Goal: Task Accomplishment & Management: Use online tool/utility

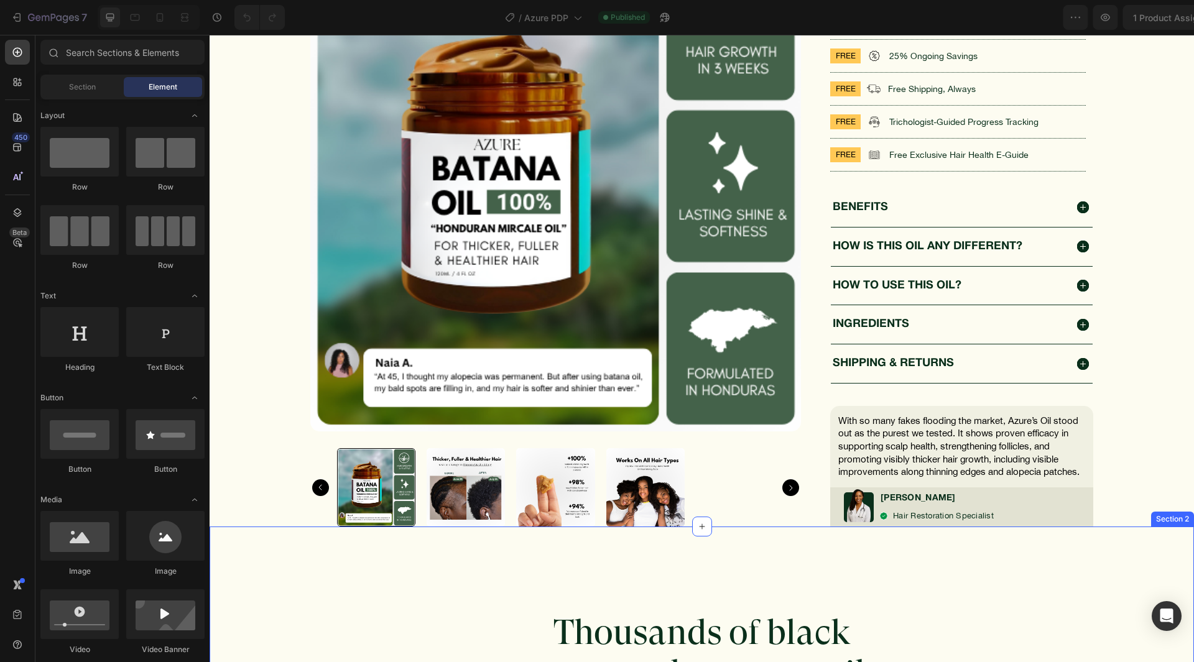
scroll to position [622, 0]
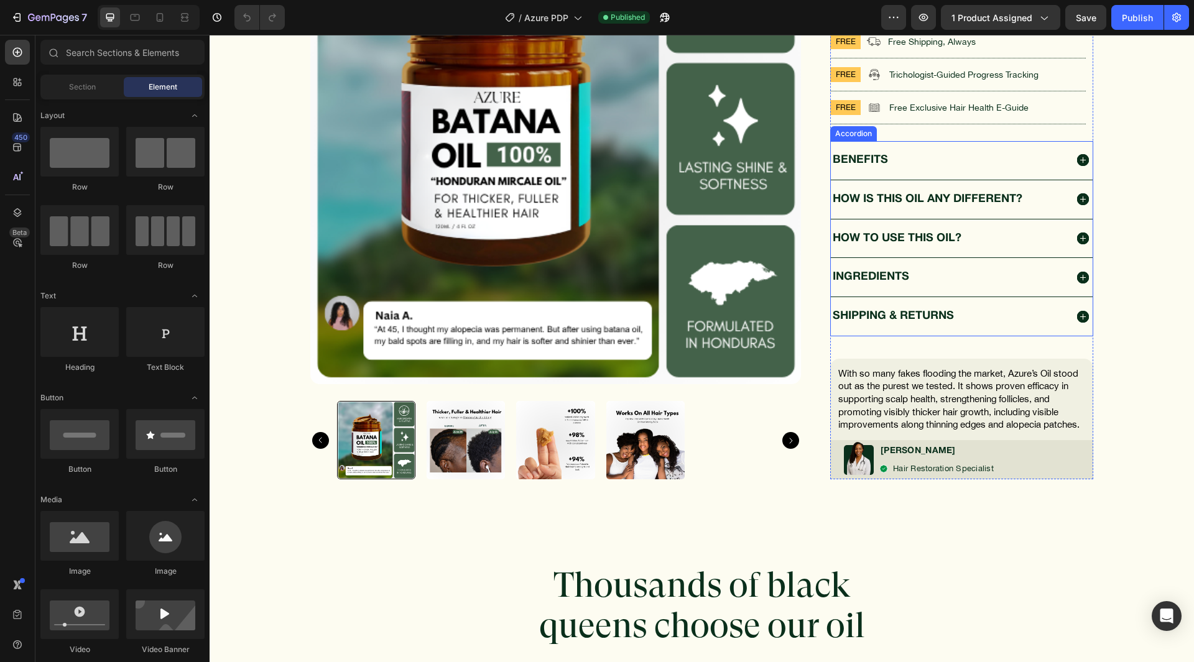
click at [941, 318] on p "shipping & returns" at bounding box center [893, 316] width 121 height 12
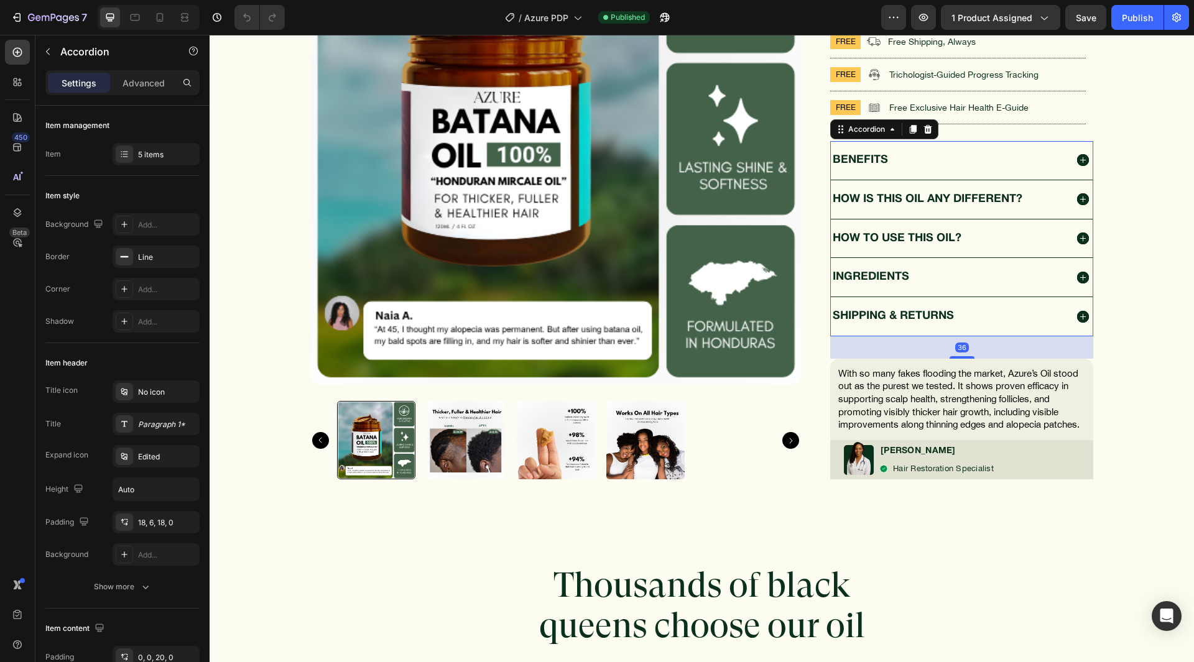
click at [1051, 310] on div "shipping & returns" at bounding box center [949, 317] width 236 height 16
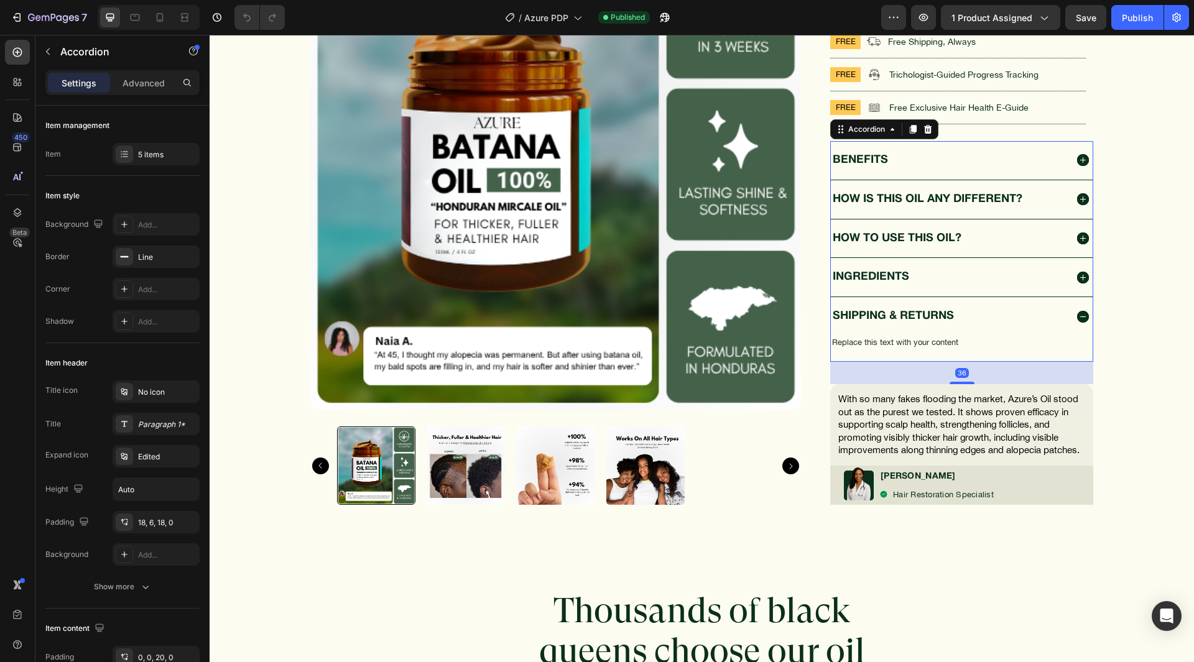
click at [1043, 315] on div "shipping & returns" at bounding box center [949, 317] width 236 height 16
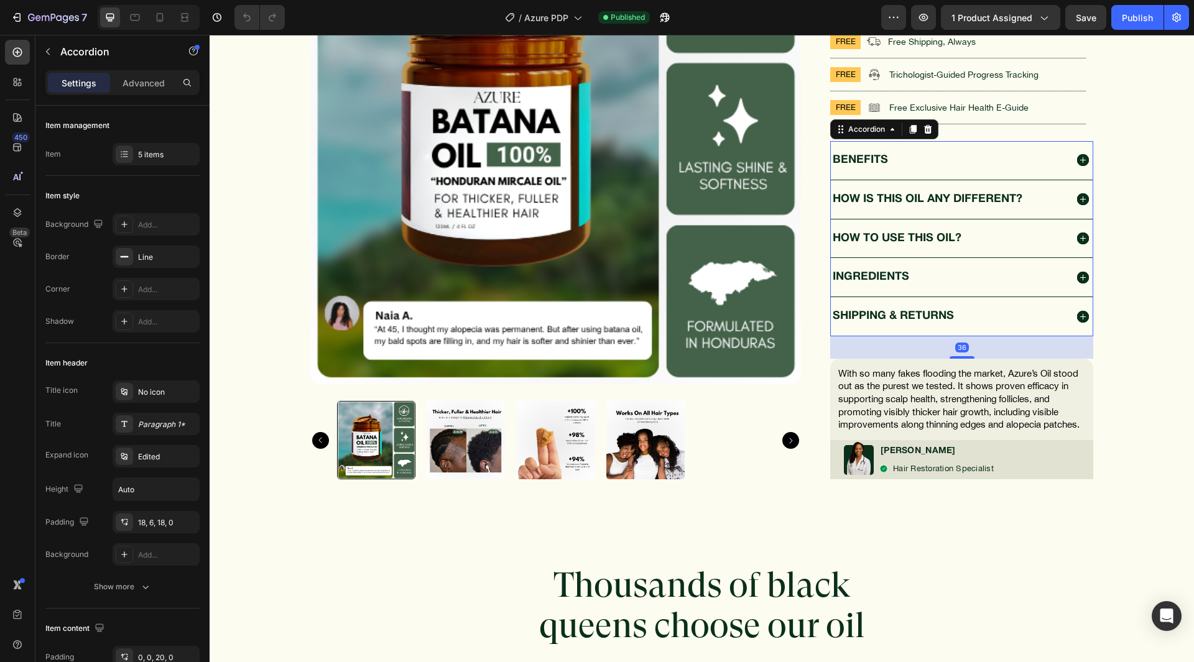
click at [1035, 283] on div "INGREDIENTS" at bounding box center [949, 277] width 236 height 16
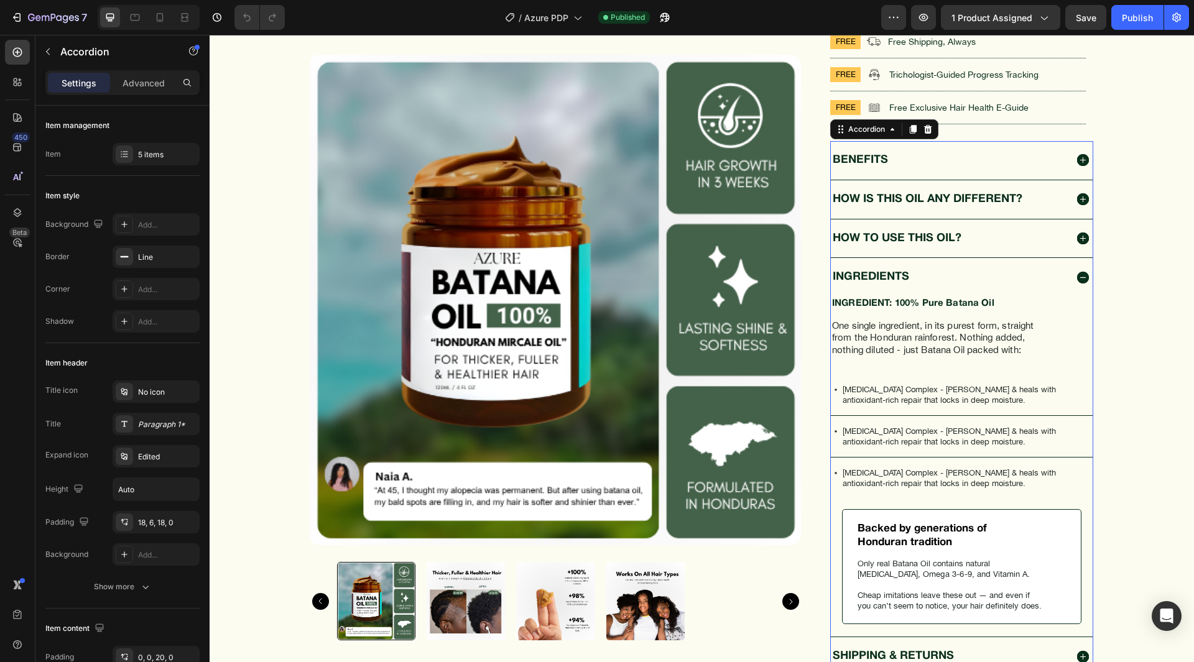
click at [864, 389] on p "[MEDICAL_DATA] Complex - [PERSON_NAME] & heals with antioxidant-rich repair tha…" at bounding box center [967, 394] width 248 height 21
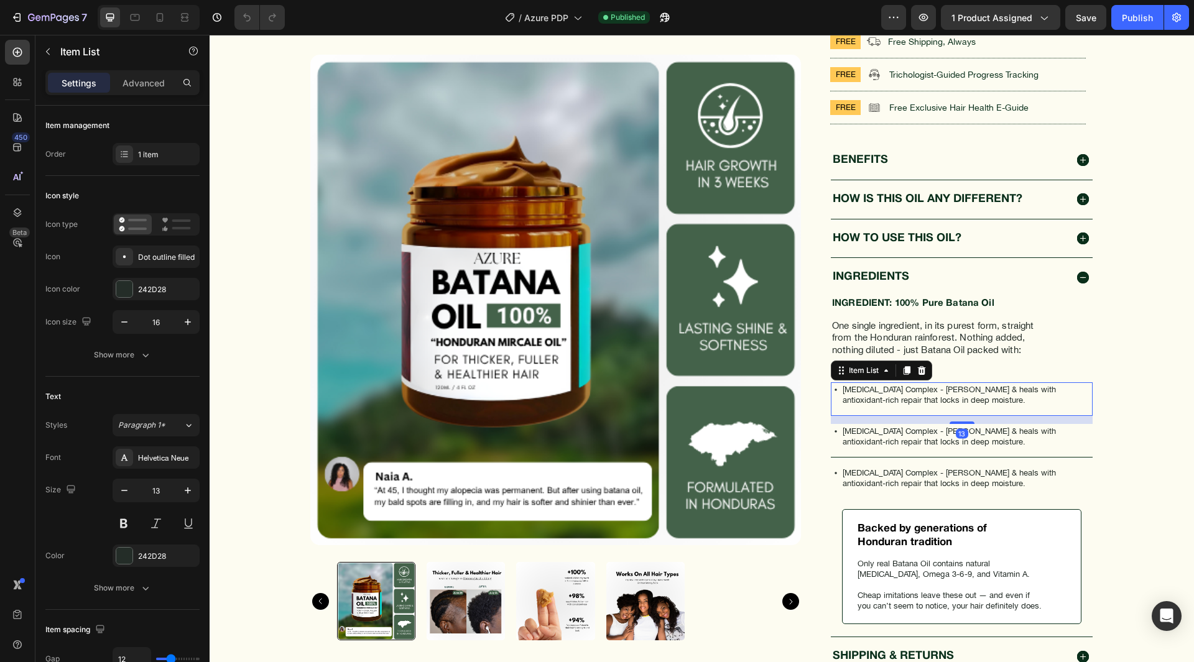
click at [843, 389] on p "[MEDICAL_DATA] Complex - [PERSON_NAME] & heals with antioxidant-rich repair tha…" at bounding box center [967, 394] width 248 height 21
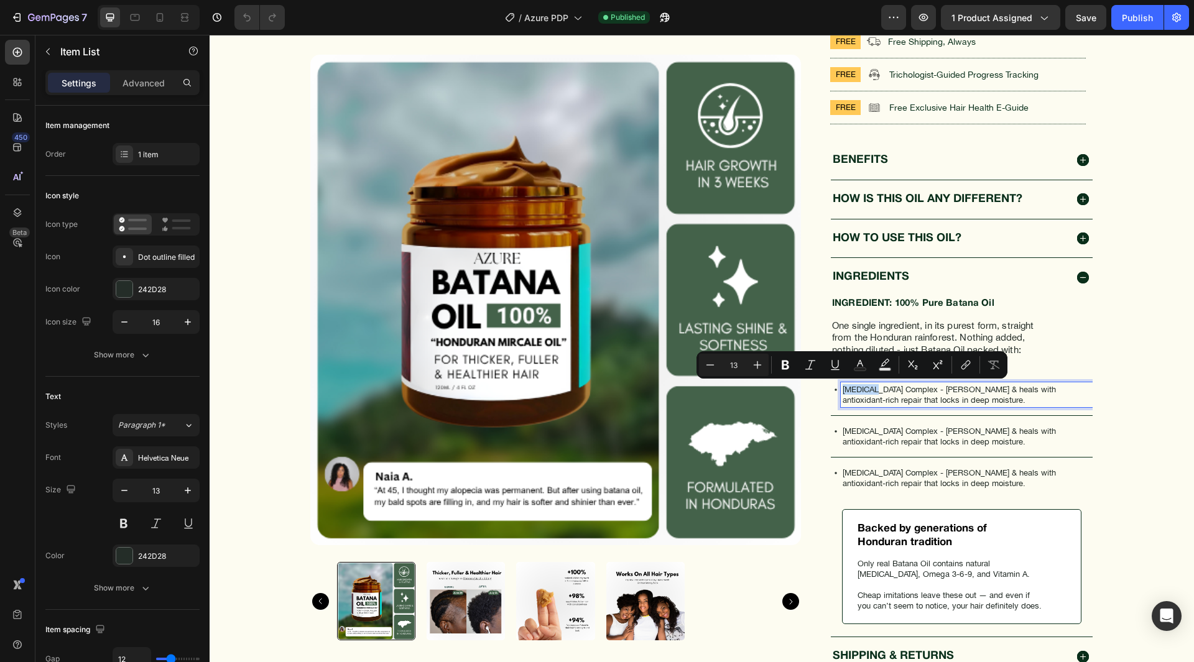
click at [912, 387] on p "[MEDICAL_DATA] Complex - [PERSON_NAME] & heals with antioxidant-rich repair tha…" at bounding box center [967, 394] width 248 height 21
click at [911, 389] on p "[MEDICAL_DATA] Complex - [PERSON_NAME] & heals with antioxidant-rich repair tha…" at bounding box center [967, 394] width 248 height 21
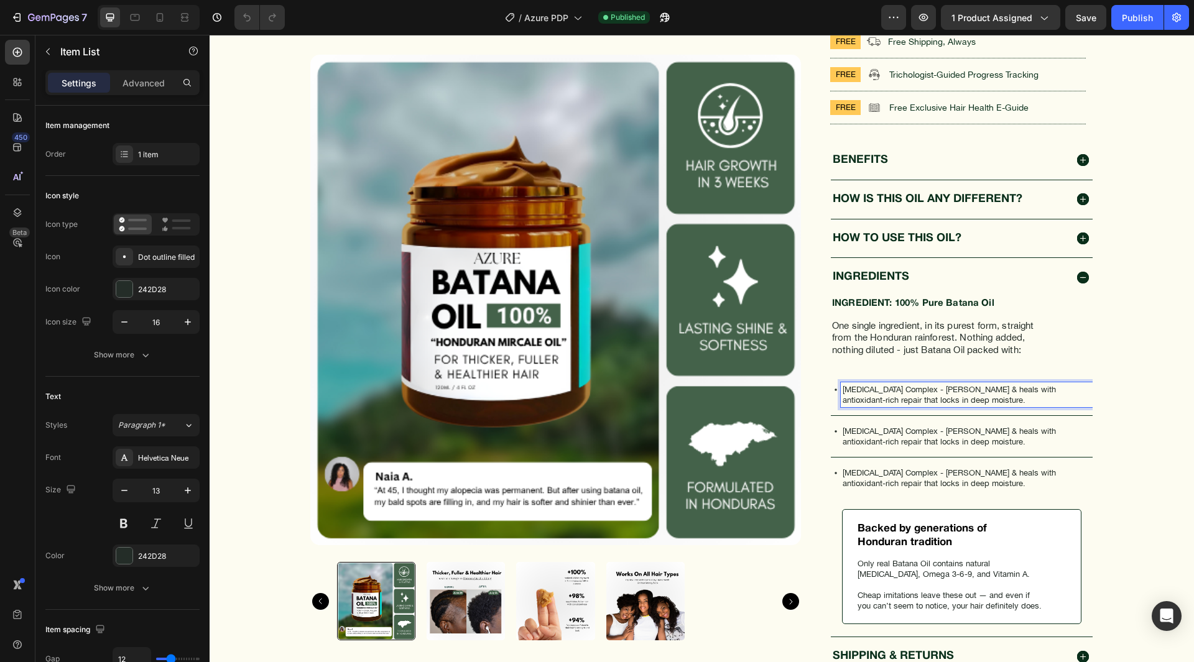
click at [908, 390] on p "[MEDICAL_DATA] Complex - [PERSON_NAME] & heals with antioxidant-rich repair tha…" at bounding box center [967, 394] width 248 height 21
click at [843, 386] on p "[MEDICAL_DATA] Complex - [PERSON_NAME] & heals with antioxidant-rich repair tha…" at bounding box center [967, 394] width 248 height 21
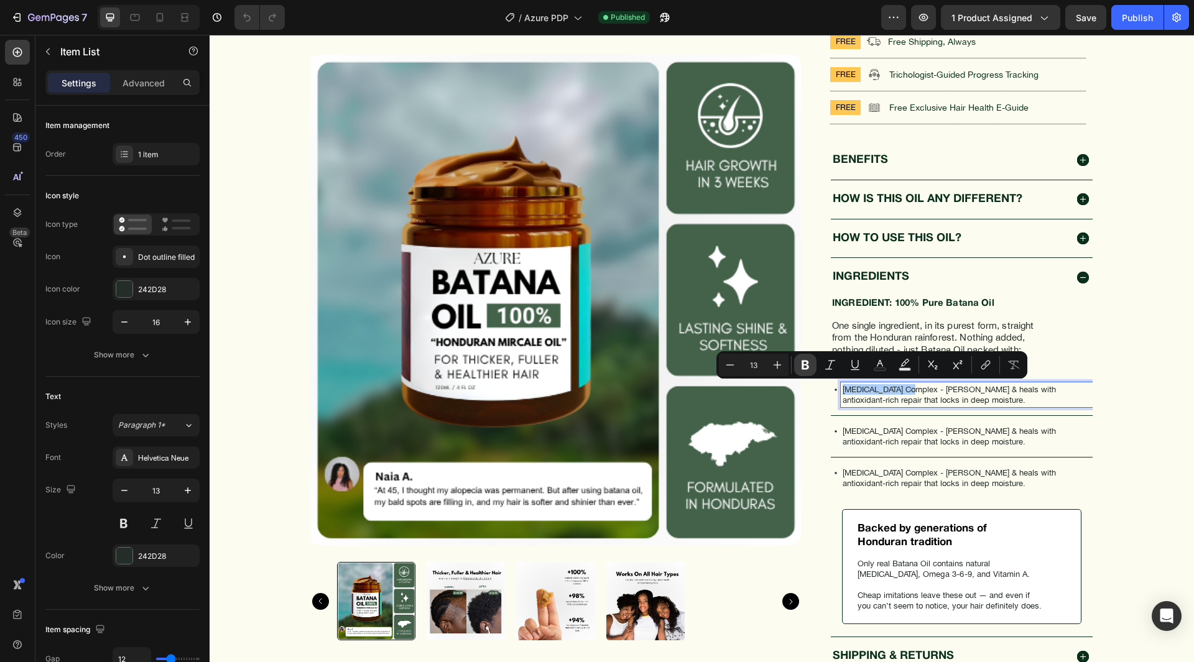
drag, startPoint x: 625, startPoint y: 348, endPoint x: 809, endPoint y: 371, distance: 184.9
click at [809, 371] on icon "Editor contextual toolbar" at bounding box center [805, 365] width 12 height 12
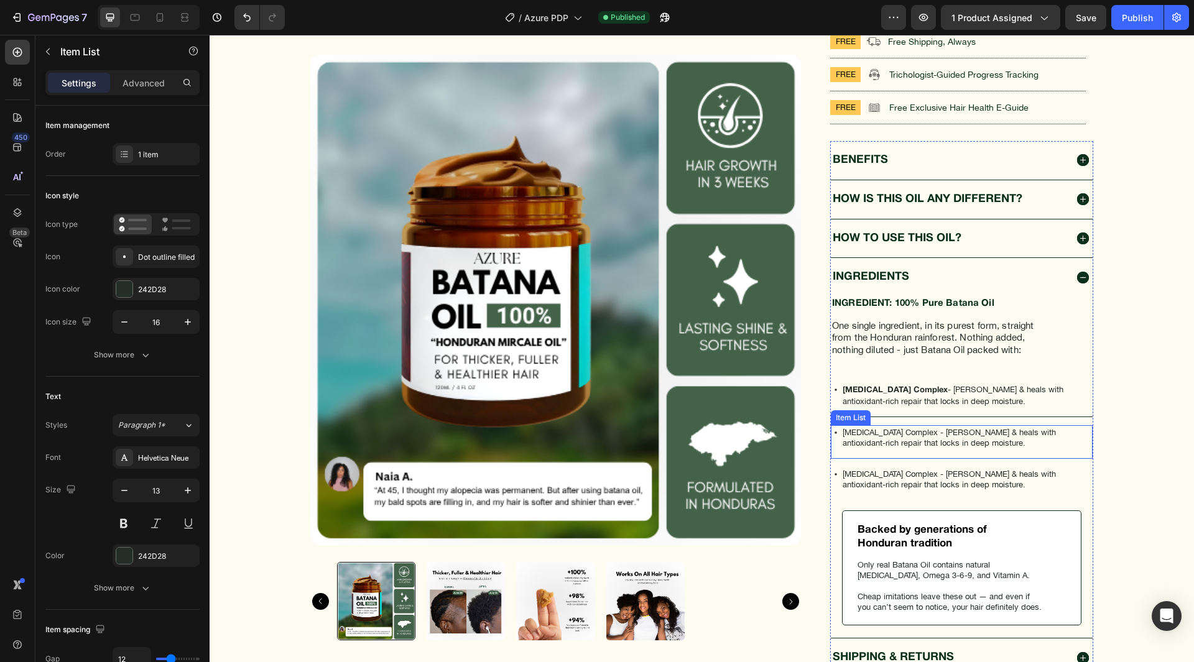
click at [901, 432] on p "[MEDICAL_DATA] Complex - [PERSON_NAME] & heals with antioxidant-rich repair tha…" at bounding box center [967, 437] width 248 height 21
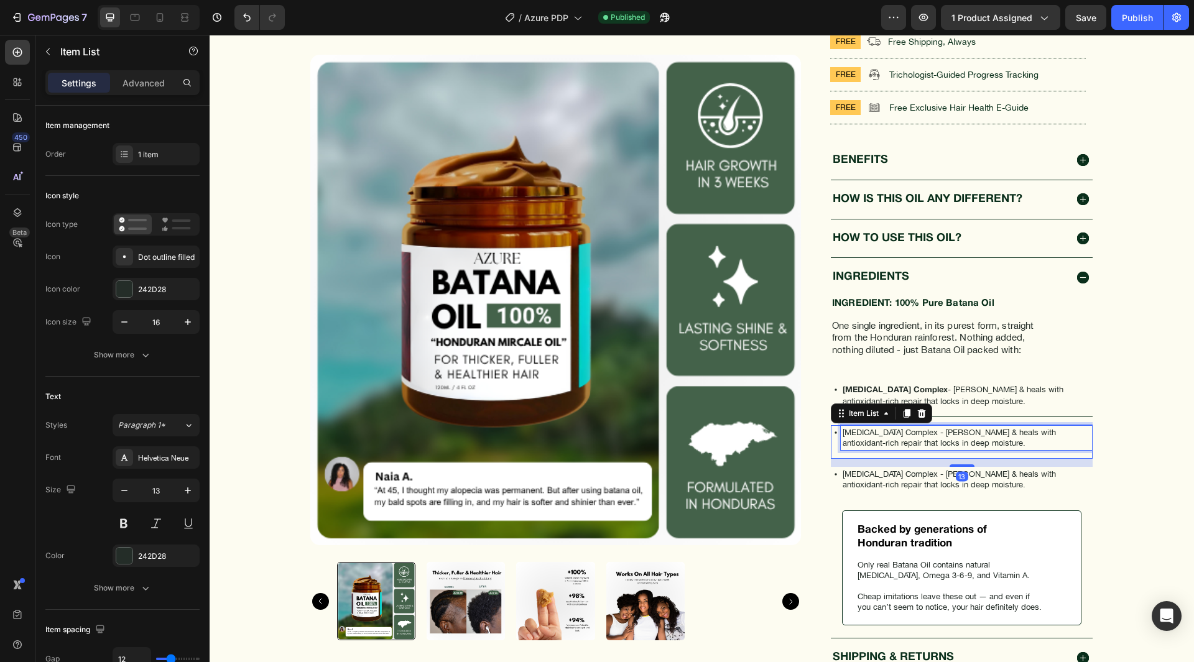
click at [905, 431] on p "[MEDICAL_DATA] Complex - [PERSON_NAME] & heals with antioxidant-rich repair tha…" at bounding box center [967, 437] width 248 height 21
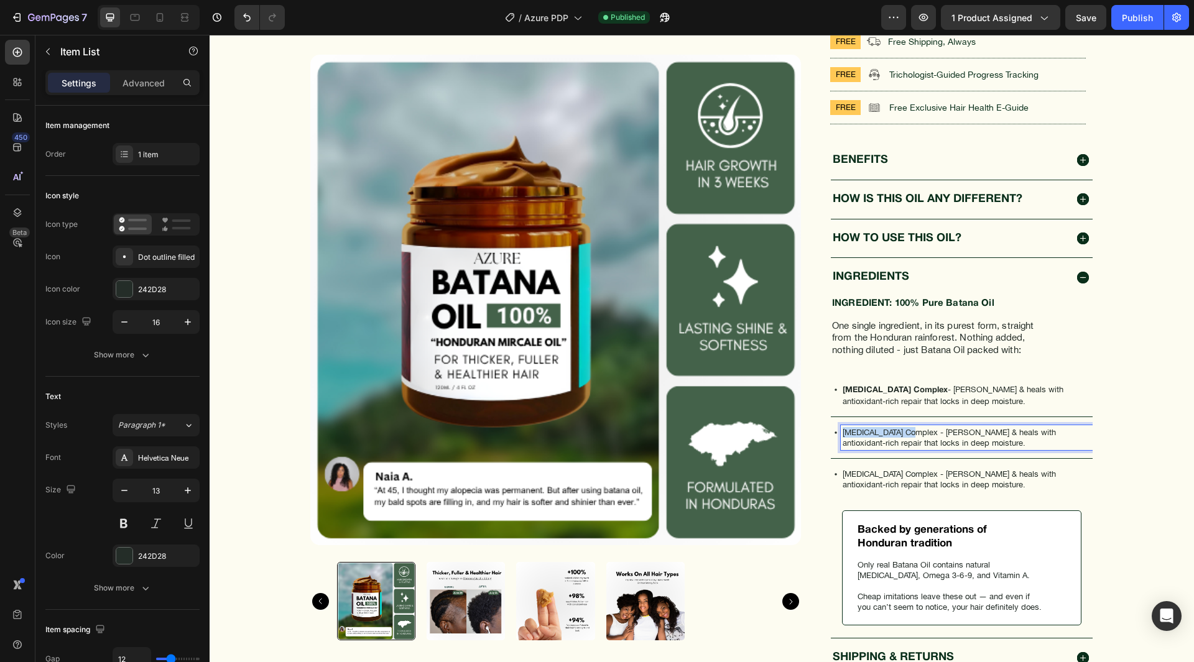
click at [843, 434] on p "[MEDICAL_DATA] Complex - [PERSON_NAME] & heals with antioxidant-rich repair tha…" at bounding box center [967, 437] width 248 height 21
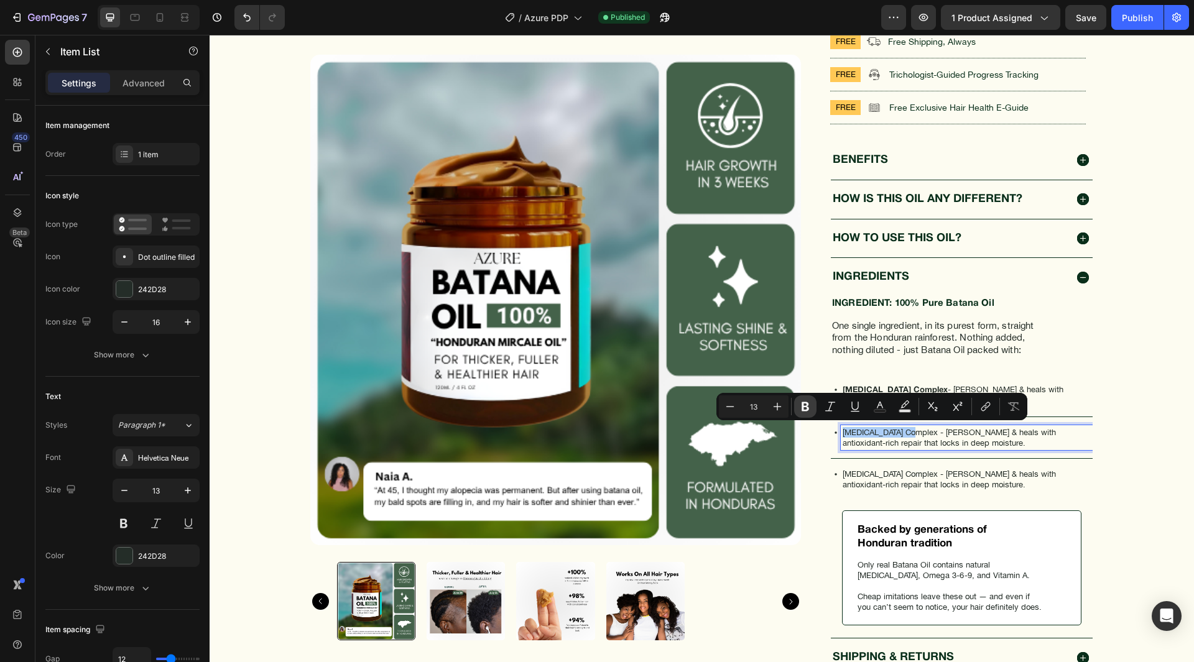
drag, startPoint x: 813, startPoint y: 411, endPoint x: 667, endPoint y: 403, distance: 146.4
click at [813, 411] on button "Bold" at bounding box center [805, 407] width 22 height 22
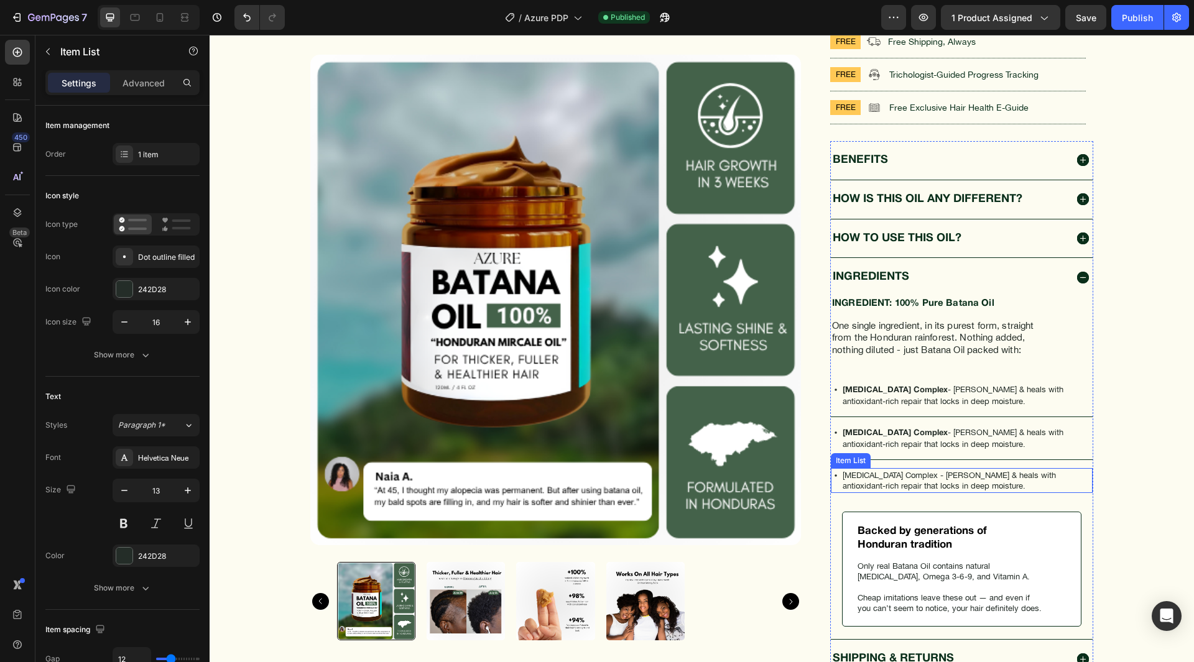
click at [908, 476] on p "[MEDICAL_DATA] Complex - [PERSON_NAME] & heals with antioxidant-rich repair tha…" at bounding box center [967, 480] width 248 height 21
click at [905, 472] on p "[MEDICAL_DATA] Complex - [PERSON_NAME] & heals with antioxidant-rich repair tha…" at bounding box center [967, 480] width 248 height 21
click at [843, 474] on p "[MEDICAL_DATA] Complex - [PERSON_NAME] & heals with antioxidant-rich repair tha…" at bounding box center [967, 480] width 248 height 21
click at [843, 471] on p "[MEDICAL_DATA] Complex - [PERSON_NAME] & heals with antioxidant-rich repair tha…" at bounding box center [967, 480] width 248 height 21
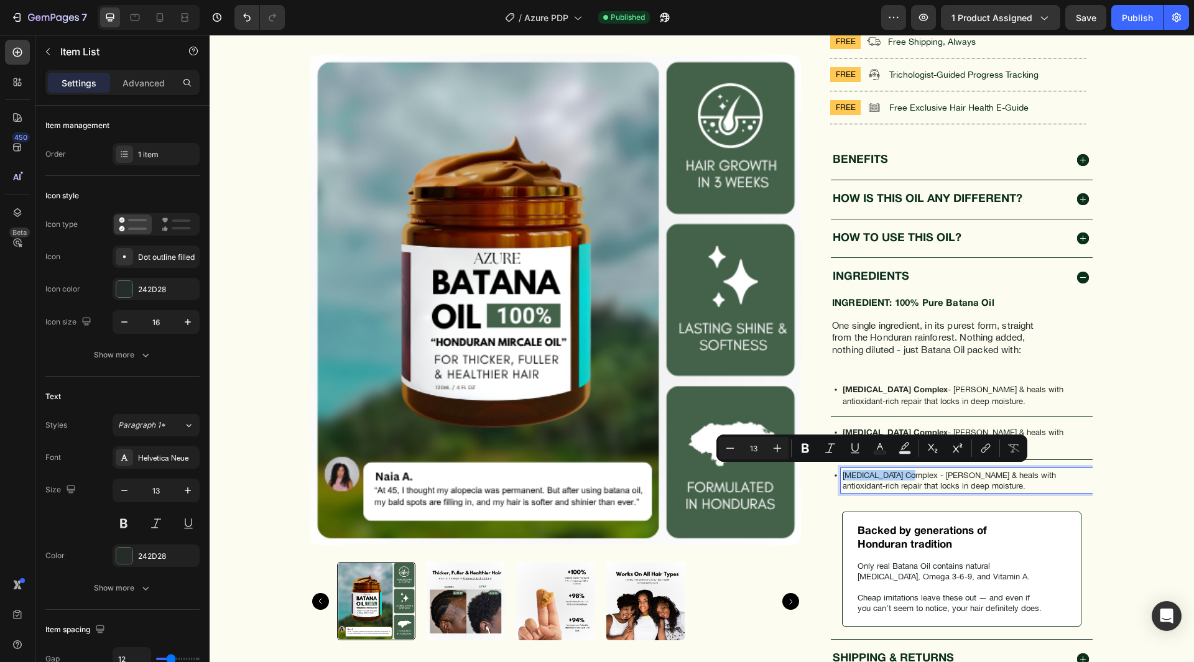
click at [803, 450] on icon "Editor contextual toolbar" at bounding box center [805, 448] width 7 height 9
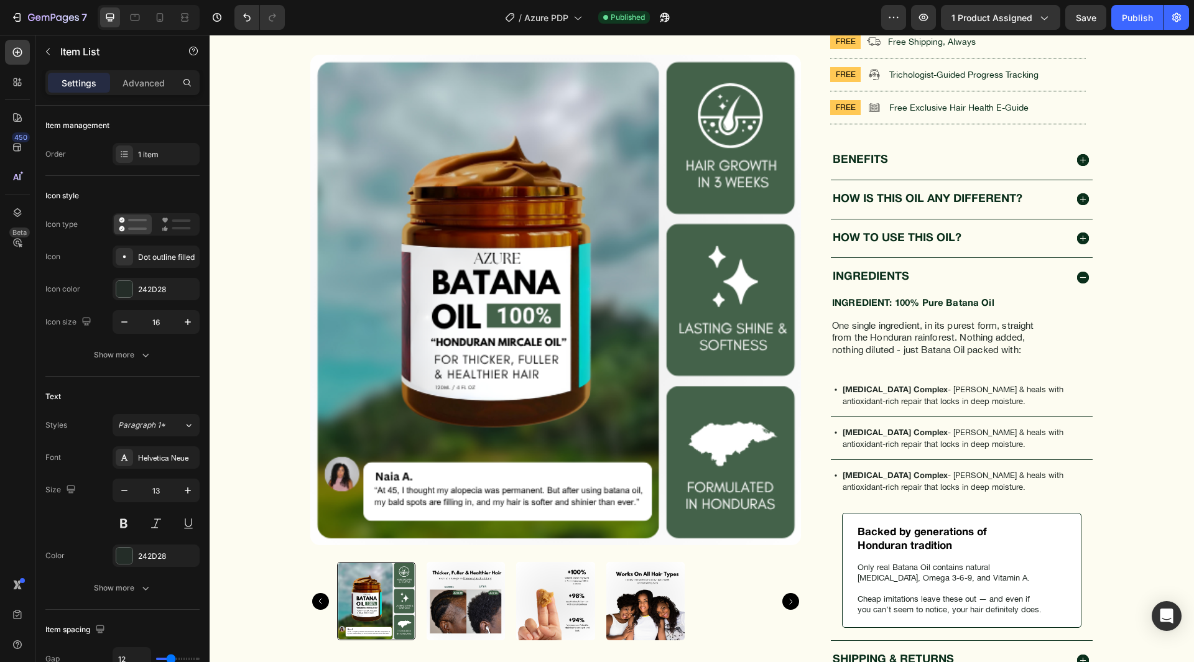
click at [961, 483] on p "[MEDICAL_DATA] Complex - [PERSON_NAME] & heals with antioxidant-rich repair tha…" at bounding box center [967, 481] width 248 height 22
click at [1131, 17] on div "Publish" at bounding box center [1137, 17] width 31 height 13
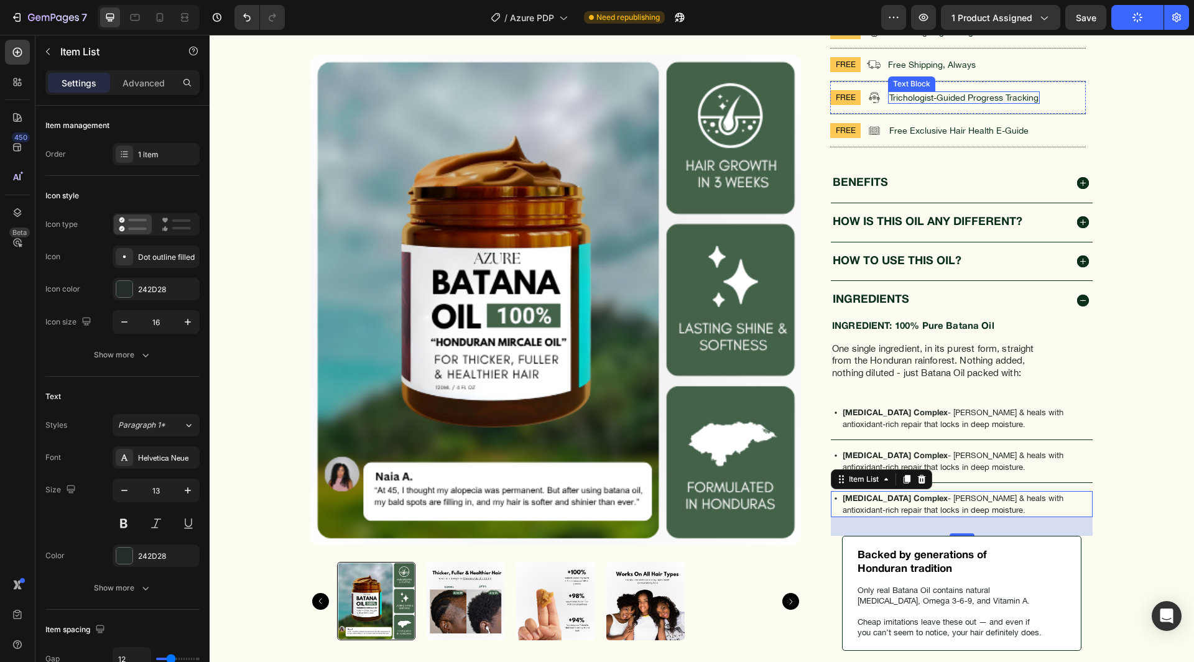
scroll to position [560, 0]
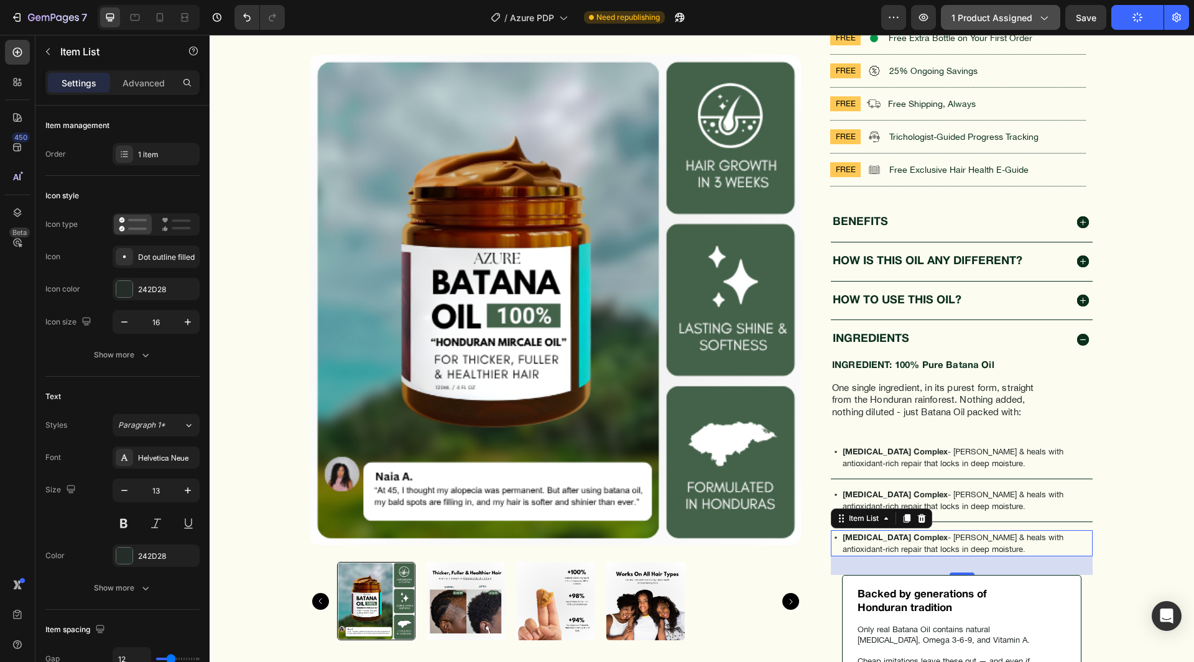
click at [1026, 22] on span "1 product assigned" at bounding box center [992, 17] width 81 height 13
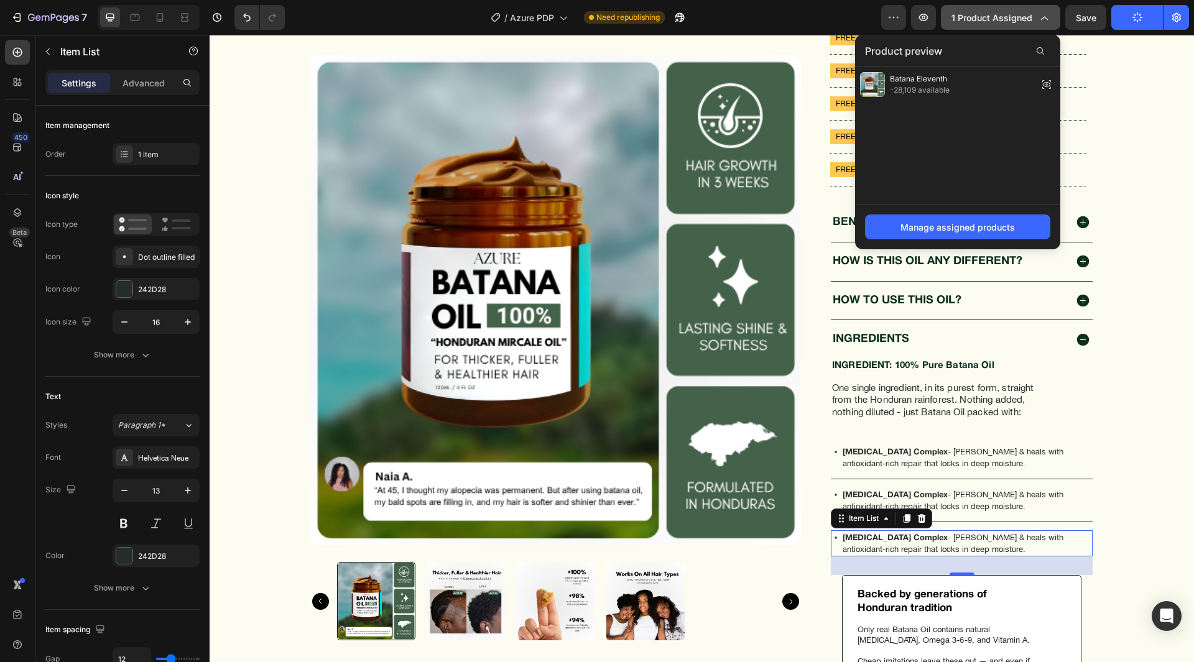
drag, startPoint x: 1031, startPoint y: 17, endPoint x: 865, endPoint y: 62, distance: 172.0
click at [1031, 17] on span "1 product assigned" at bounding box center [992, 17] width 81 height 13
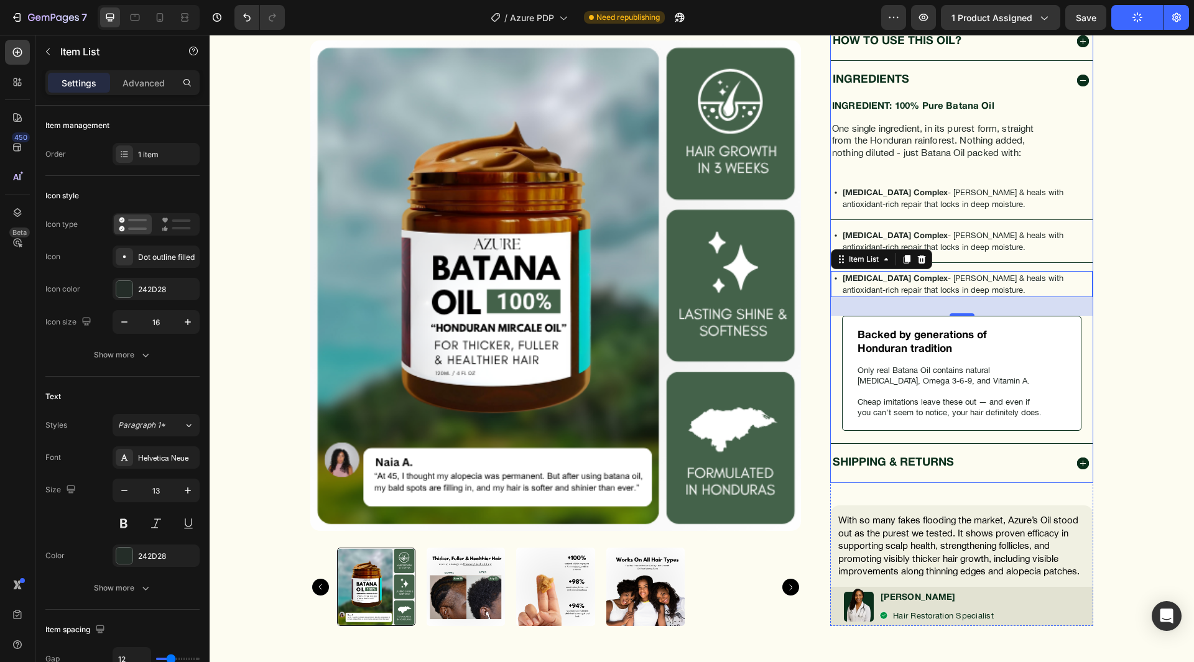
scroll to position [933, 0]
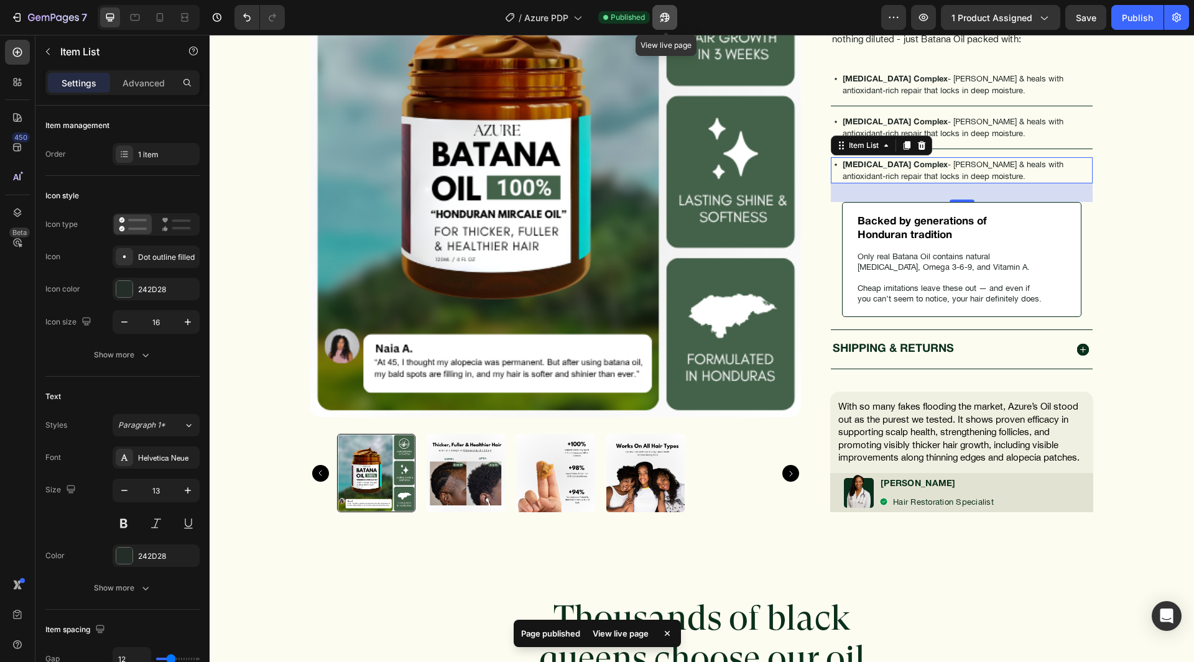
click at [664, 19] on icon "button" at bounding box center [665, 17] width 12 height 12
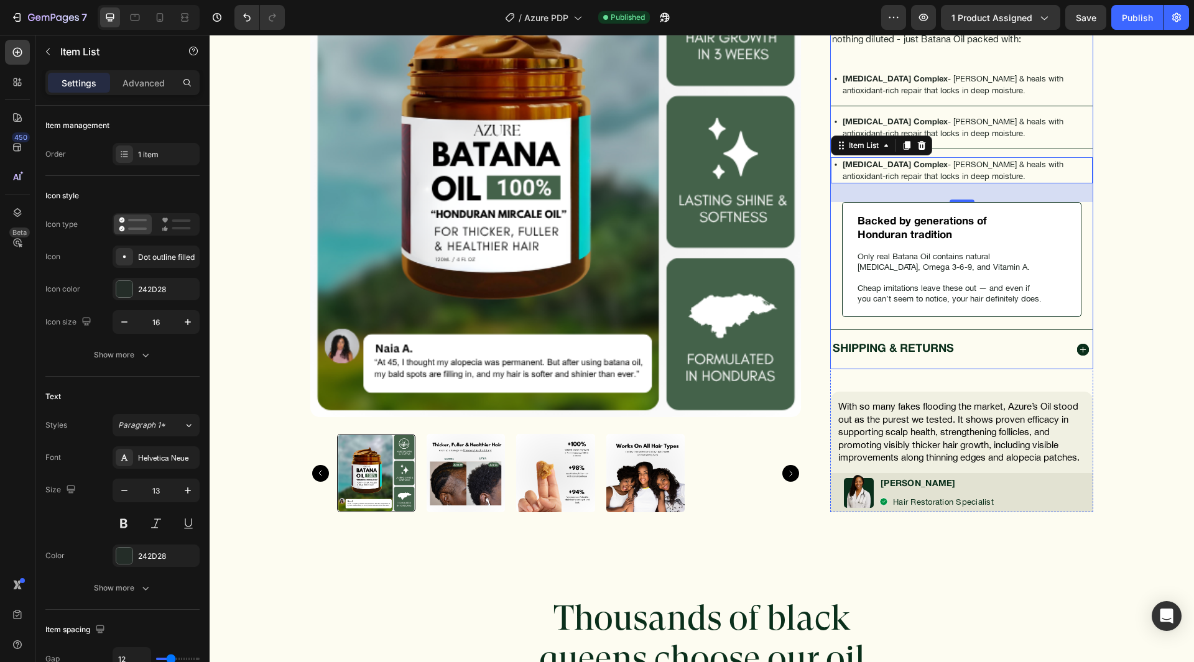
click at [962, 349] on div "shipping & returns" at bounding box center [949, 349] width 236 height 16
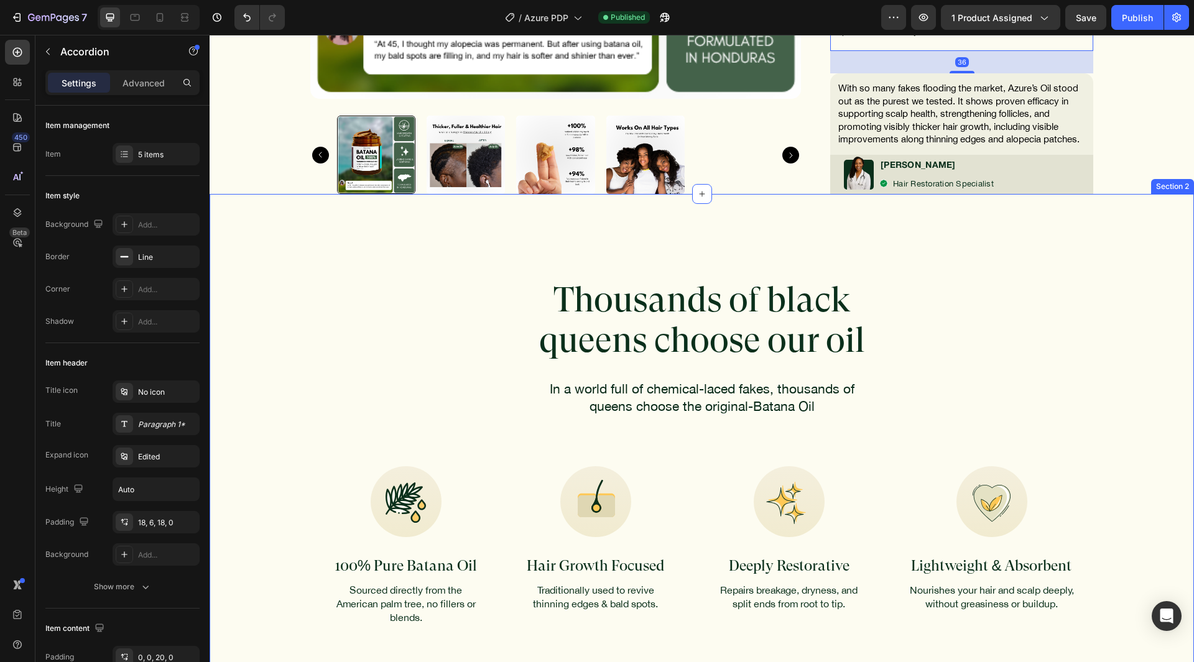
scroll to position [684, 0]
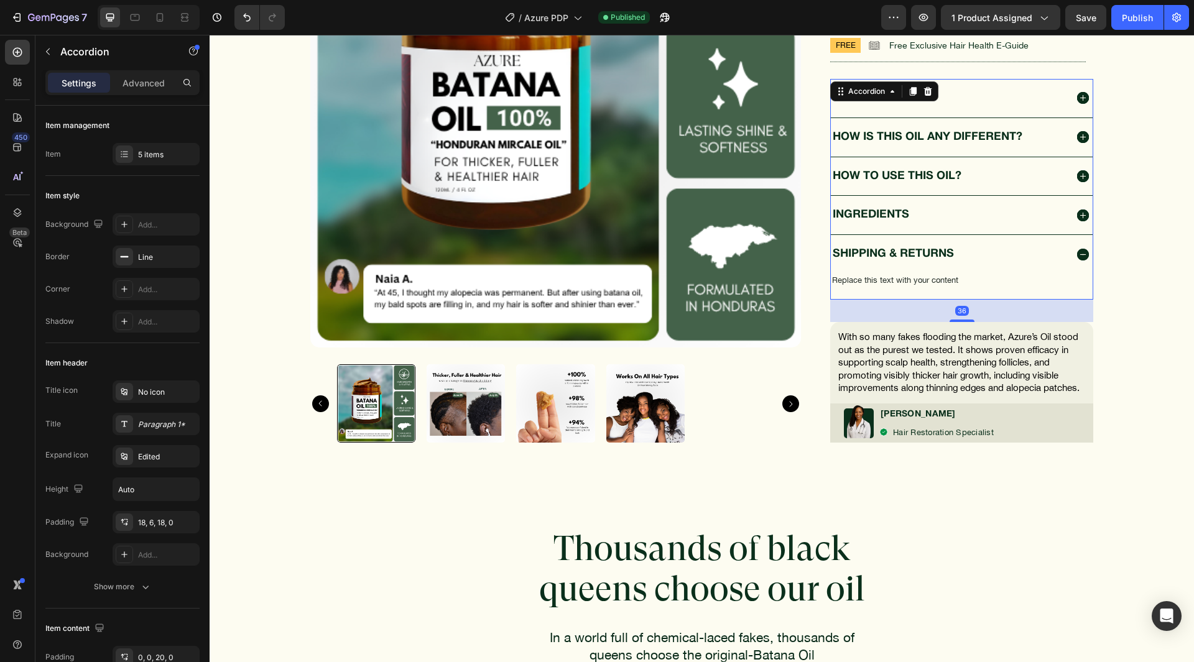
click at [970, 211] on div "INGREDIENTS" at bounding box center [949, 215] width 236 height 16
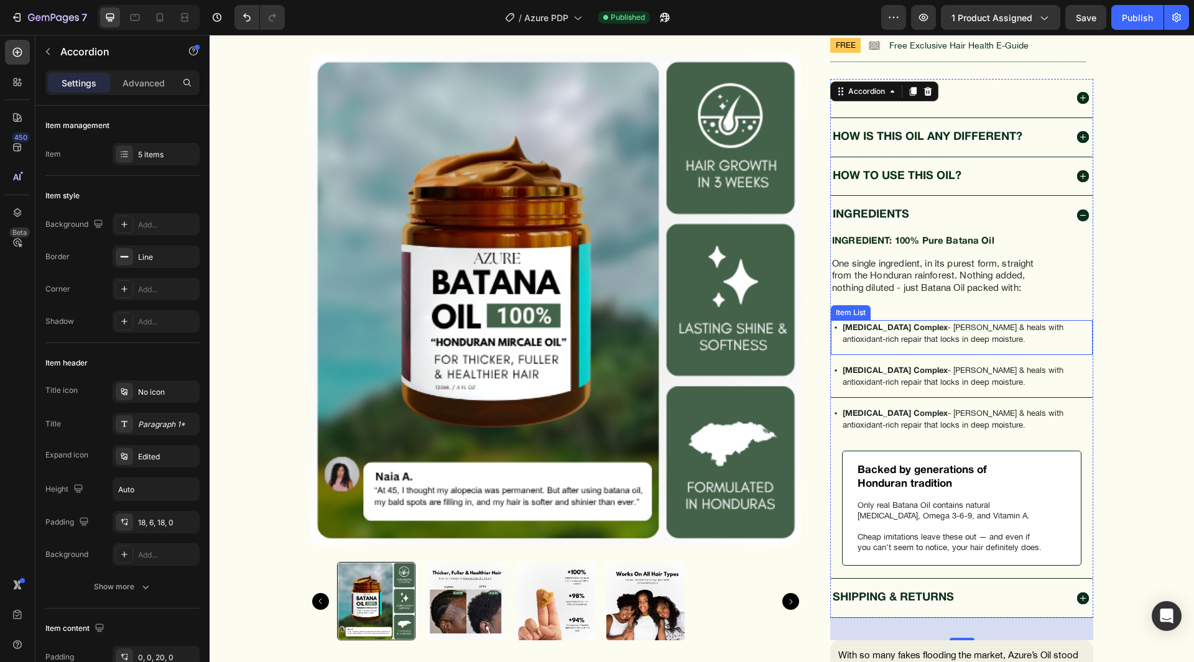
click at [945, 341] on p "[MEDICAL_DATA] Complex - [PERSON_NAME] & heals with antioxidant-rich repair tha…" at bounding box center [967, 333] width 248 height 22
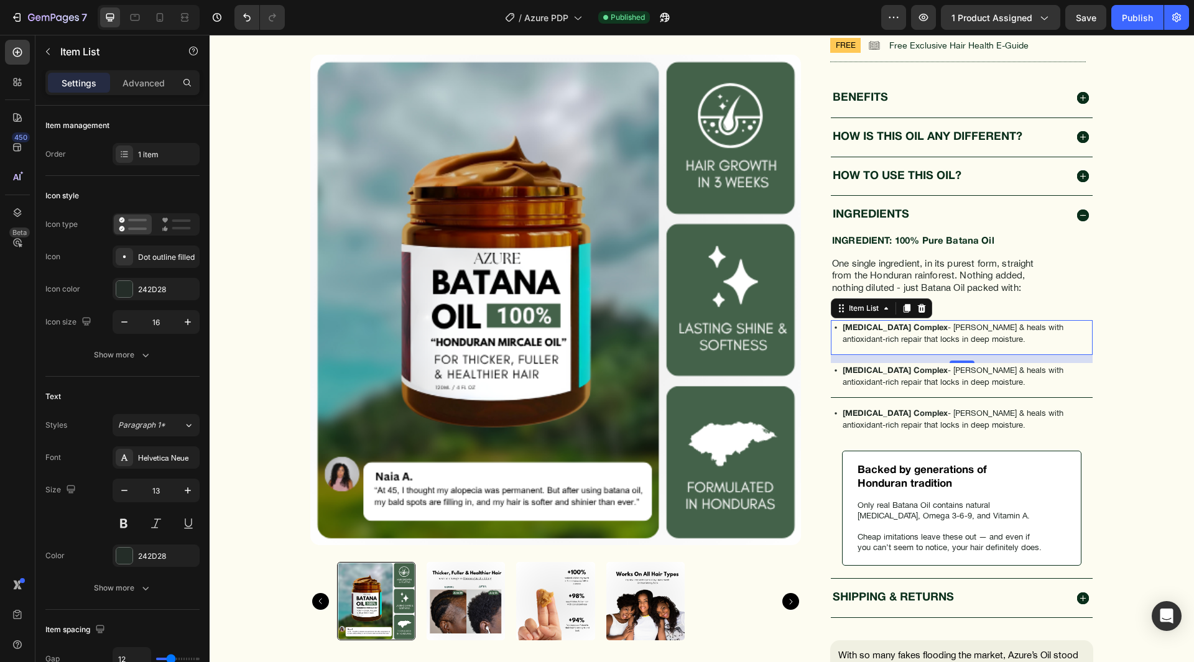
click at [874, 378] on p "[MEDICAL_DATA] Complex - [PERSON_NAME] & heals with antioxidant-rich repair tha…" at bounding box center [967, 376] width 248 height 22
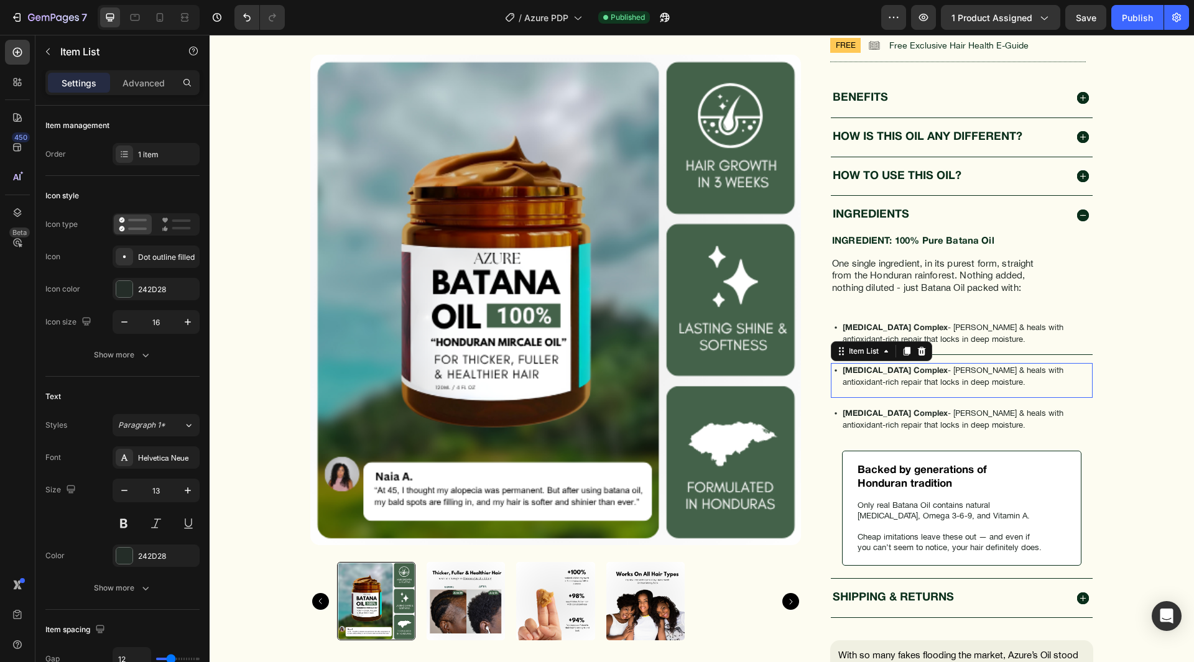
click at [874, 378] on p "[MEDICAL_DATA] Complex - [PERSON_NAME] & heals with antioxidant-rich repair tha…" at bounding box center [967, 376] width 248 height 22
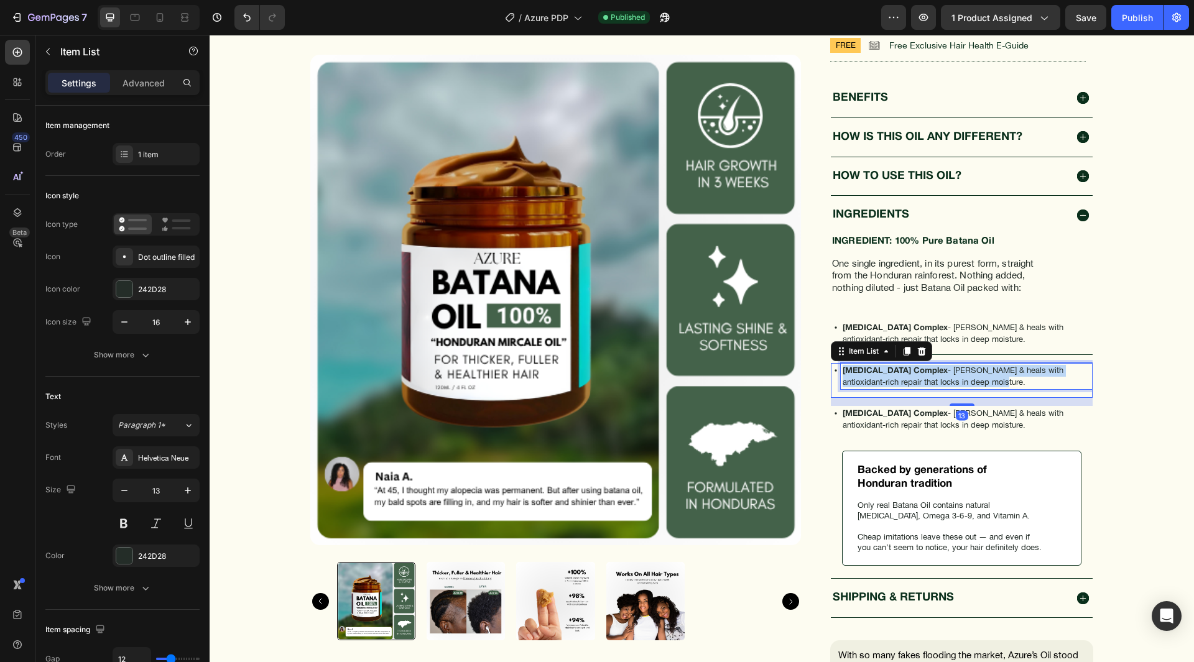
click at [874, 378] on p "[MEDICAL_DATA] Complex - [PERSON_NAME] & heals with antioxidant-rich repair tha…" at bounding box center [967, 376] width 248 height 22
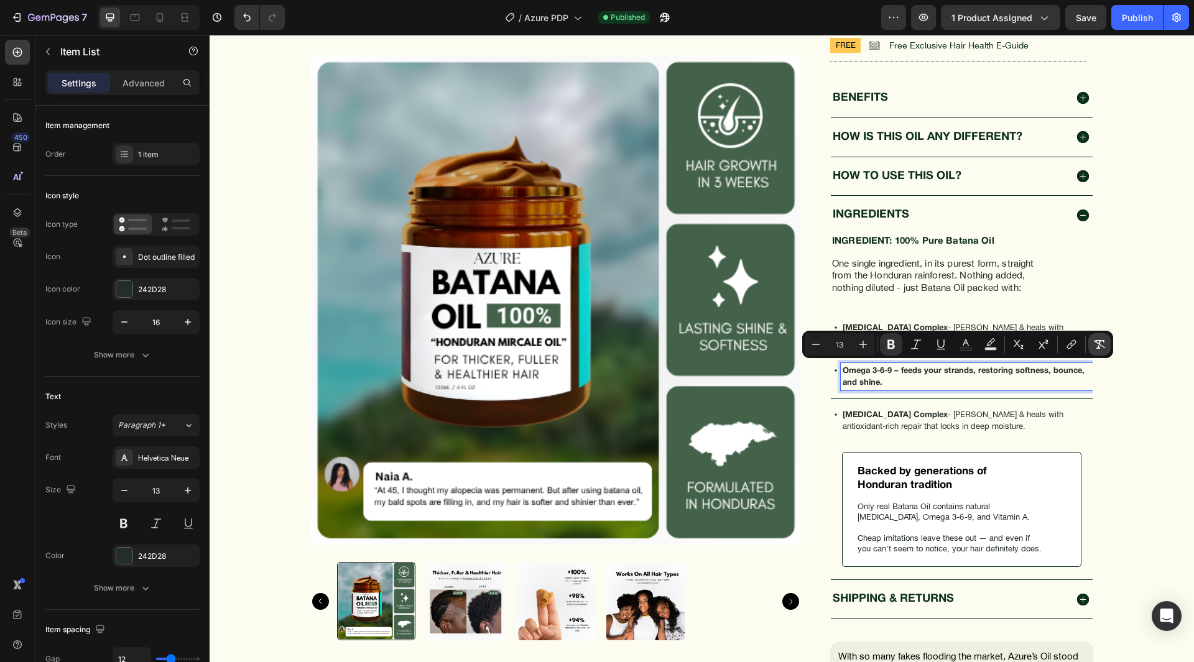
drag, startPoint x: 1097, startPoint y: 351, endPoint x: 819, endPoint y: 341, distance: 278.2
click at [1097, 351] on button "Remove Format" at bounding box center [1100, 344] width 22 height 22
click at [893, 369] on p "Omega 3-6-9 – feeds your strands, restoring softness, bounce, and shine." at bounding box center [967, 375] width 248 height 21
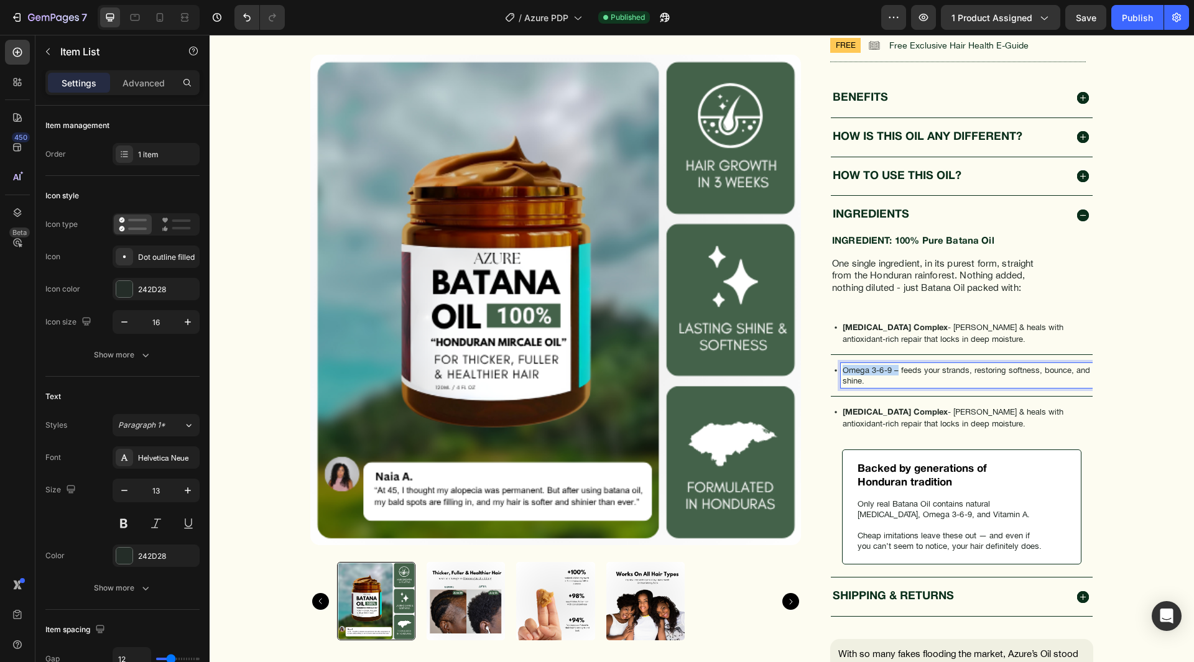
click at [843, 369] on p "Omega 3-6-9 – feeds your strands, restoring softness, bounce, and shine." at bounding box center [967, 375] width 248 height 21
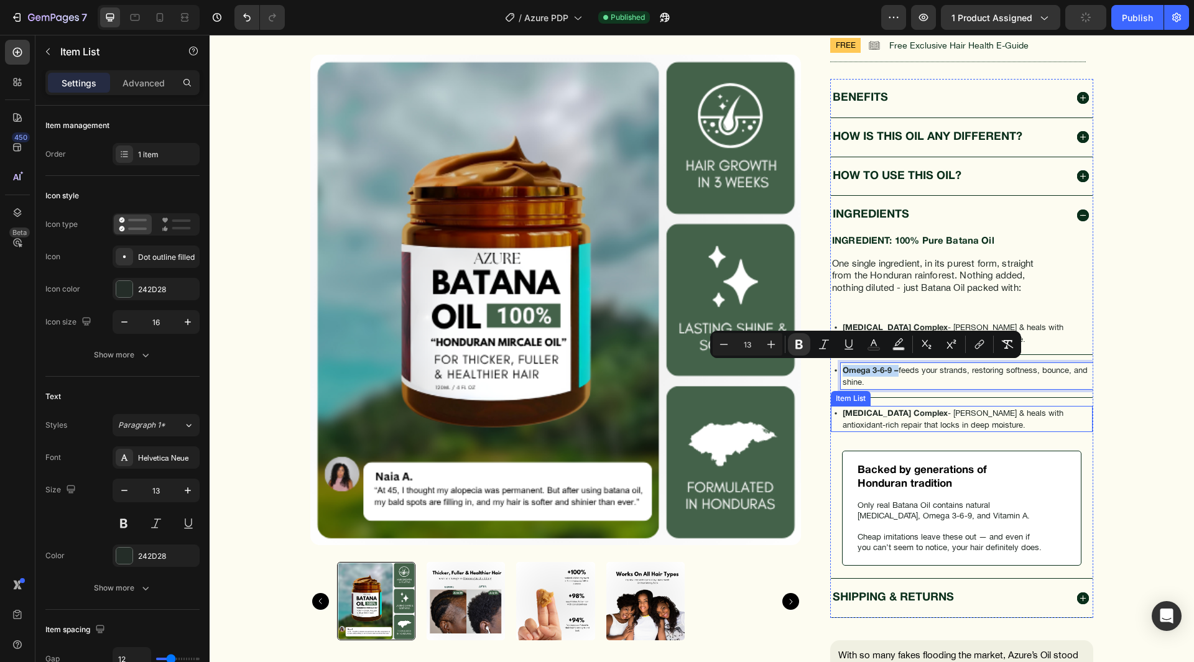
click at [871, 411] on strong "[MEDICAL_DATA] Complex" at bounding box center [895, 414] width 105 height 7
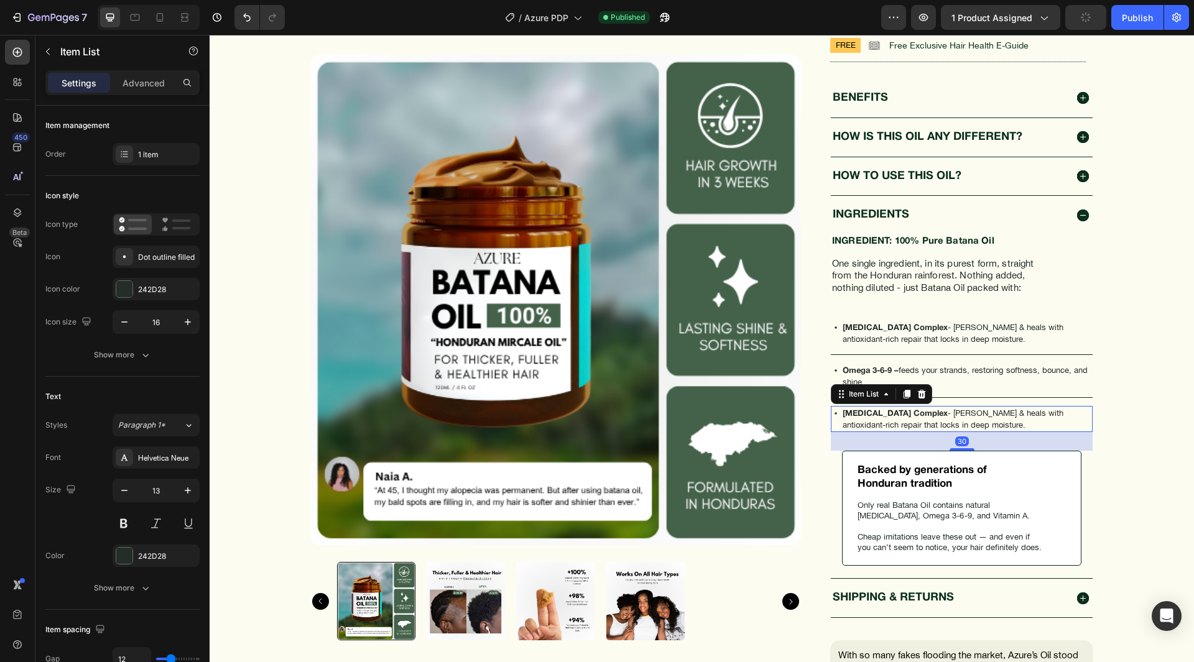
click at [871, 411] on strong "[MEDICAL_DATA] Complex" at bounding box center [895, 414] width 105 height 7
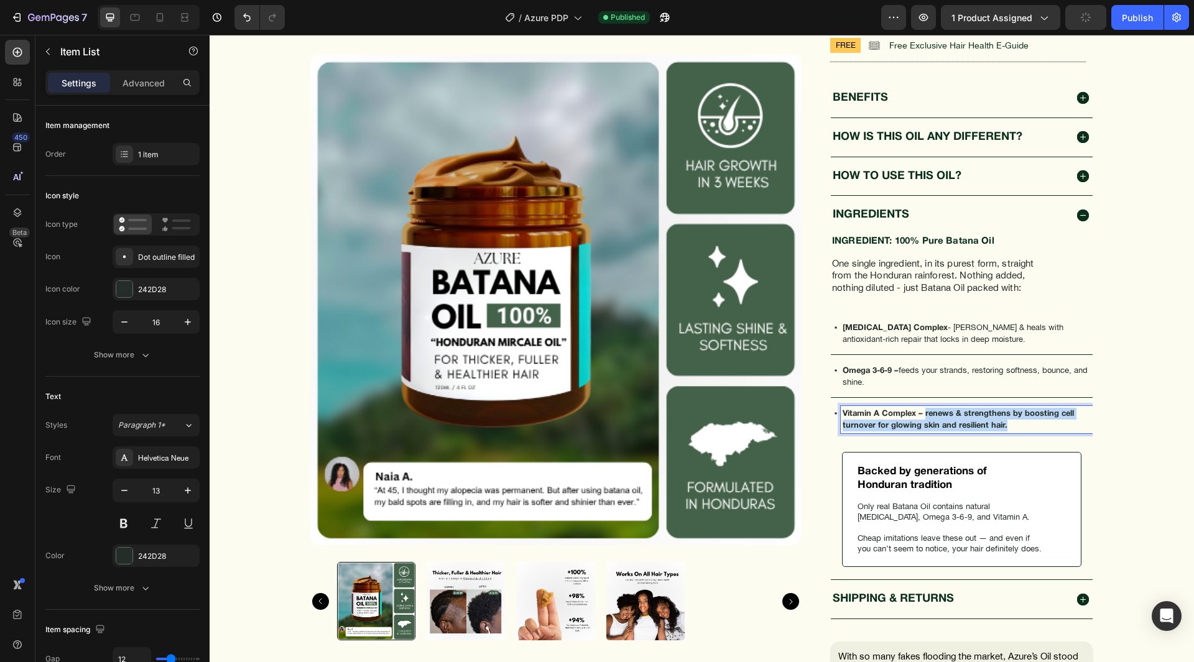
click at [919, 414] on strong "Vitamin A Complex – renews & strengthens by boosting cell turnover for glowing …" at bounding box center [958, 420] width 231 height 19
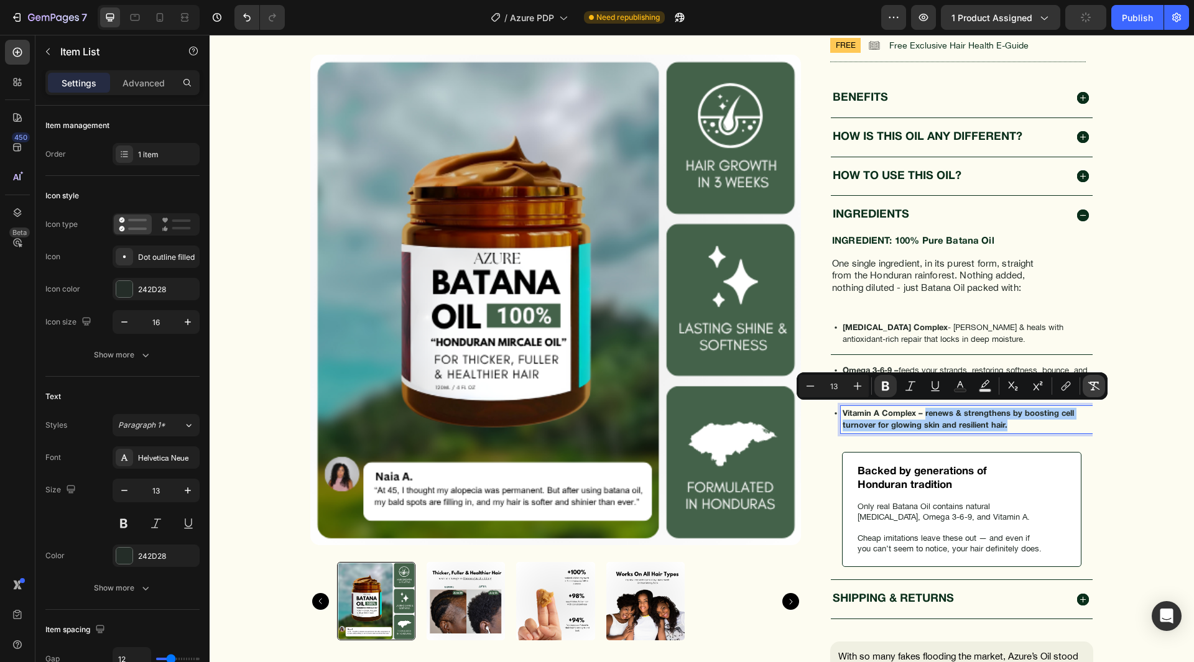
click at [1099, 384] on icon "Editor contextual toolbar" at bounding box center [1094, 386] width 12 height 12
click at [1109, 420] on div "Product Images Icon Accelerated Growth for Edges & Alopecia Text Block Row Icon…" at bounding box center [702, 78] width 955 height 1365
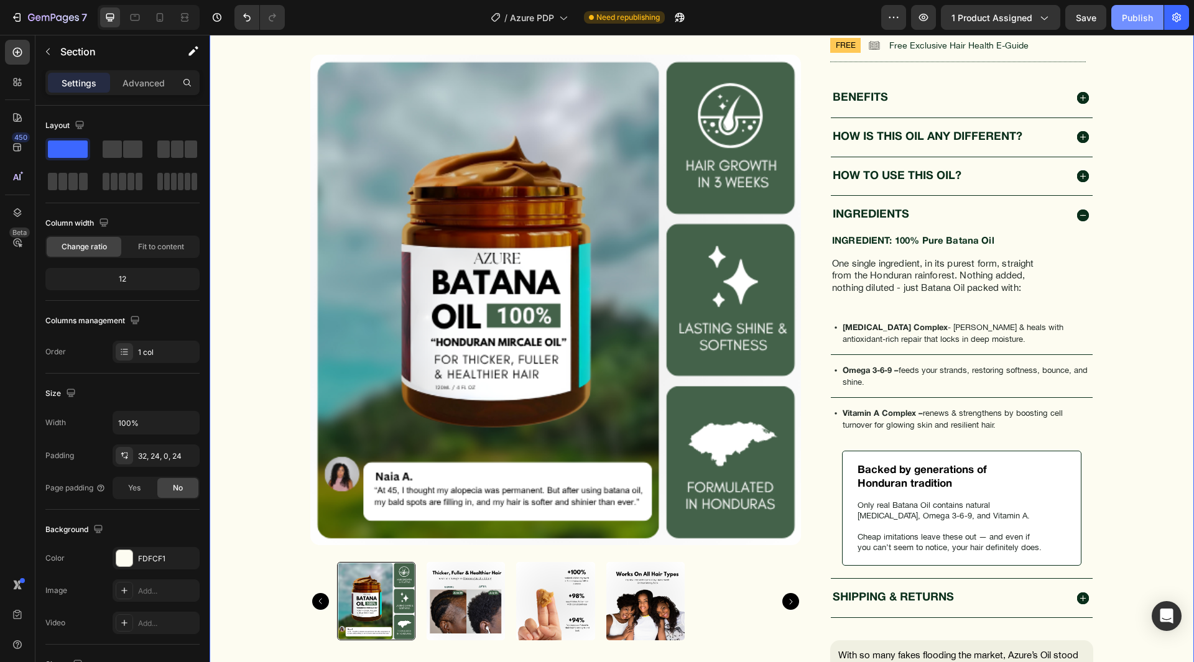
drag, startPoint x: 1131, startPoint y: 18, endPoint x: 592, endPoint y: 345, distance: 631.3
click at [1131, 18] on div "Publish" at bounding box center [1137, 17] width 31 height 13
click at [165, 19] on icon at bounding box center [160, 17] width 12 height 12
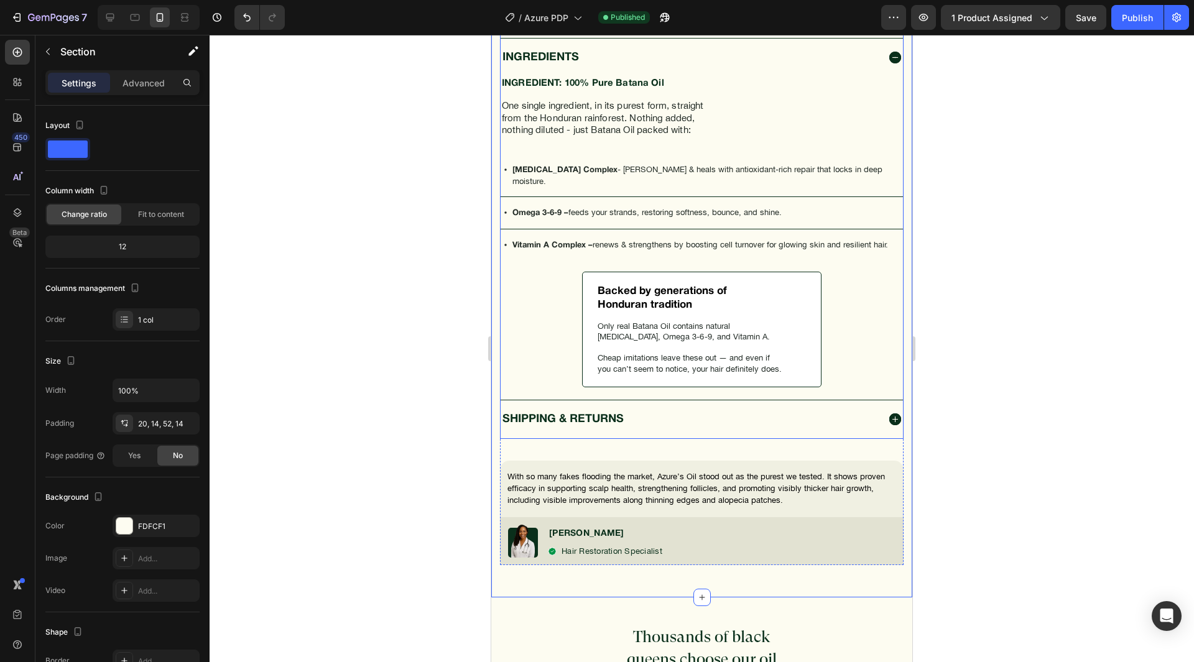
scroll to position [1306, 0]
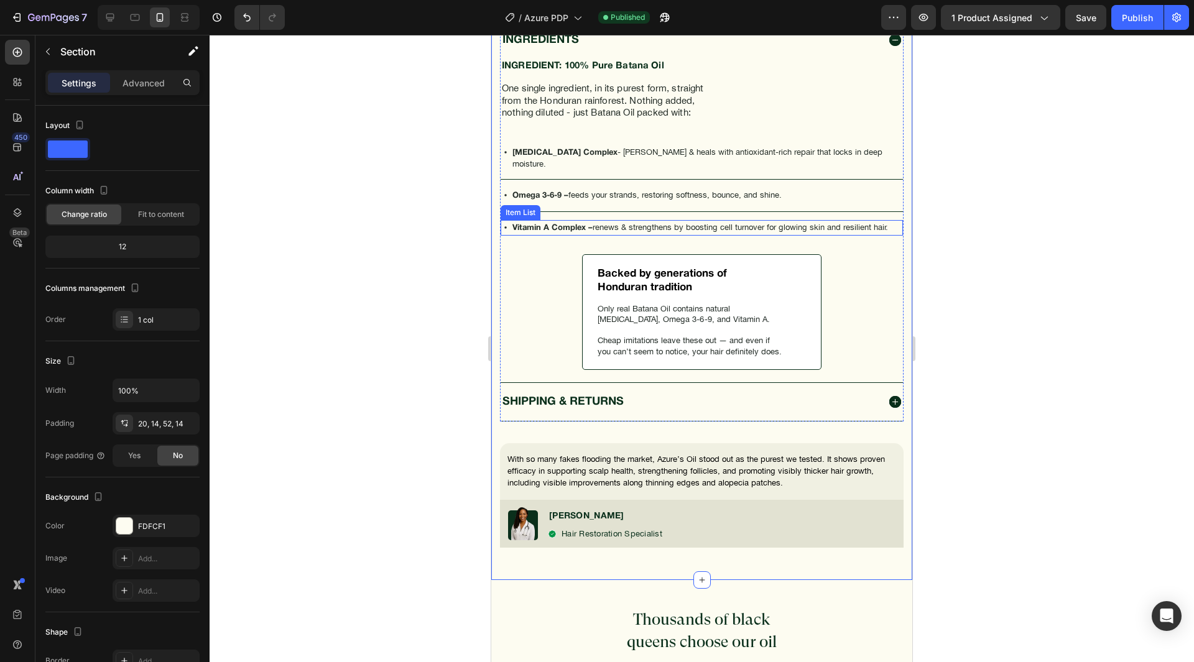
click at [682, 222] on p "Vitamin A Complex – renews & strengthens by boosting cell turnover for glowing …" at bounding box center [701, 228] width 376 height 12
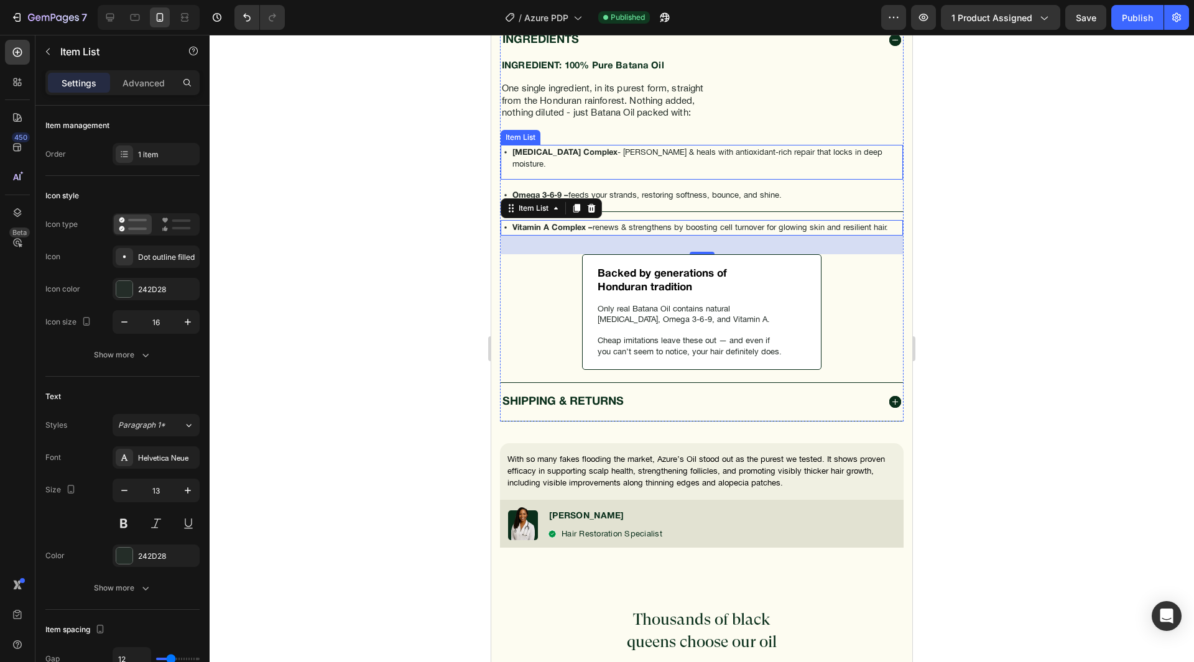
click at [717, 155] on div "[MEDICAL_DATA] Complex - [PERSON_NAME] & heals with antioxidant-rich repair tha…" at bounding box center [707, 158] width 392 height 26
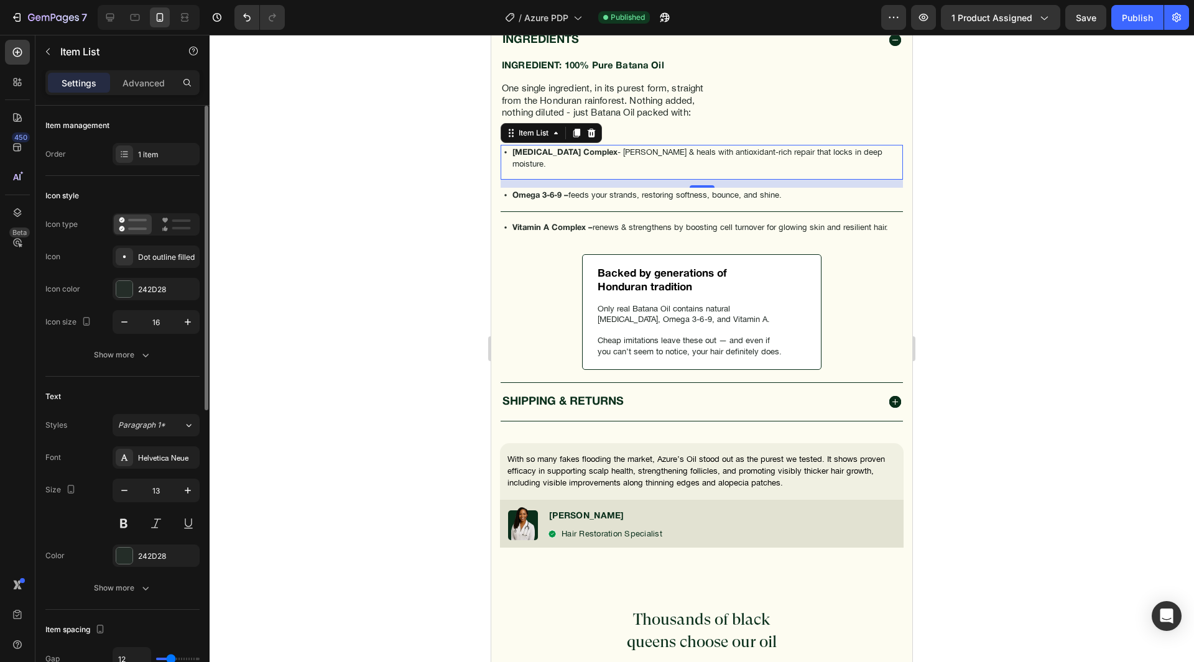
scroll to position [435, 0]
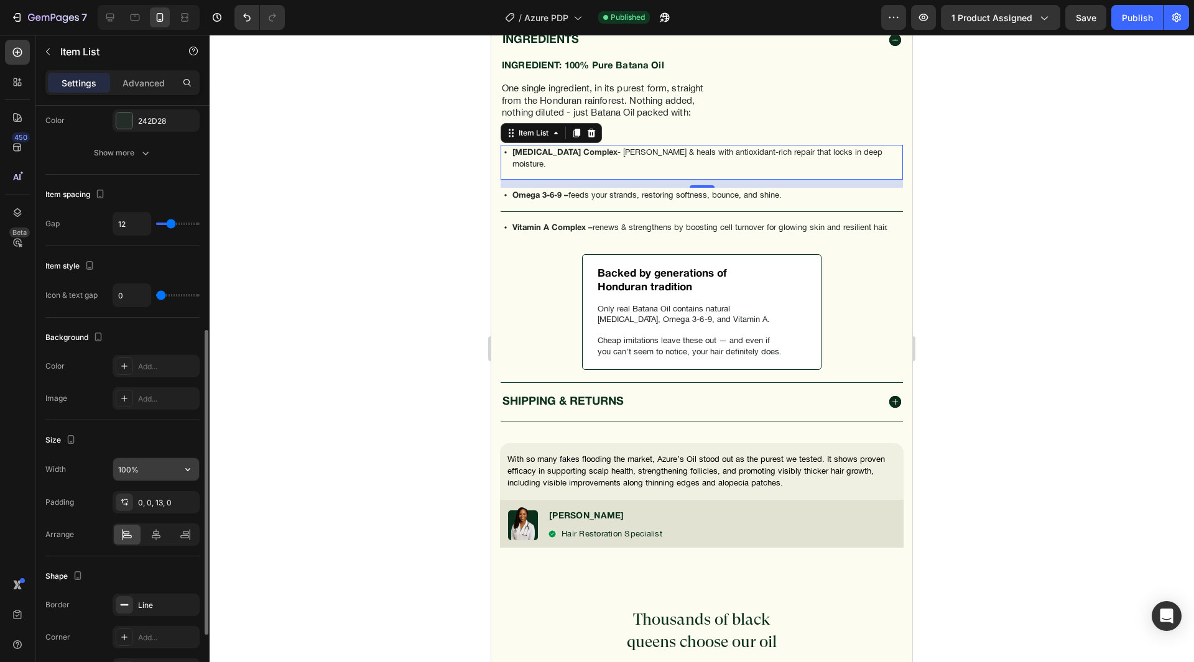
click at [151, 475] on input "100%" at bounding box center [156, 469] width 86 height 22
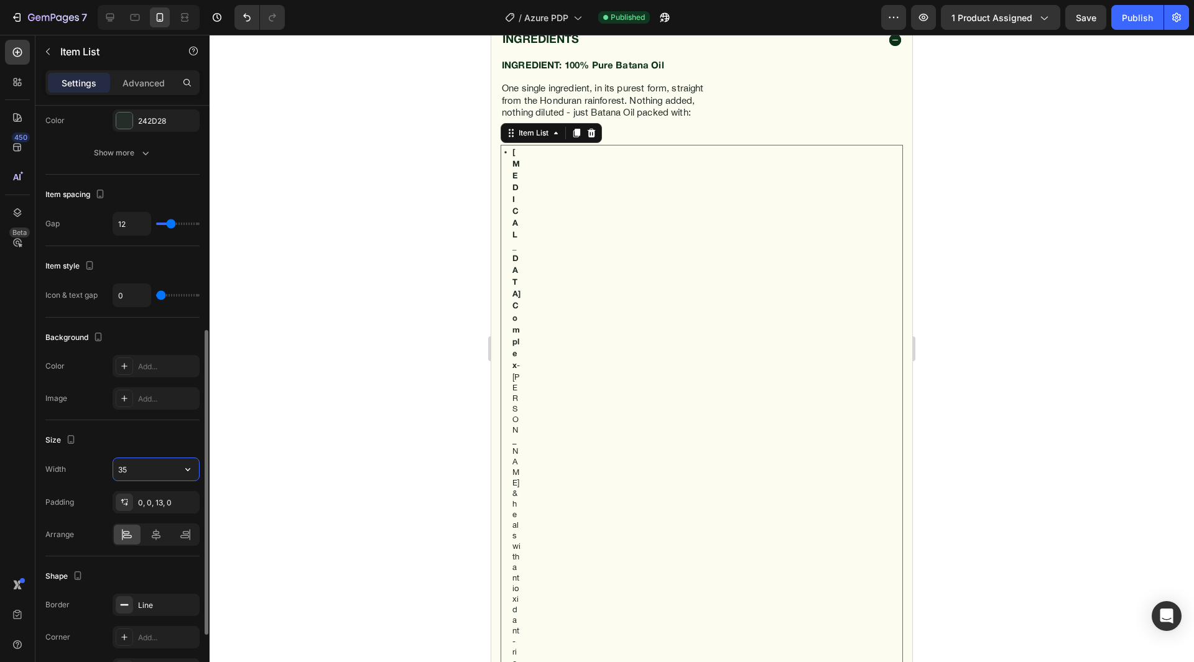
type input "356"
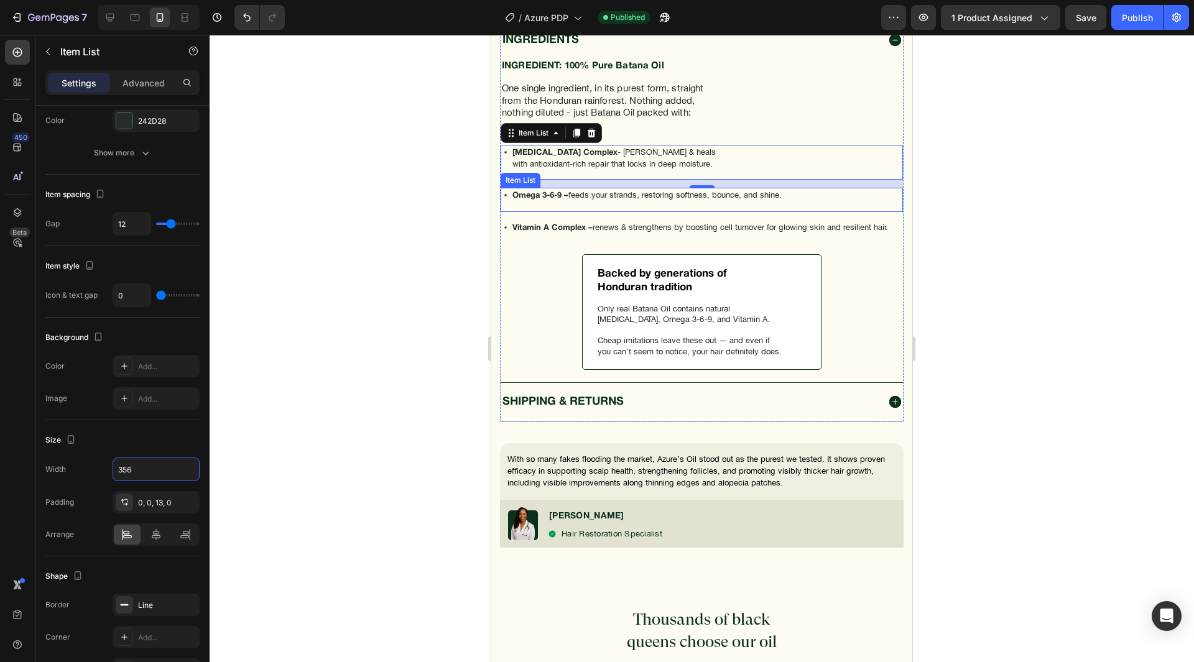
click at [588, 191] on p "Omega 3-6-9 – feeds your strands, restoring softness, bounce, and shine." at bounding box center [647, 196] width 269 height 12
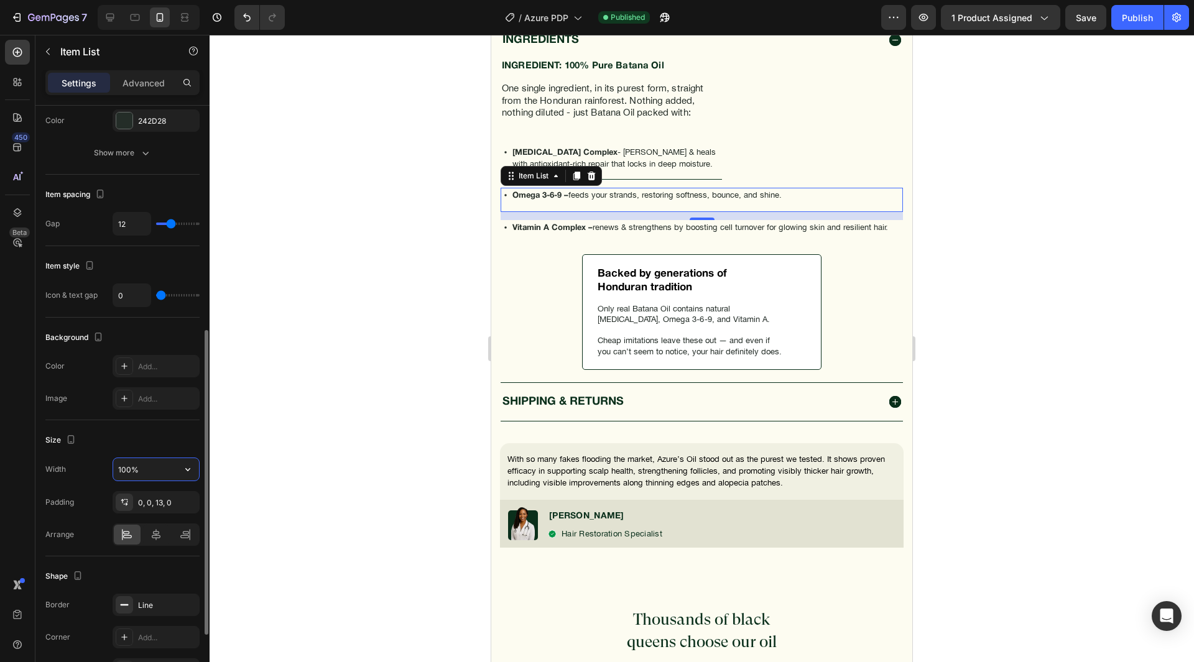
click at [150, 467] on input "100%" at bounding box center [156, 469] width 86 height 22
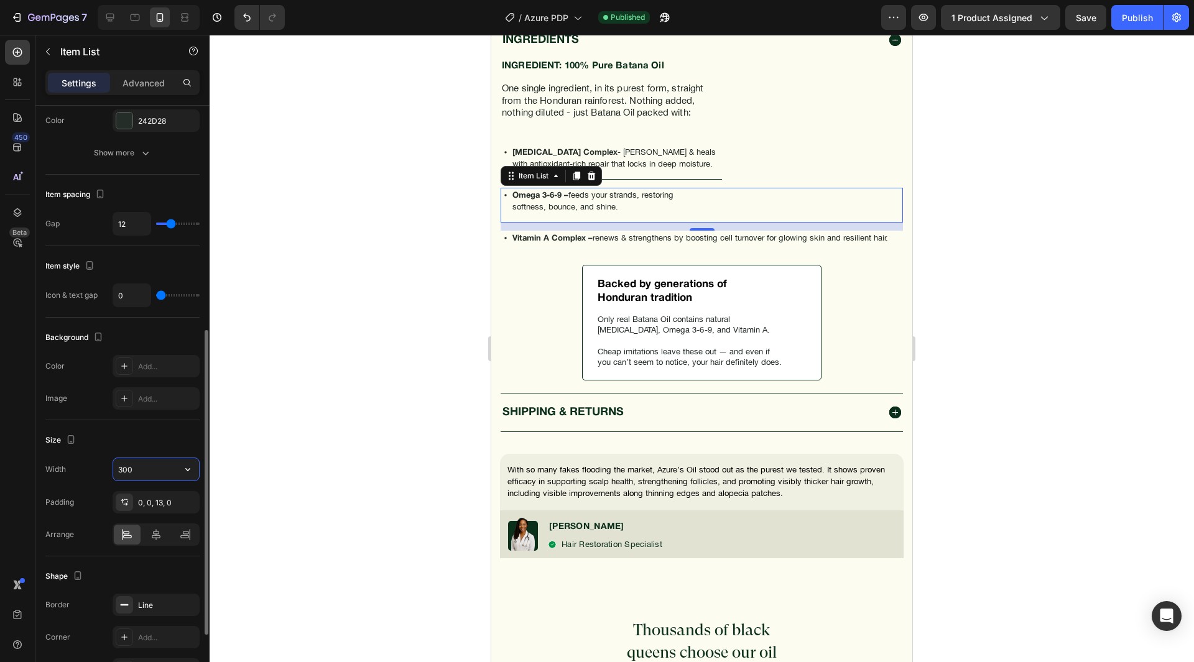
type input "300"
click at [136, 447] on div "Size" at bounding box center [122, 440] width 154 height 20
click at [781, 243] on div "INGREDIENT: 100% Pure Batana Oil Text Block One single ingredient, in its pures…" at bounding box center [702, 219] width 402 height 321
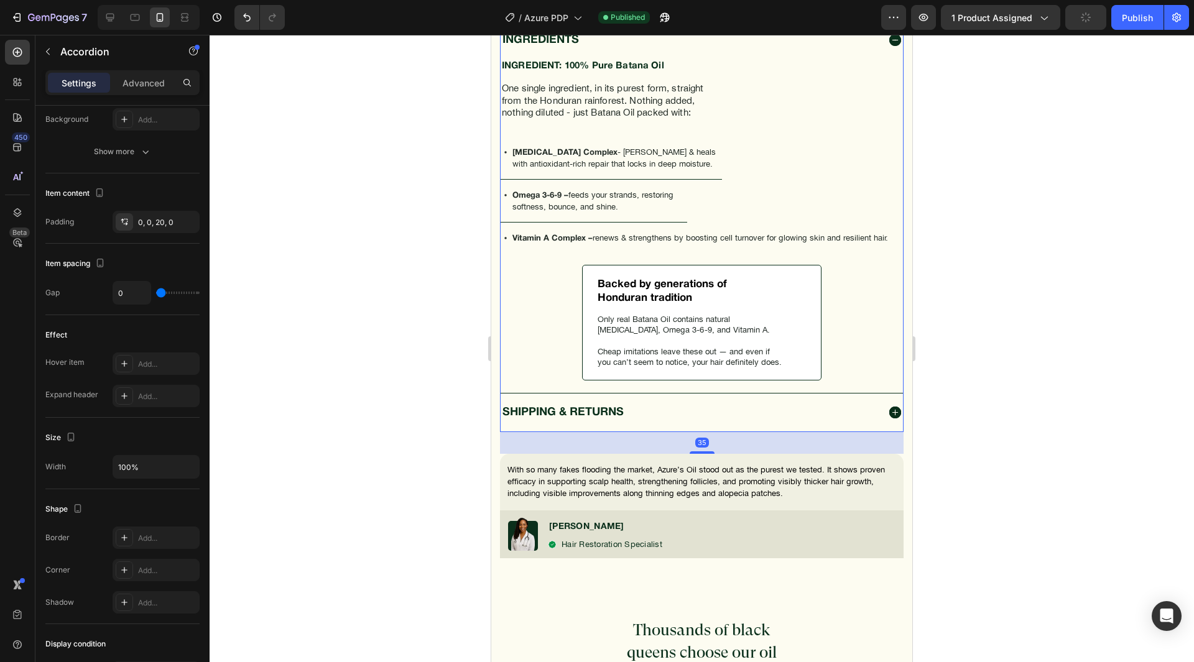
scroll to position [0, 0]
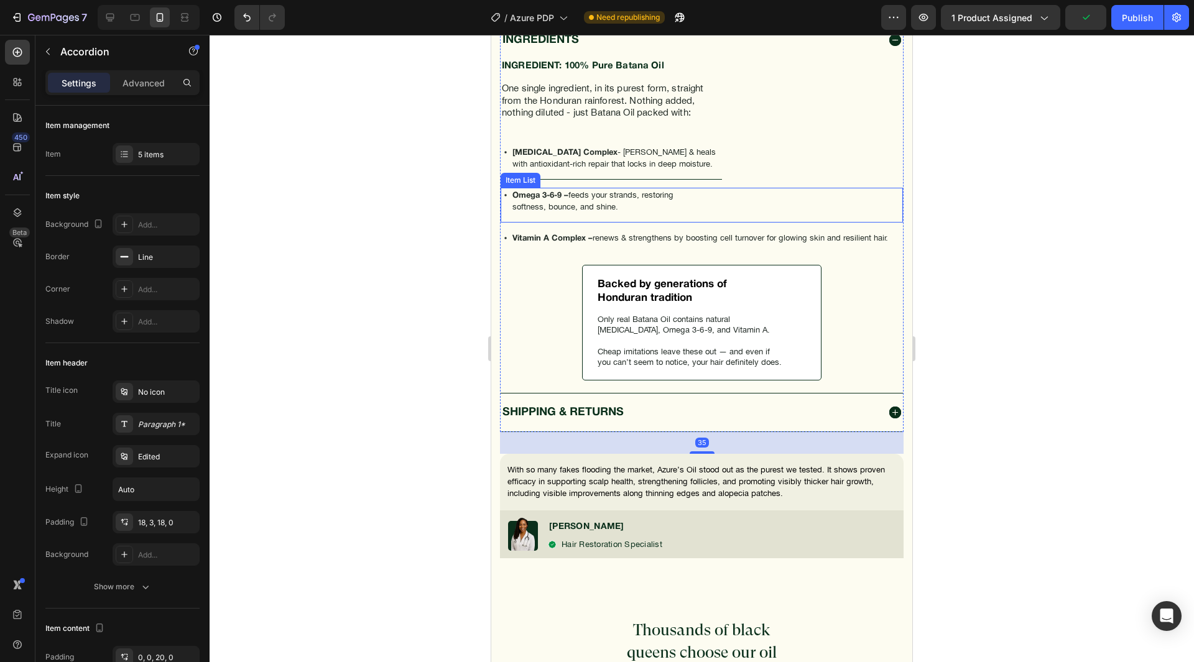
click at [658, 192] on p "Omega 3-6-9 – feeds your strands, restoring softness, bounce, and shine." at bounding box center [599, 201] width 173 height 22
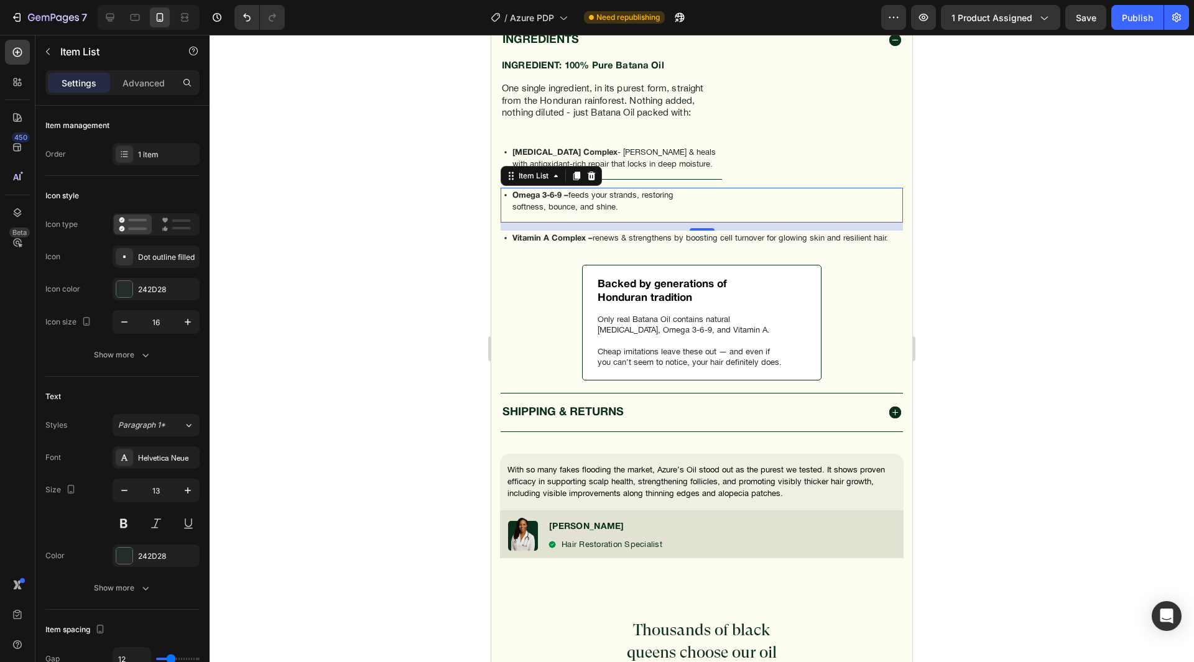
click at [734, 165] on div "[MEDICAL_DATA] Complex - [PERSON_NAME] & heals with antioxidant-rich repair tha…" at bounding box center [702, 162] width 402 height 35
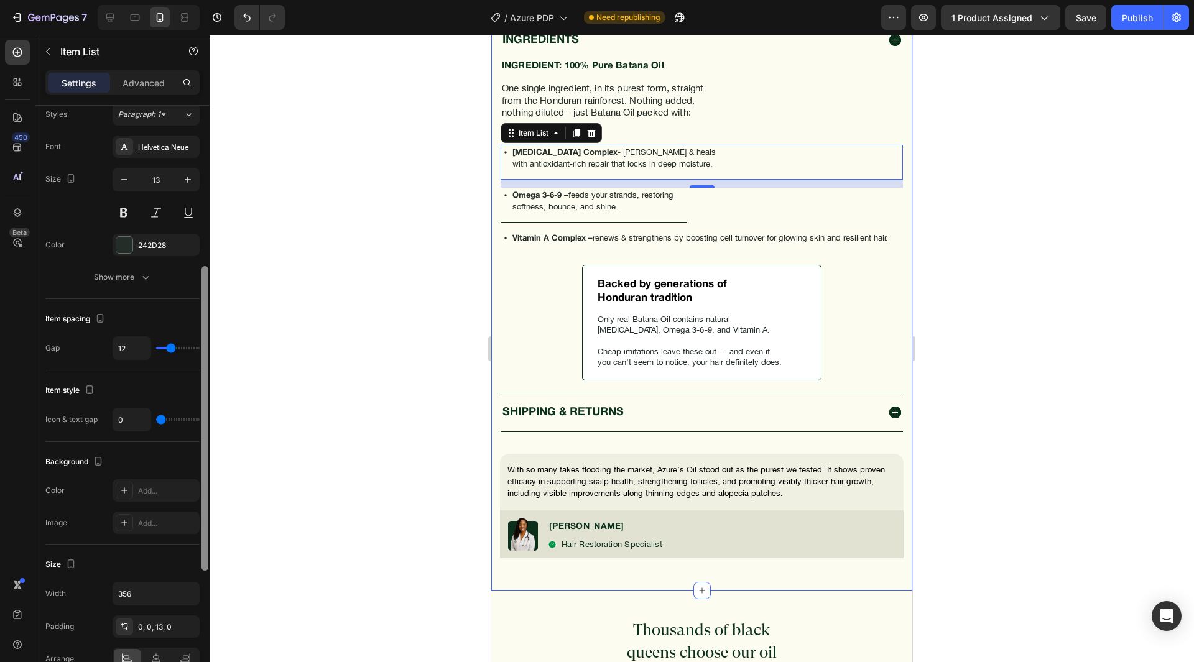
scroll to position [435, 0]
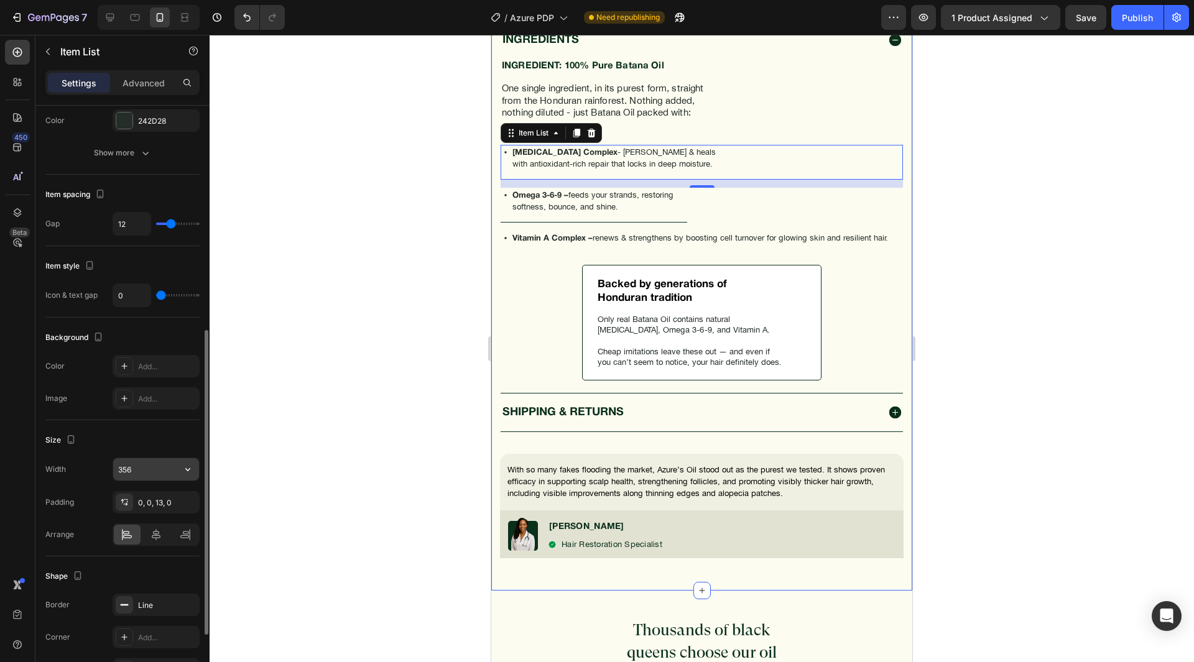
click at [192, 478] on button "button" at bounding box center [188, 469] width 22 height 22
click at [142, 522] on p "Full 100%" at bounding box center [153, 524] width 71 height 11
type input "100%"
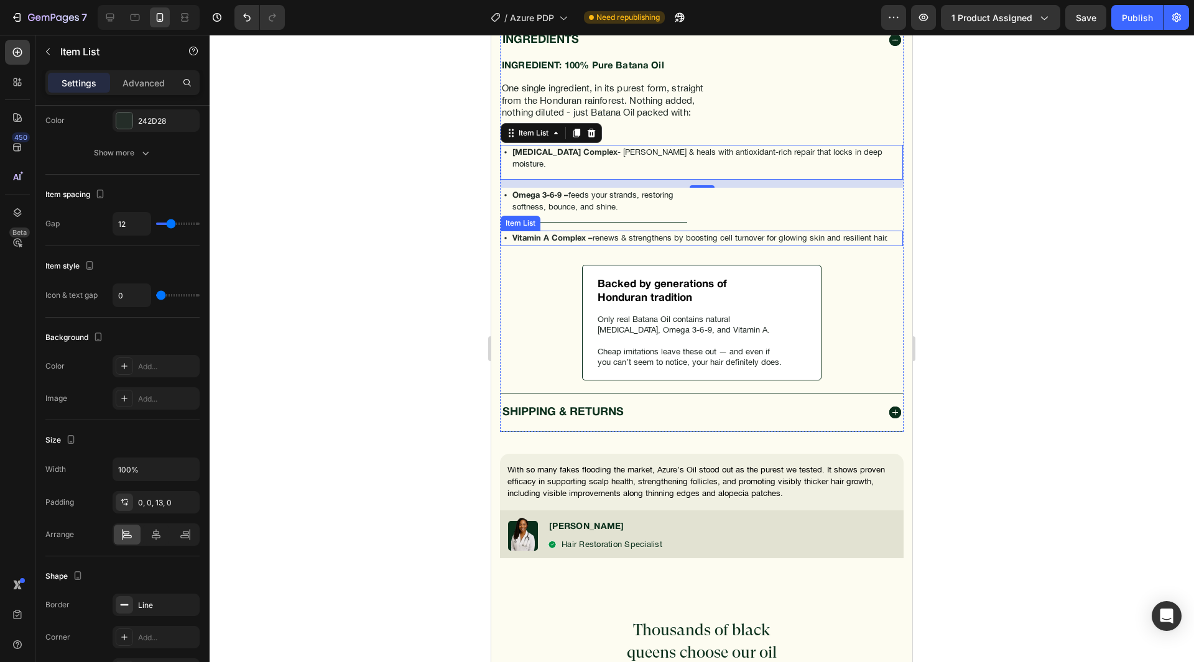
click at [771, 198] on div "Omega 3-6-9 – feeds your strands, restoring softness, bounce, and shine." at bounding box center [702, 205] width 402 height 35
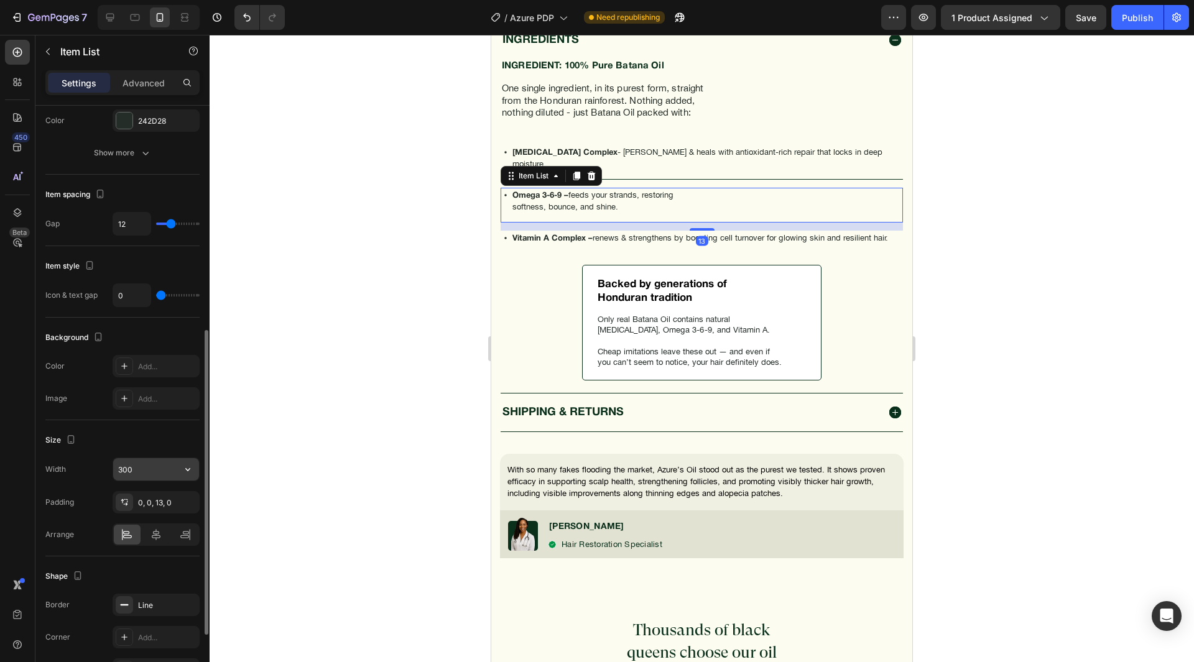
click at [193, 465] on icon "button" at bounding box center [188, 469] width 12 height 12
click at [163, 519] on div "Full 100%" at bounding box center [143, 525] width 102 height 24
type input "100%"
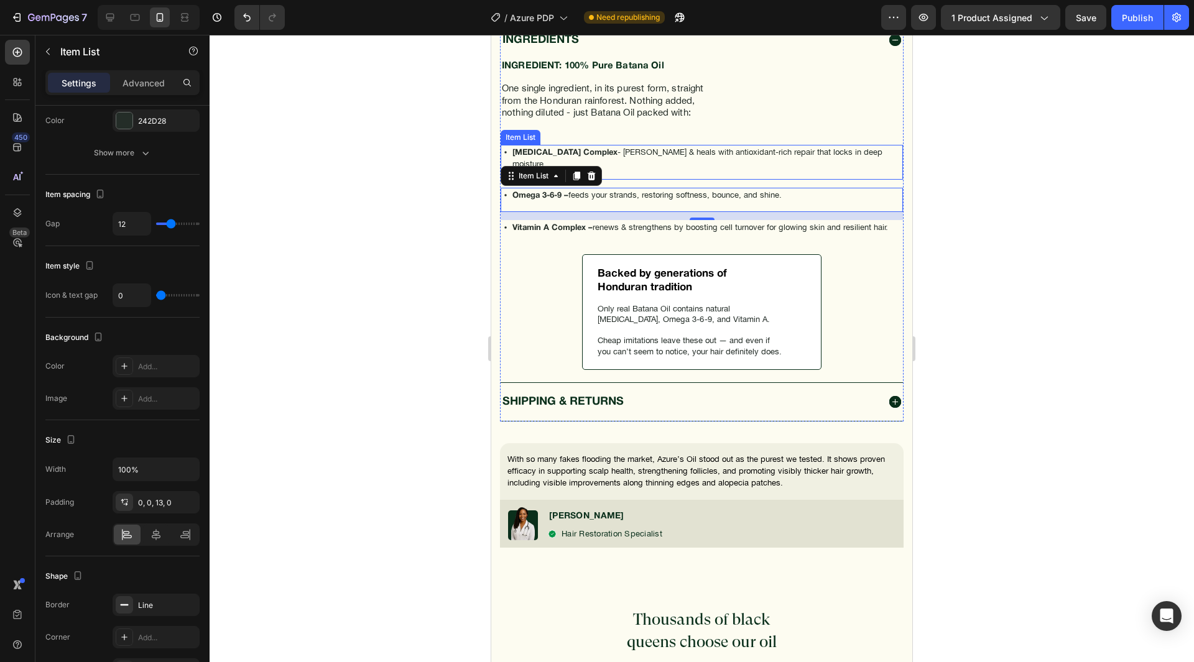
click at [642, 152] on p "[MEDICAL_DATA] Complex - [PERSON_NAME] & heals with antioxidant-rich repair tha…" at bounding box center [707, 158] width 389 height 22
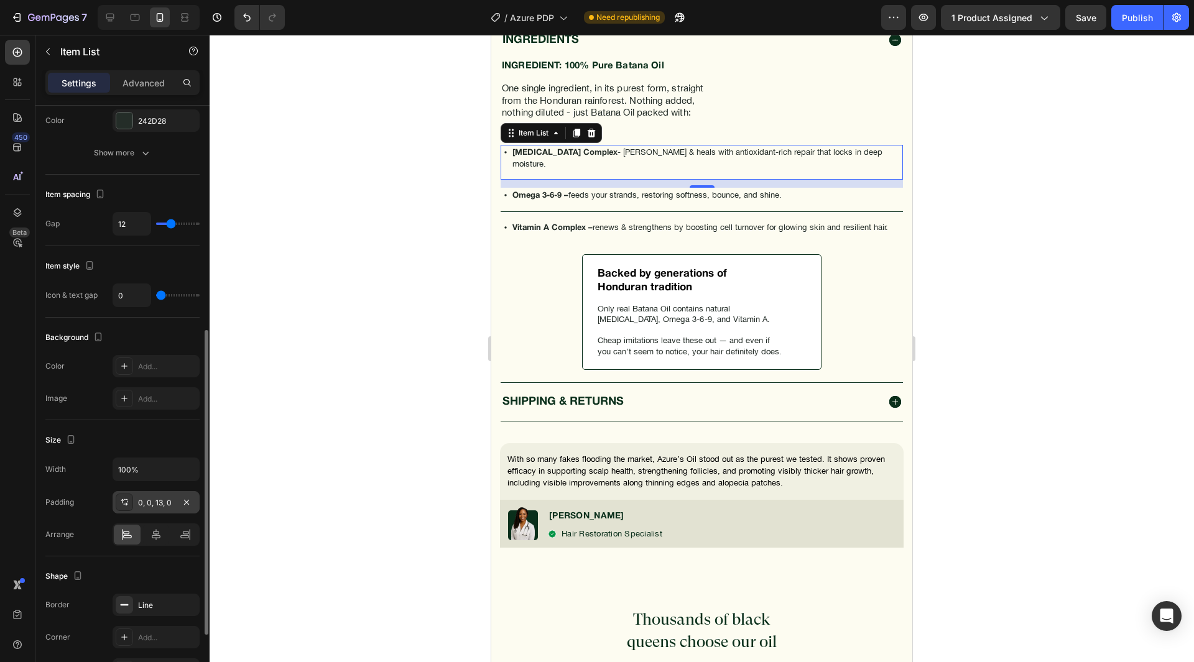
click at [151, 506] on div "0, 0, 13, 0" at bounding box center [156, 503] width 36 height 11
click at [149, 437] on div "Size" at bounding box center [122, 440] width 154 height 20
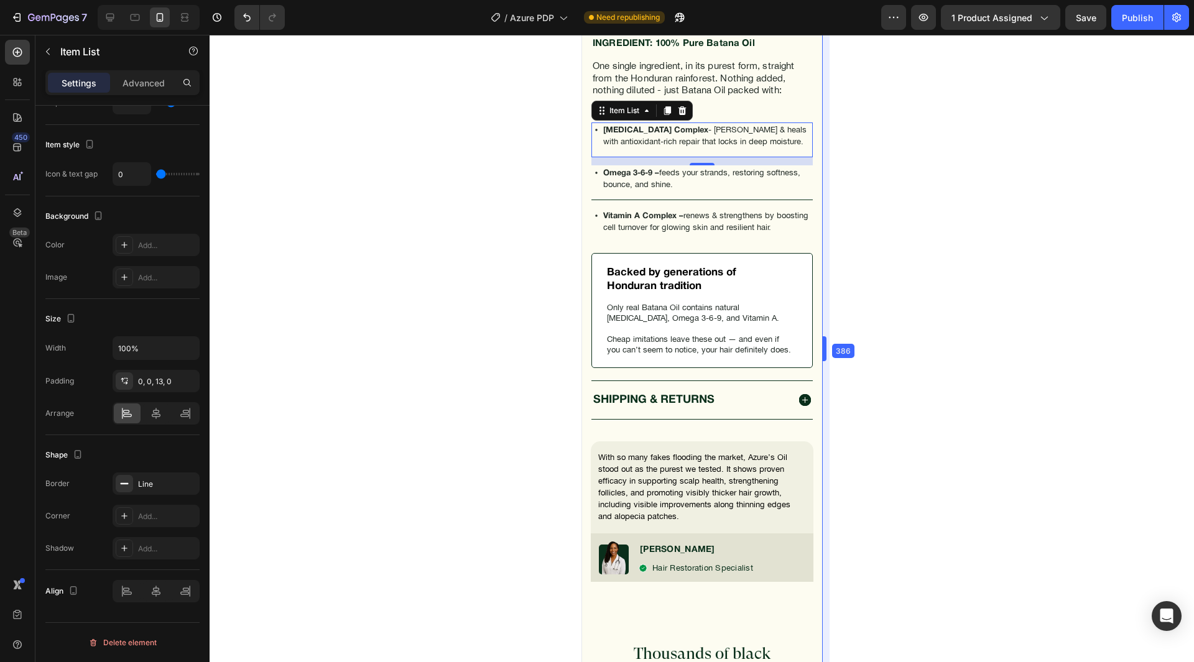
scroll to position [1136, 0]
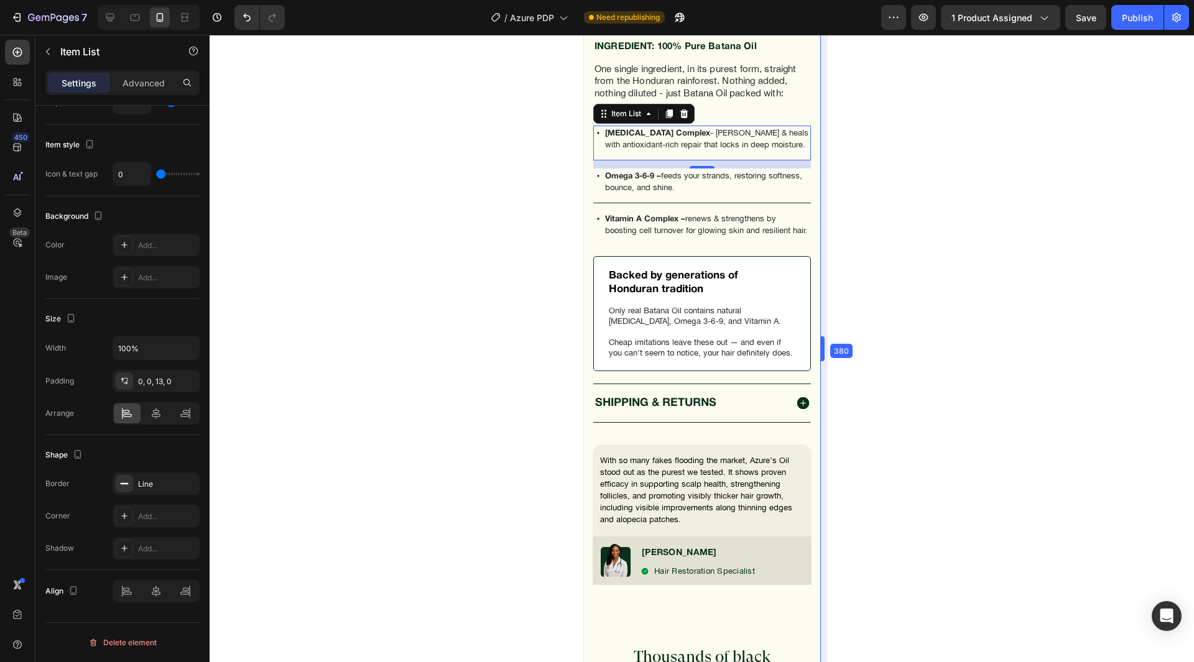
drag, startPoint x: 916, startPoint y: 346, endPoint x: 731, endPoint y: 350, distance: 184.8
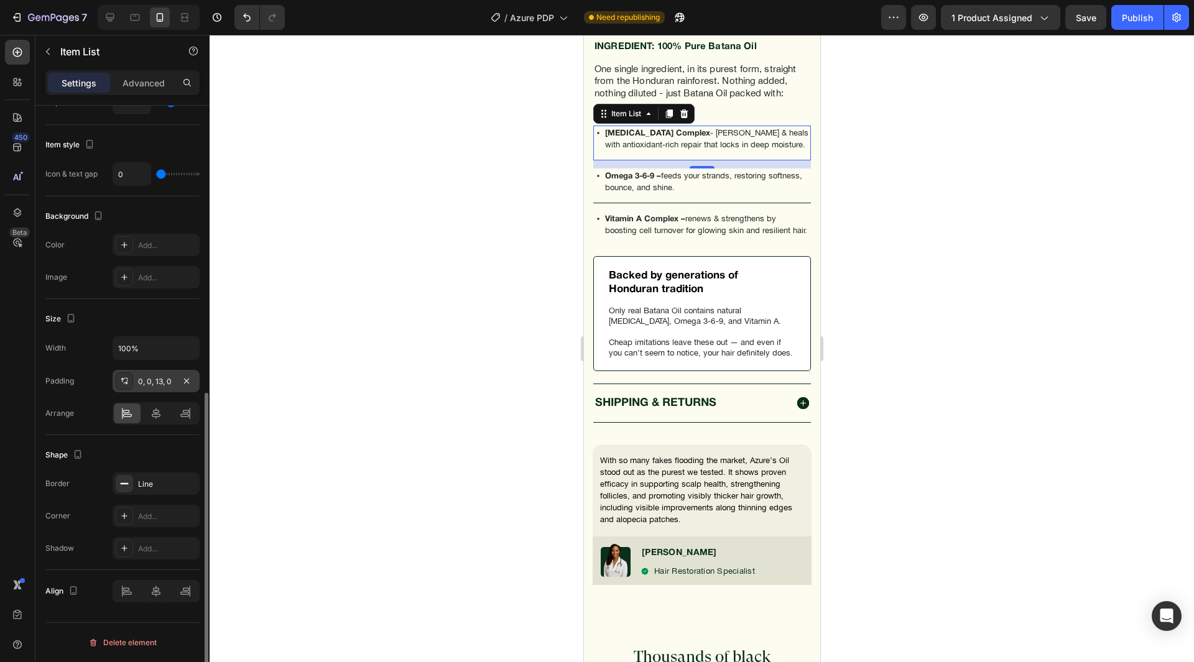
click at [166, 381] on div "0, 0, 13, 0" at bounding box center [156, 381] width 36 height 11
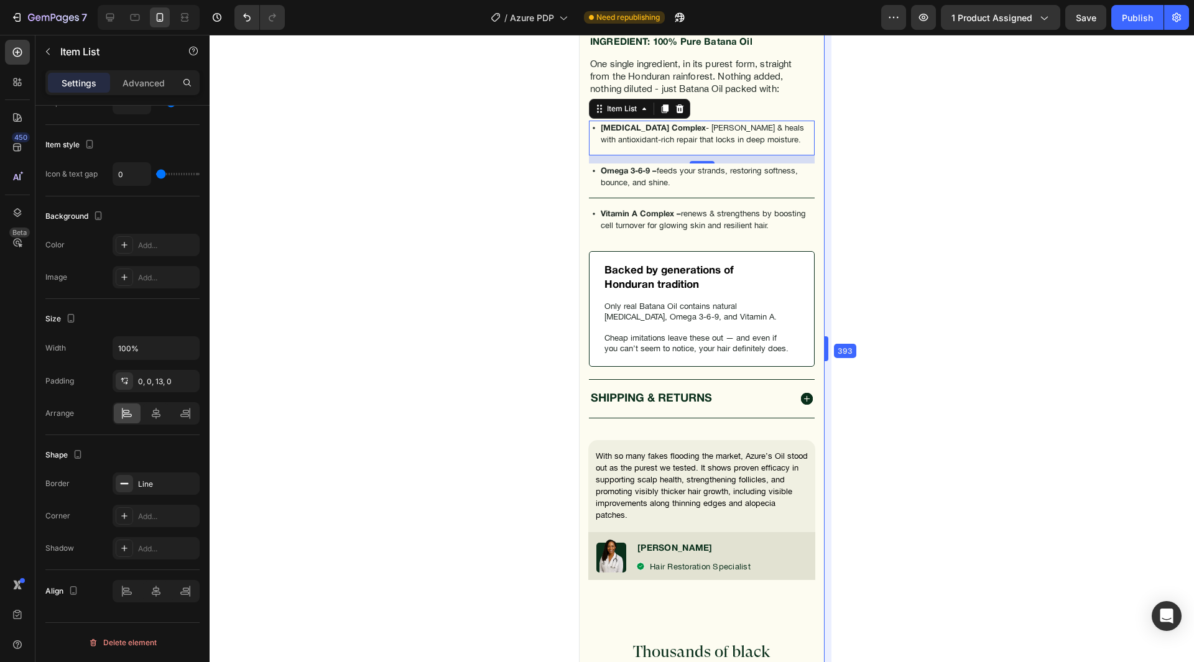
scroll to position [1146, 0]
drag, startPoint x: 824, startPoint y: 333, endPoint x: 833, endPoint y: 331, distance: 8.9
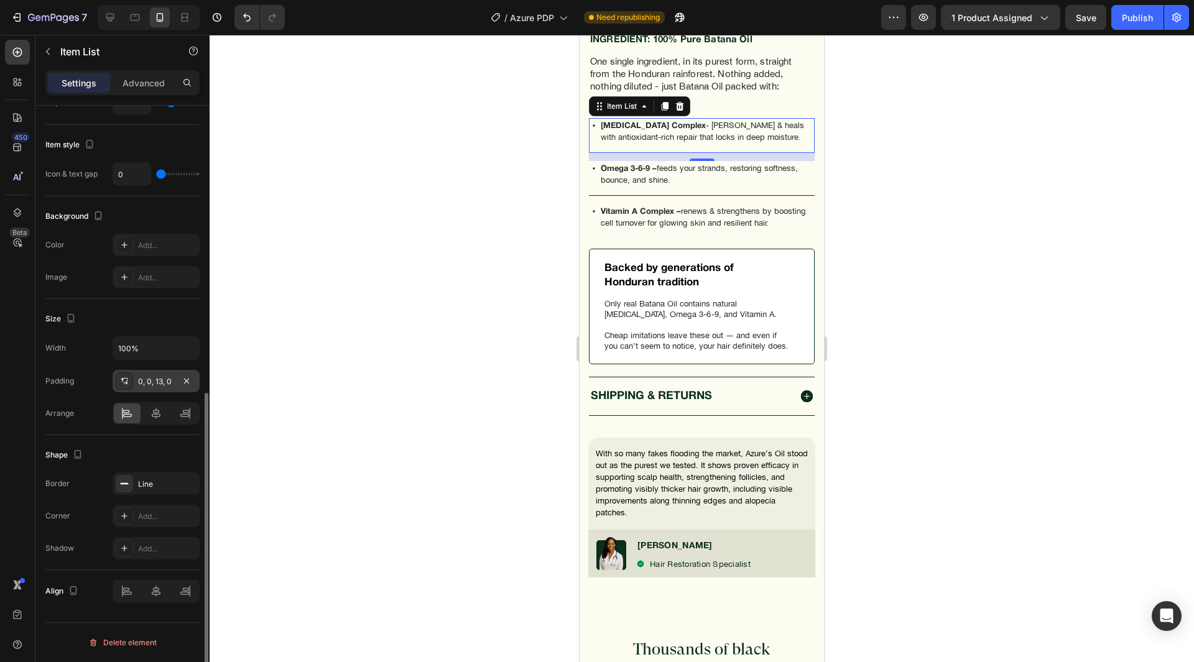
click at [153, 388] on div "0, 0, 13, 0" at bounding box center [156, 381] width 87 height 22
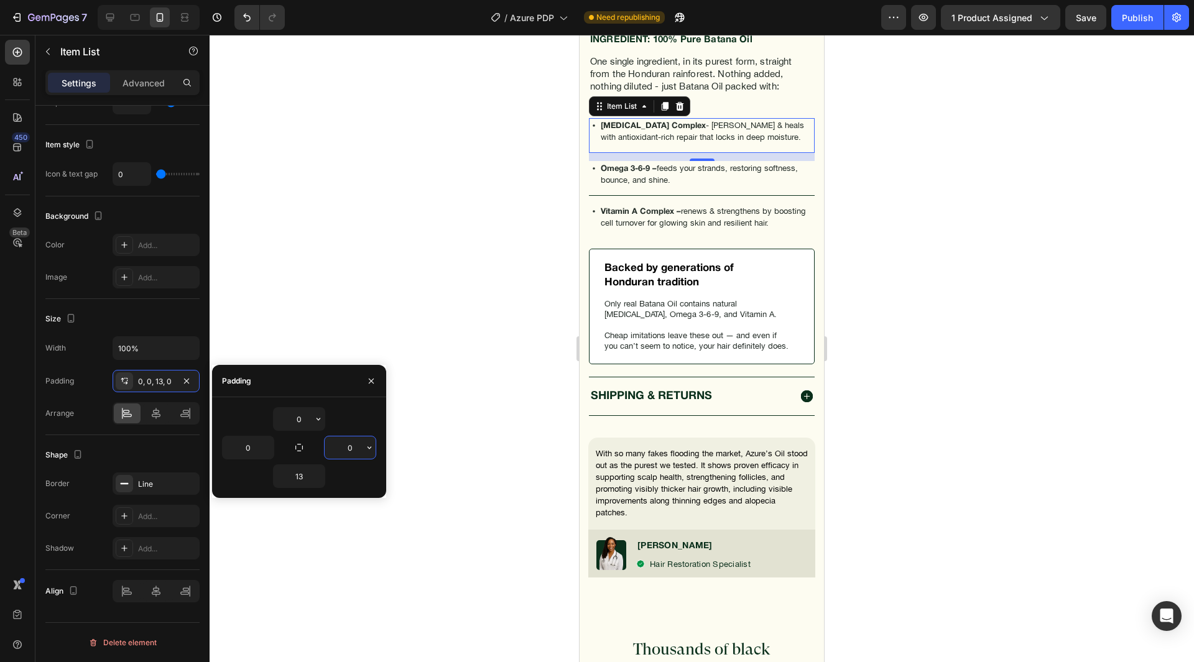
click at [341, 452] on input "0" at bounding box center [350, 448] width 51 height 22
type input "8"
click at [338, 421] on div "0" at bounding box center [299, 419] width 154 height 24
click at [734, 185] on p "Omega 3-6-9 – feeds your strands, restoring softness, bounce, and shine." at bounding box center [707, 174] width 212 height 22
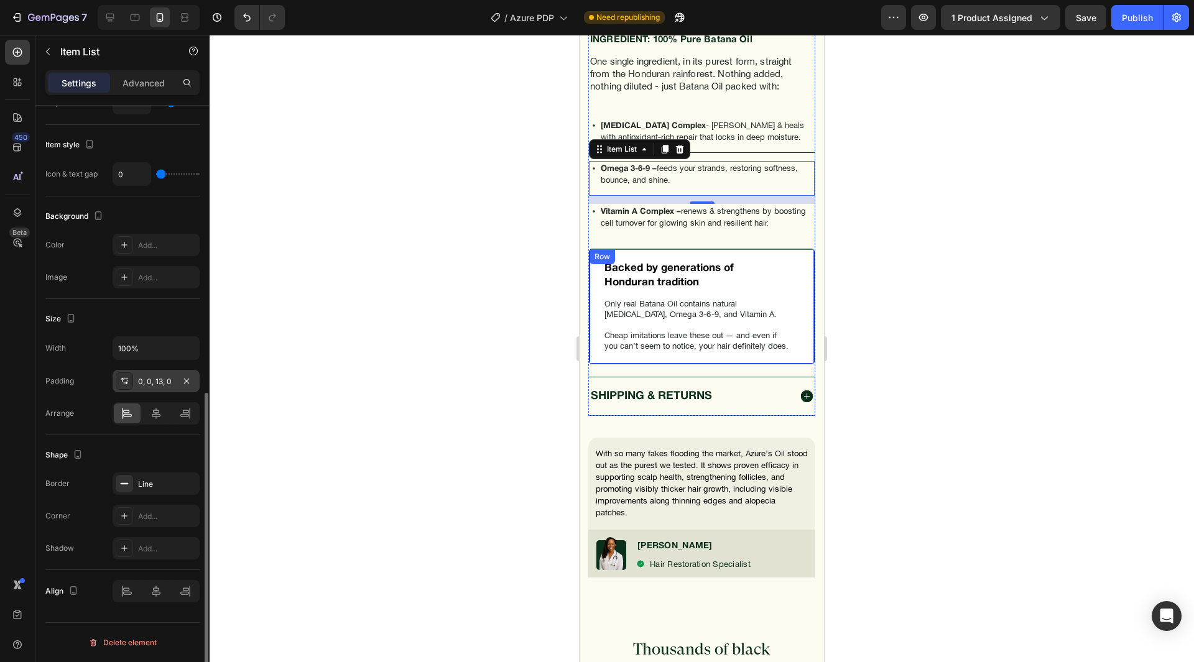
click at [159, 383] on div "0, 0, 13, 0" at bounding box center [156, 381] width 36 height 11
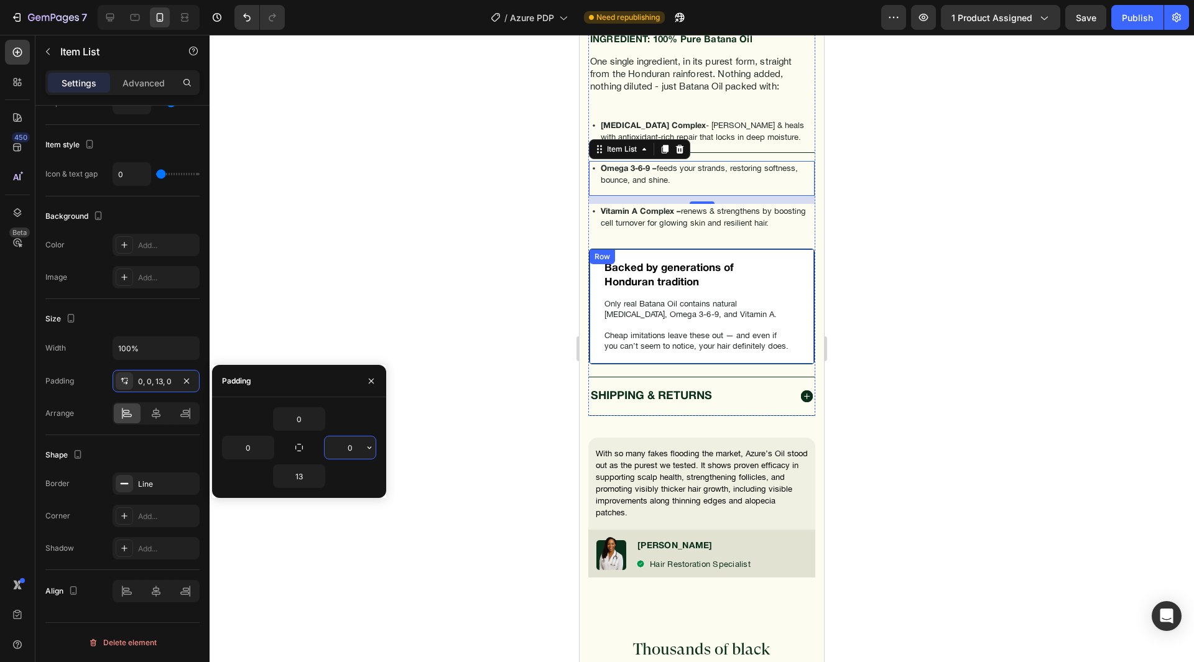
click at [338, 446] on input "0" at bounding box center [350, 448] width 51 height 22
type input "24"
click at [758, 228] on p "Vitamin A Complex – renews & strengthens by boosting cell turnover for glowing …" at bounding box center [707, 217] width 212 height 22
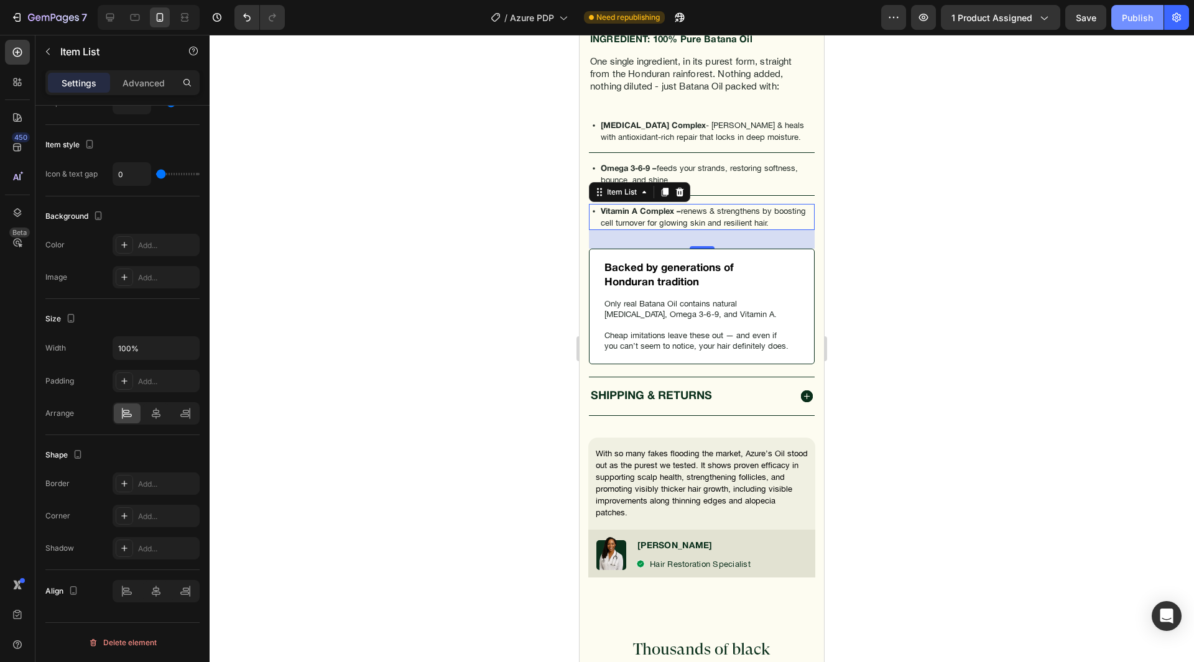
click at [1118, 14] on button "Publish" at bounding box center [1138, 17] width 52 height 25
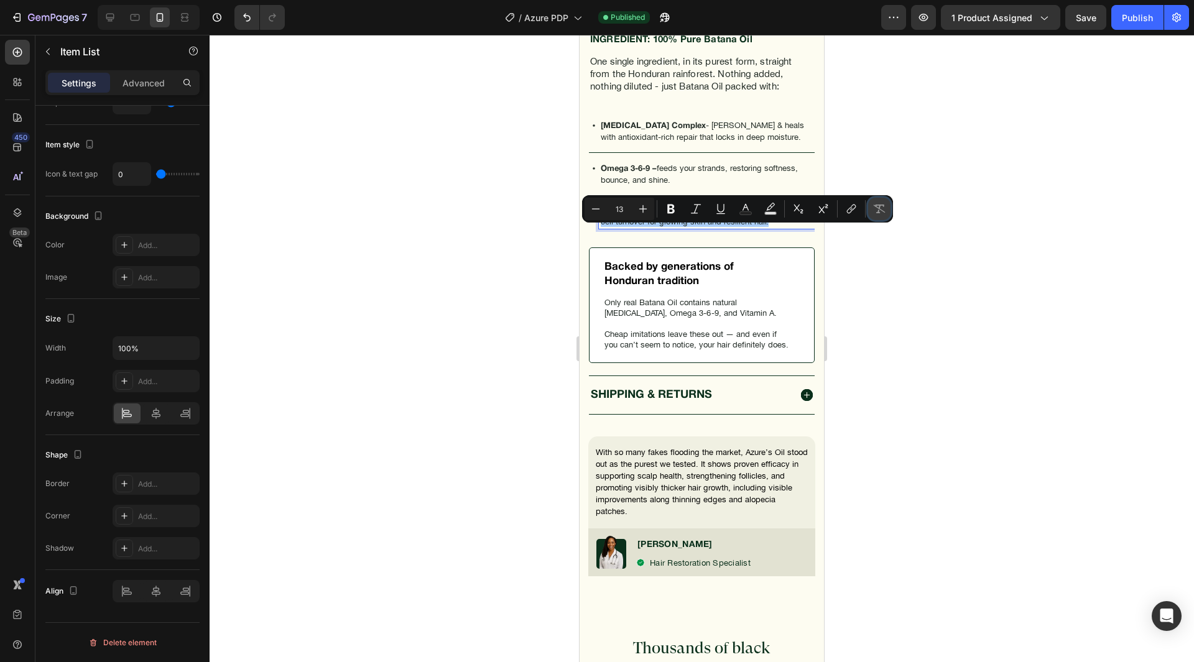
click at [880, 213] on icon "Editor contextual toolbar" at bounding box center [879, 209] width 12 height 12
click at [678, 227] on p "Vitamin A Complex – renews & strengthens by boosting cell turnover for glowing …" at bounding box center [707, 216] width 212 height 21
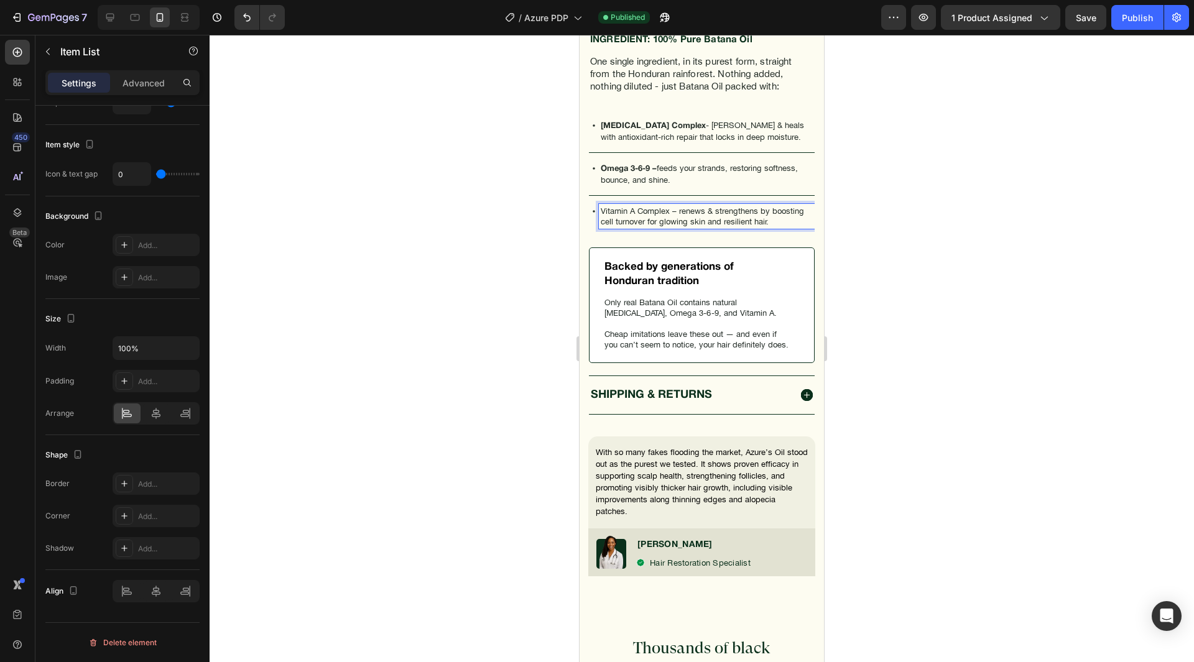
click at [676, 227] on p "Vitamin A Complex – renews & strengthens by boosting cell turnover for glowing …" at bounding box center [707, 216] width 212 height 21
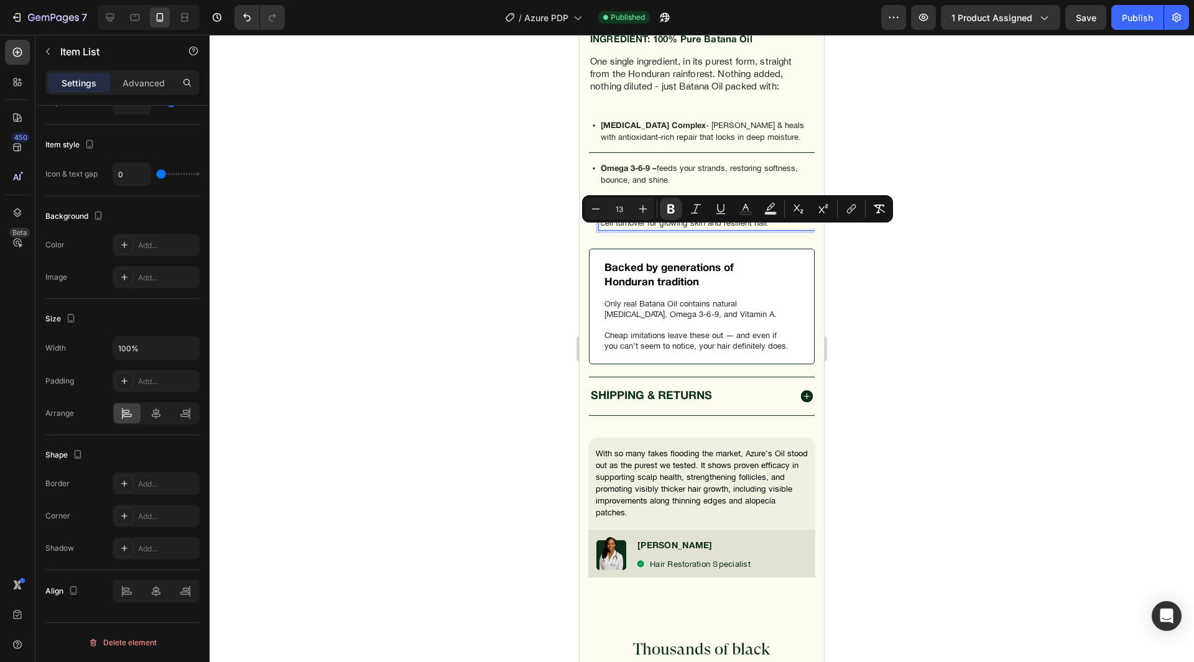
click at [1139, 22] on div "Publish" at bounding box center [1137, 17] width 31 height 13
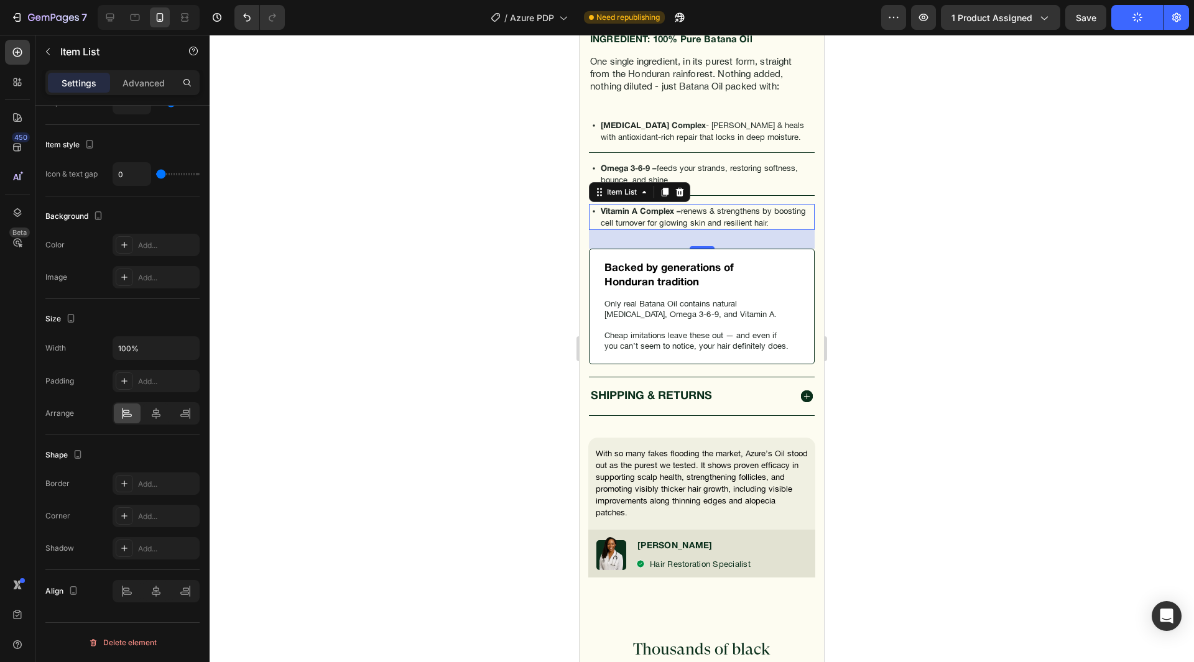
click at [439, 228] on div at bounding box center [702, 349] width 985 height 628
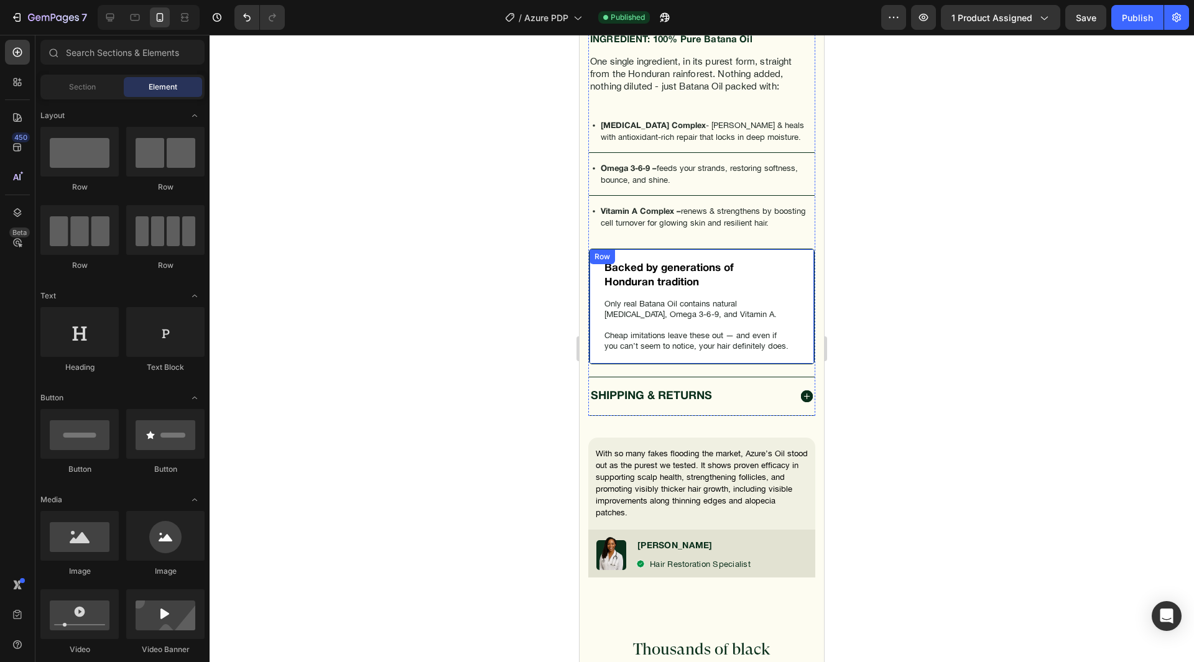
click at [743, 228] on p "Vitamin A Complex – renews & strengthens by boosting cell turnover for glowing …" at bounding box center [707, 217] width 212 height 22
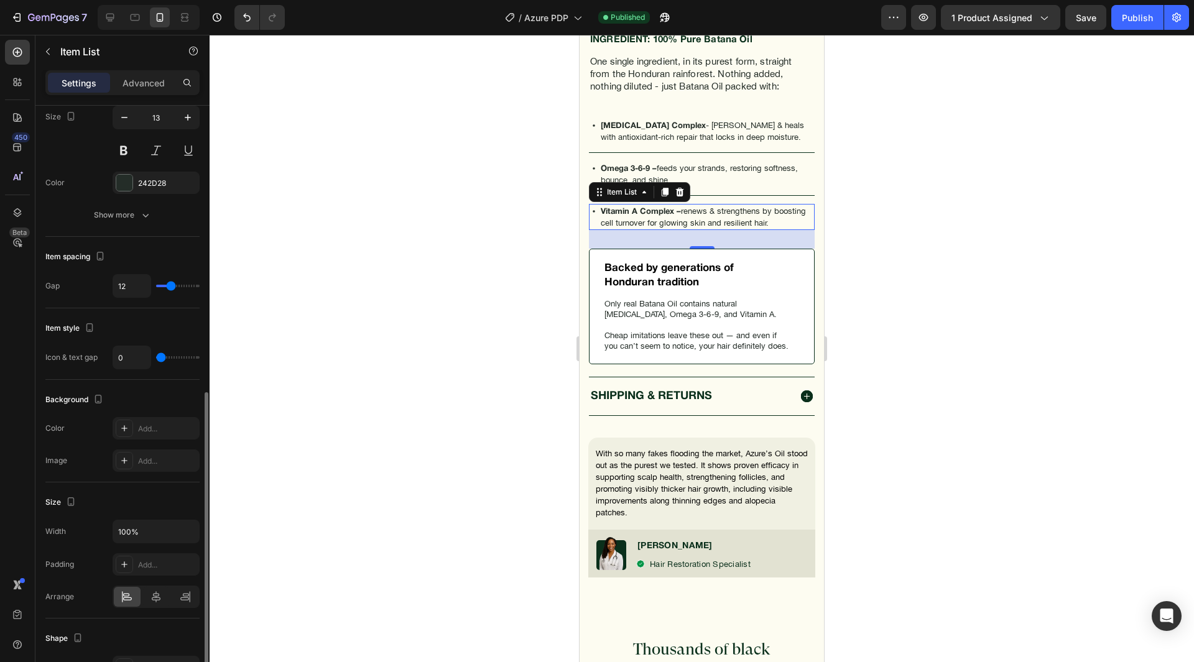
scroll to position [557, 0]
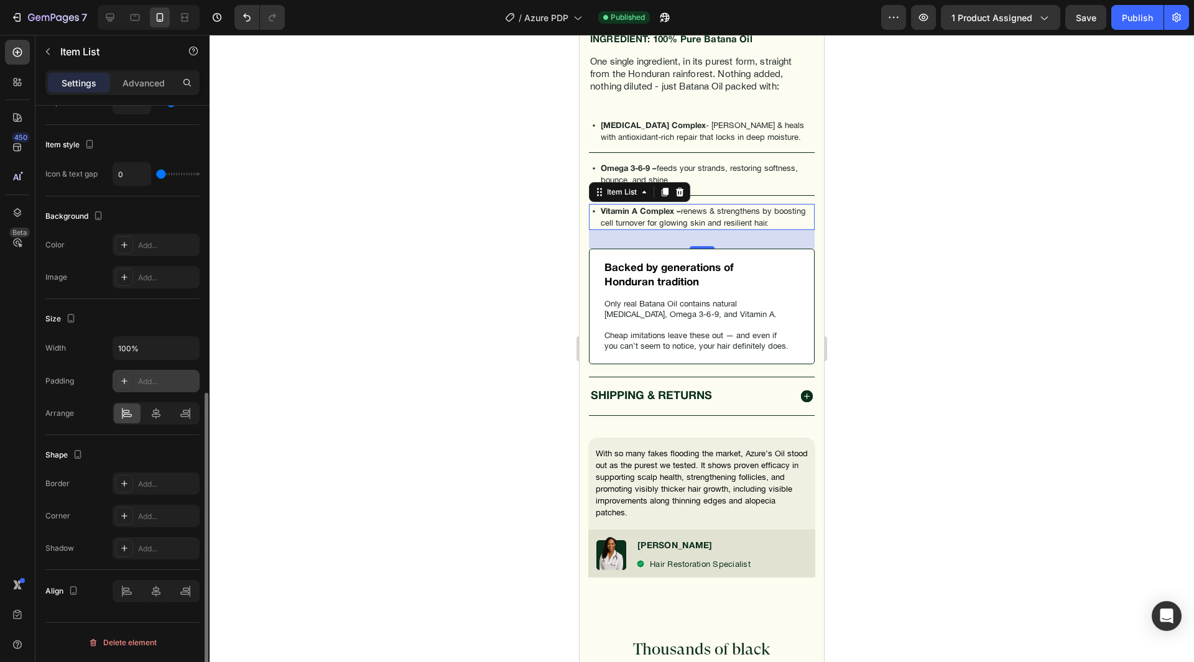
click at [164, 381] on div "Add..." at bounding box center [167, 381] width 58 height 11
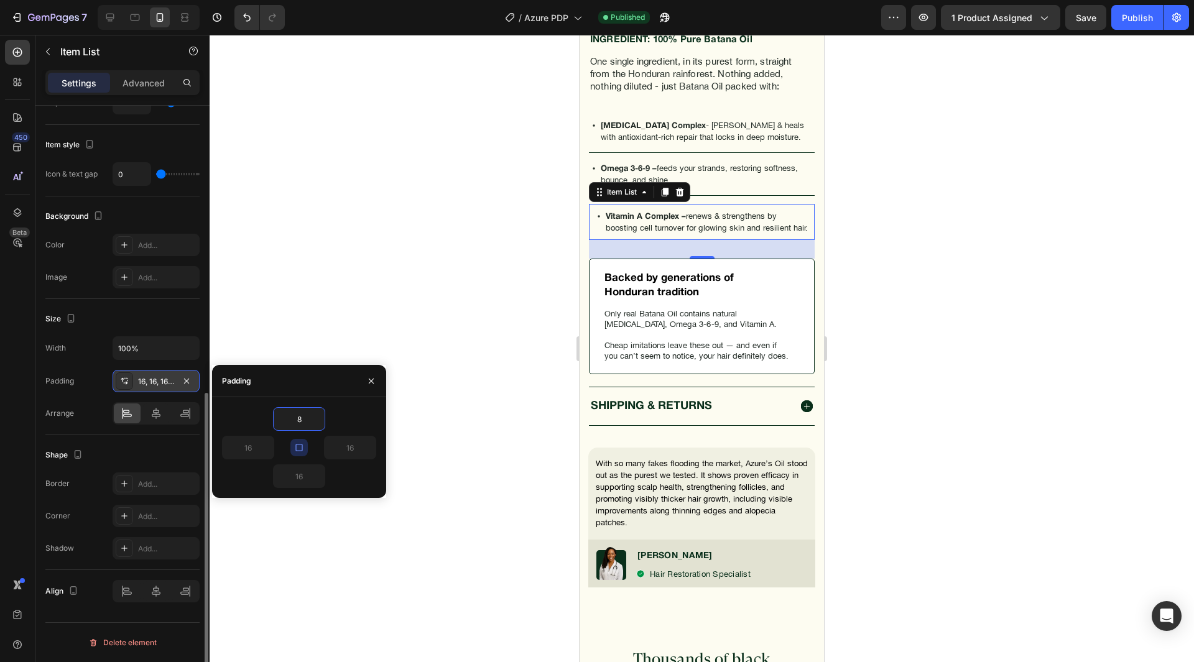
type input "8"
click at [299, 449] on icon "button" at bounding box center [299, 448] width 10 height 10
type input "8"
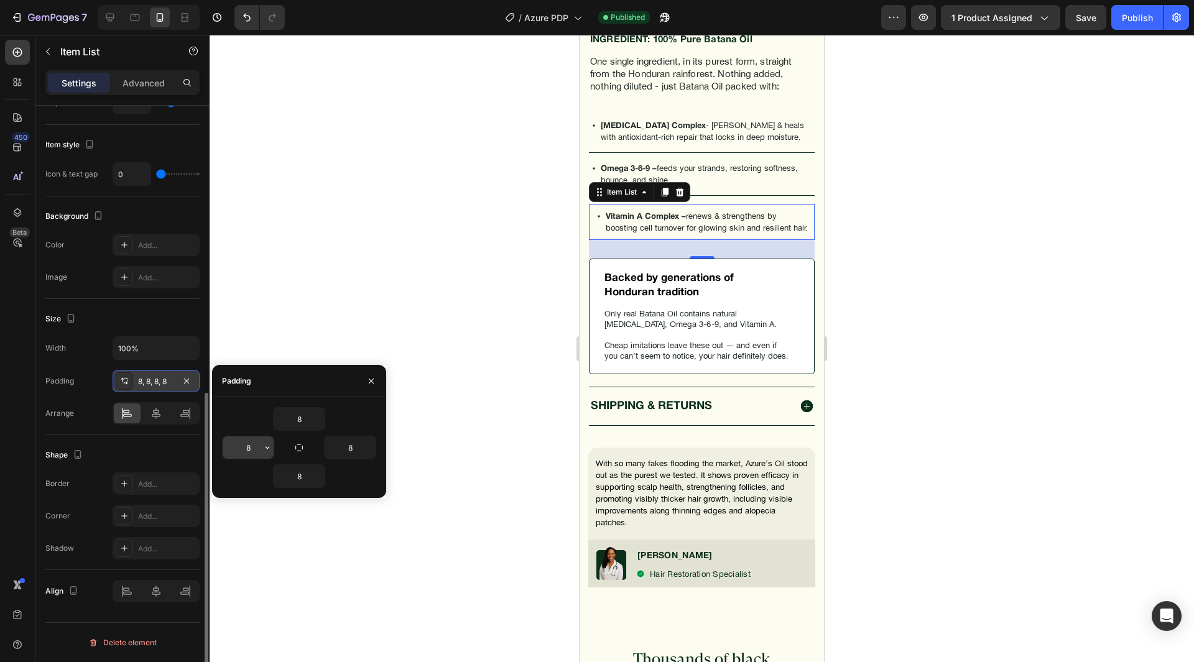
click at [249, 449] on input "8" at bounding box center [248, 448] width 51 height 22
type input "0"
click at [297, 480] on input "8" at bounding box center [299, 476] width 51 height 22
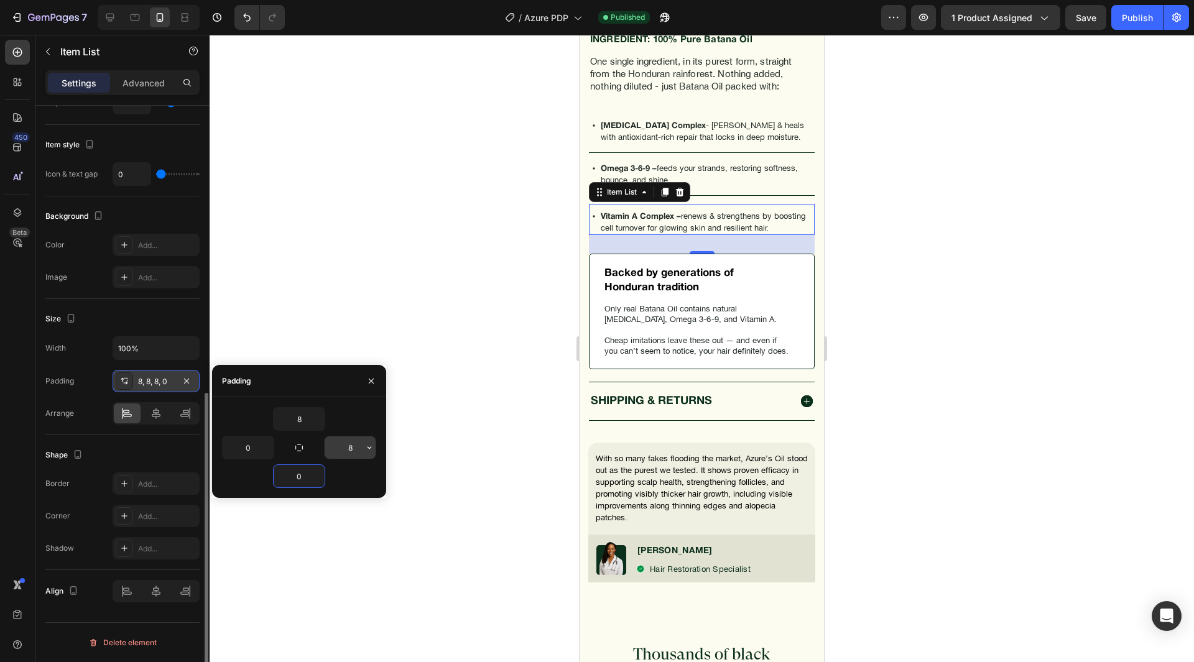
type input "0"
click at [337, 449] on input "8" at bounding box center [350, 448] width 51 height 22
click at [340, 417] on div "8" at bounding box center [299, 419] width 154 height 24
click at [347, 447] on input "0" at bounding box center [350, 448] width 51 height 22
type input "8"
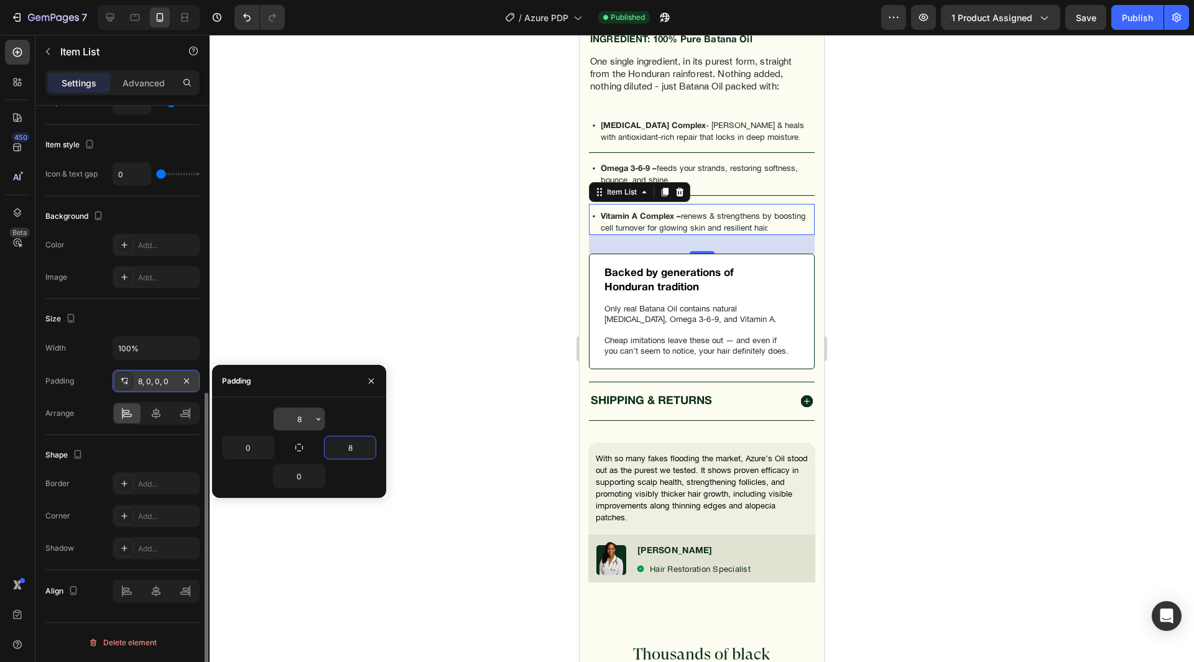
click at [289, 420] on input "8" at bounding box center [299, 419] width 51 height 22
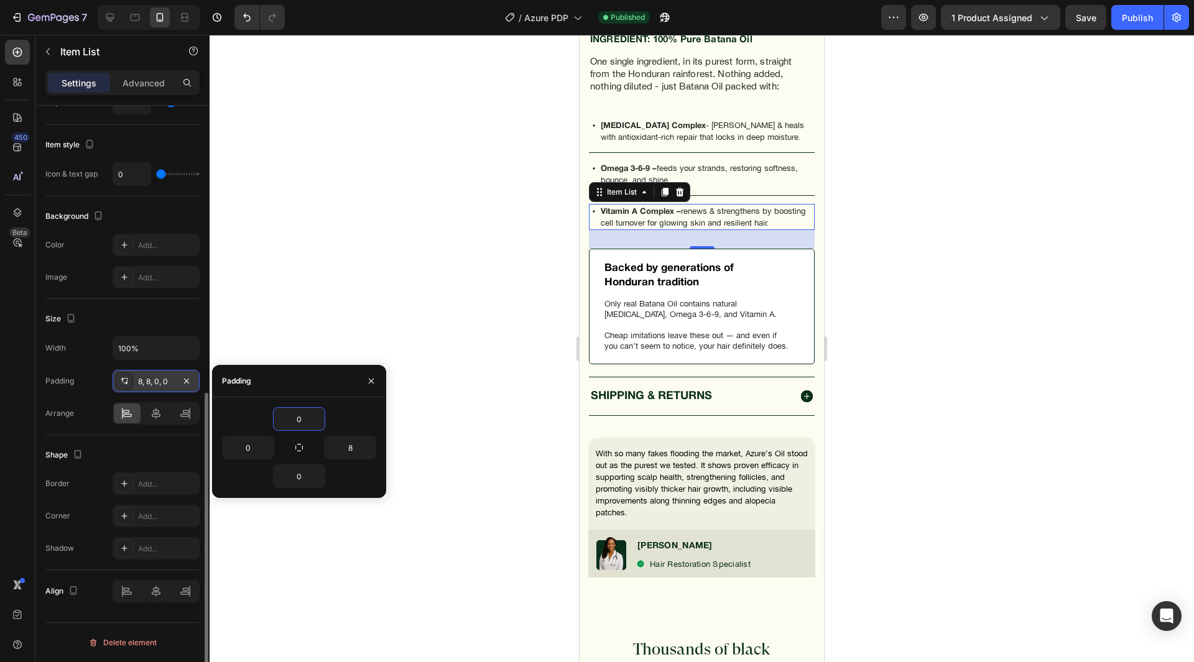
type input "0"
click at [231, 416] on div "0" at bounding box center [299, 419] width 154 height 24
click at [114, 444] on div "Shape Border Add... Corner Add... Shadow Add..." at bounding box center [122, 502] width 154 height 135
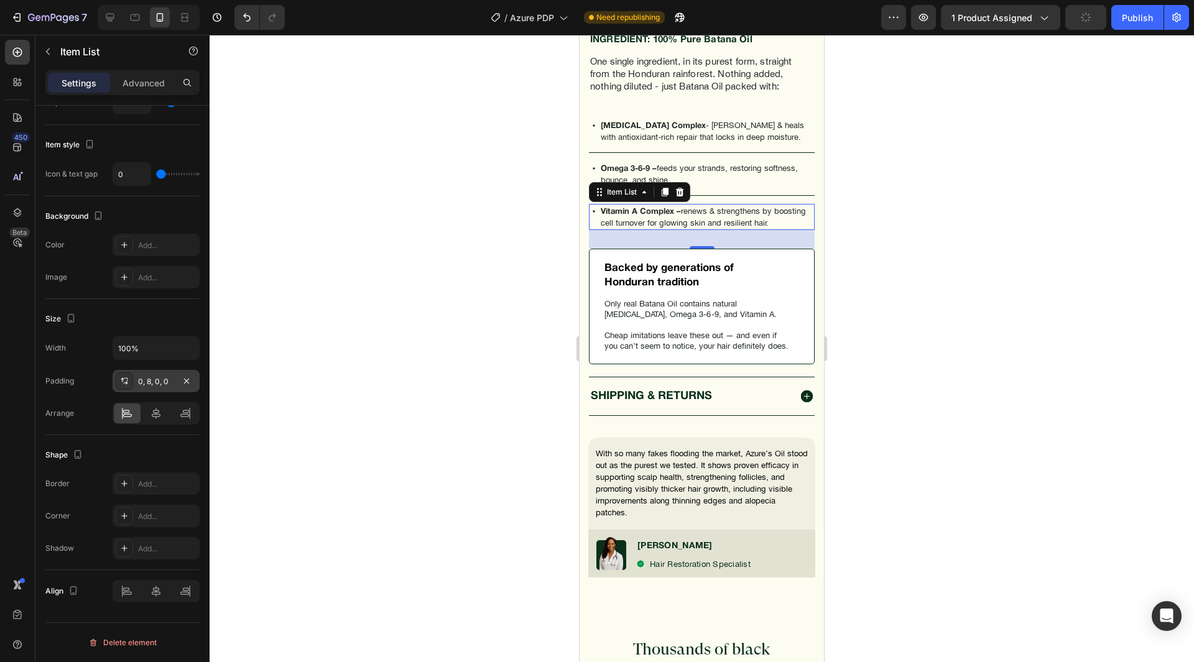
click at [146, 376] on div "0, 8, 0, 0" at bounding box center [156, 381] width 36 height 11
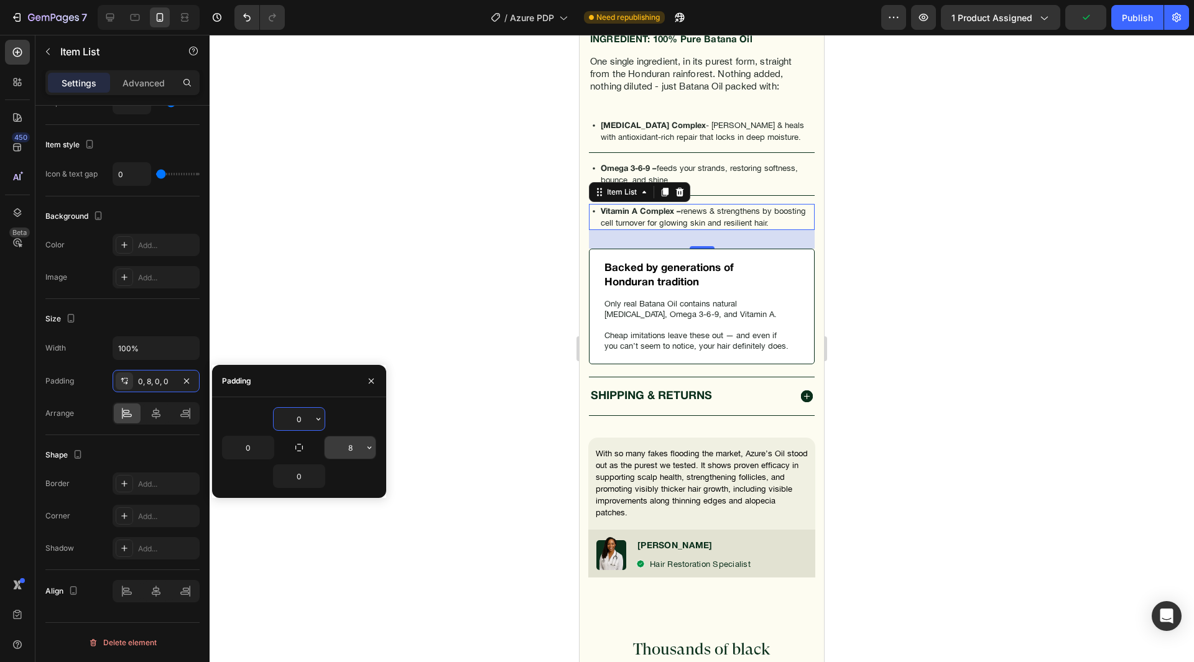
click at [356, 445] on input "8" at bounding box center [350, 448] width 51 height 22
click at [359, 427] on div "0" at bounding box center [299, 419] width 154 height 24
click at [350, 450] on input "3" at bounding box center [350, 448] width 51 height 22
click at [356, 430] on div "0" at bounding box center [299, 419] width 154 height 24
click at [349, 452] on input "4" at bounding box center [350, 448] width 51 height 22
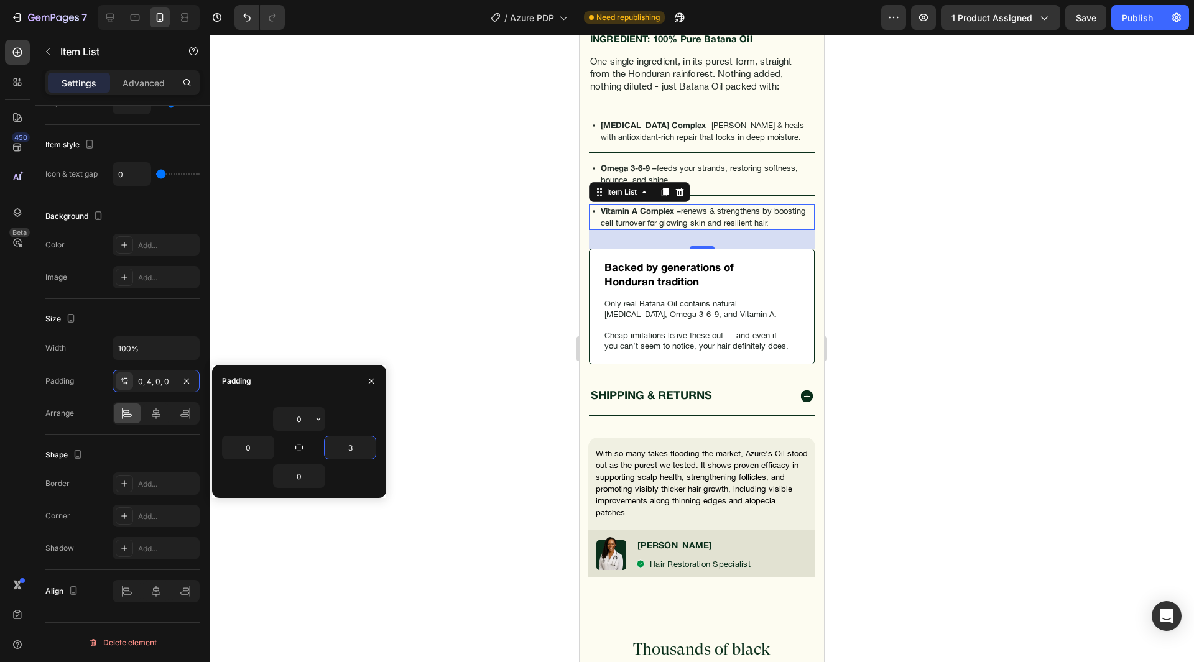
click at [350, 430] on div "0" at bounding box center [299, 419] width 154 height 24
drag, startPoint x: 1127, startPoint y: 19, endPoint x: 182, endPoint y: 256, distance: 974.1
click at [1127, 19] on div "Publish" at bounding box center [1137, 17] width 31 height 13
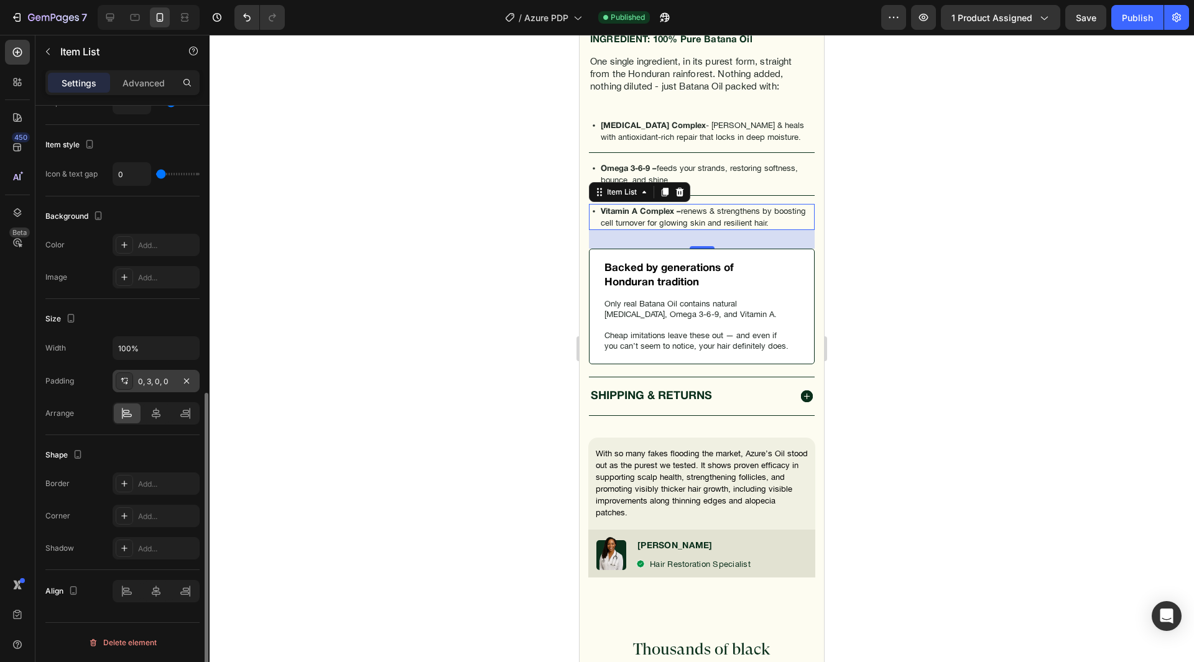
click at [174, 390] on div "0, 3, 0, 0" at bounding box center [156, 381] width 87 height 22
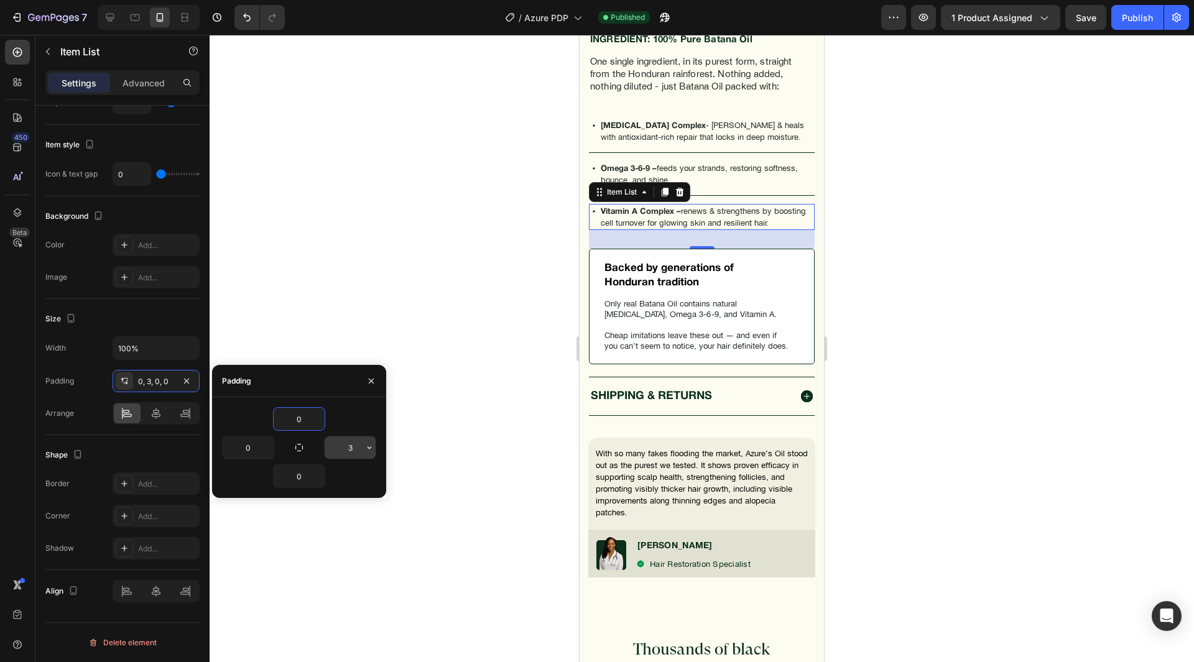
click at [330, 450] on input "3" at bounding box center [350, 448] width 51 height 22
type input "24"
click at [343, 416] on div "0" at bounding box center [299, 419] width 154 height 24
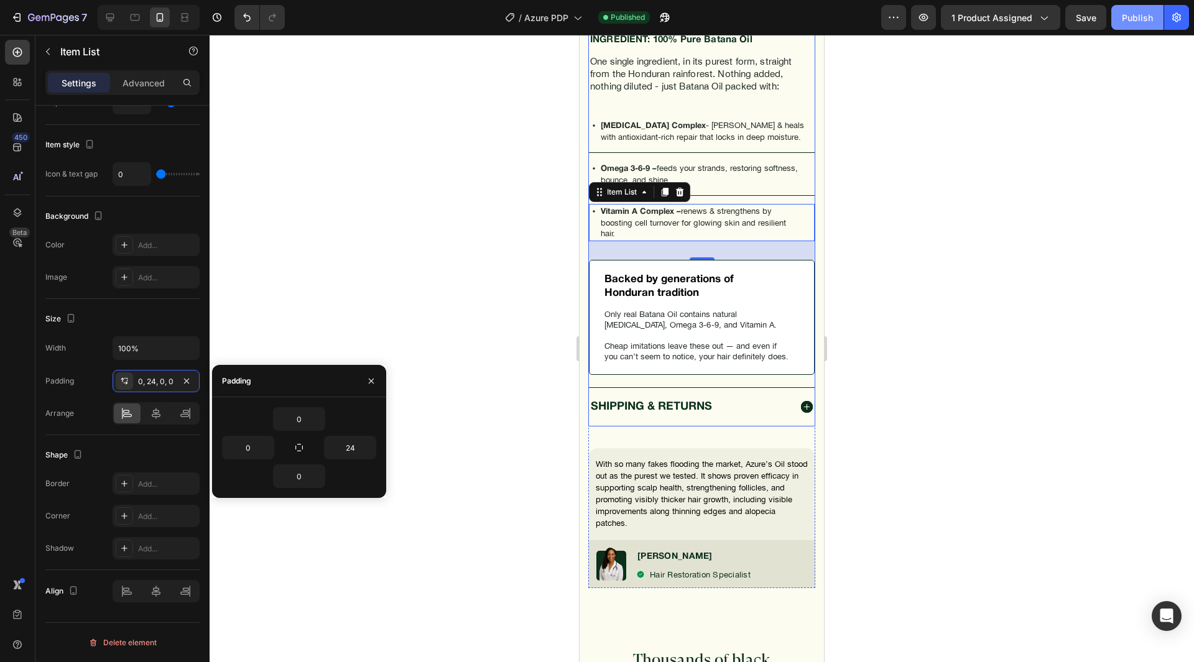
click at [1131, 27] on button "Publish" at bounding box center [1138, 17] width 52 height 25
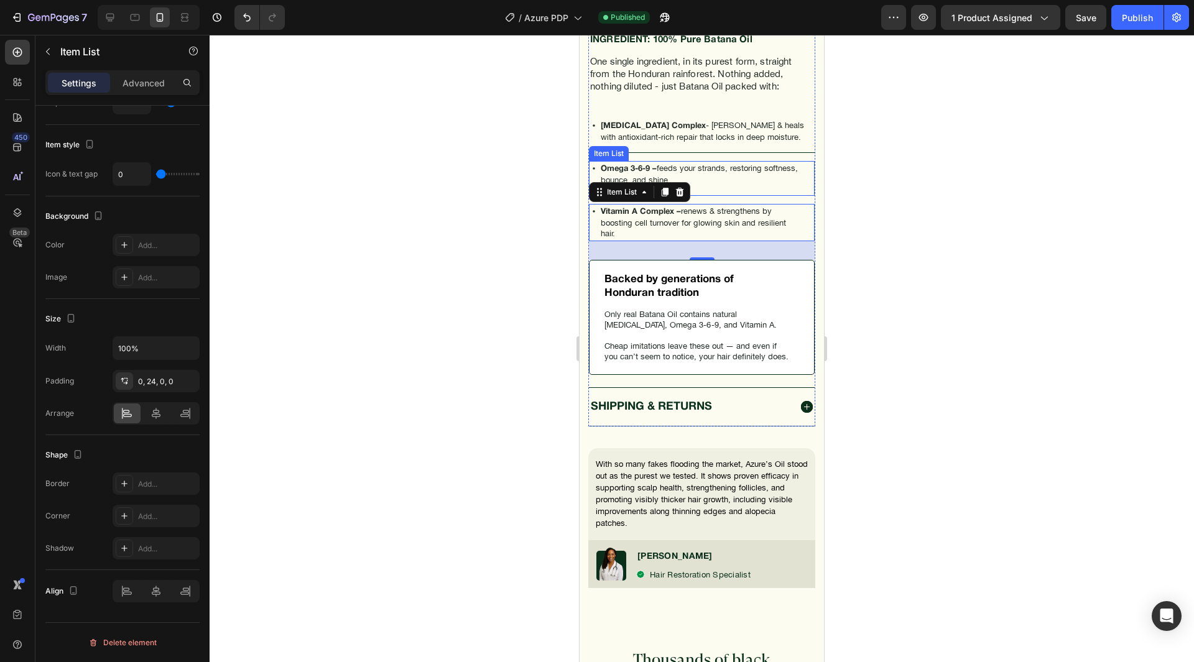
click at [774, 185] on p "Omega 3-6-9 – feeds your strands, restoring softness, bounce, and shine." at bounding box center [699, 174] width 197 height 22
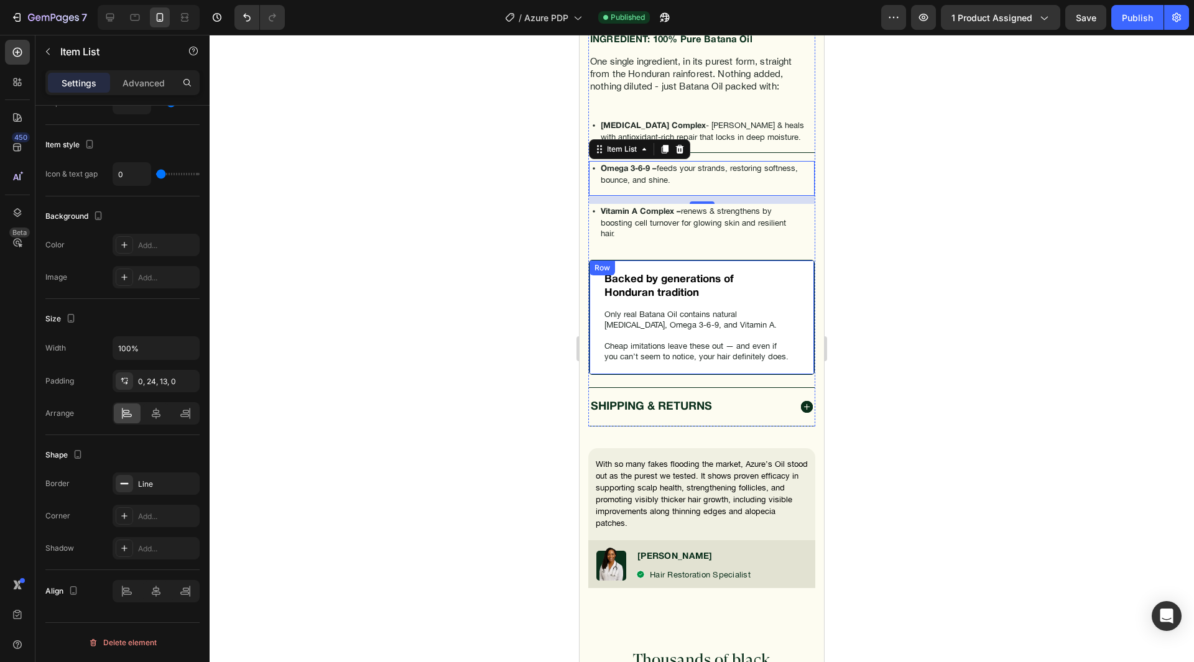
click at [796, 346] on div "Backed by generations of Honduran tradition Text Block Only real Batana Oil con…" at bounding box center [702, 317] width 226 height 115
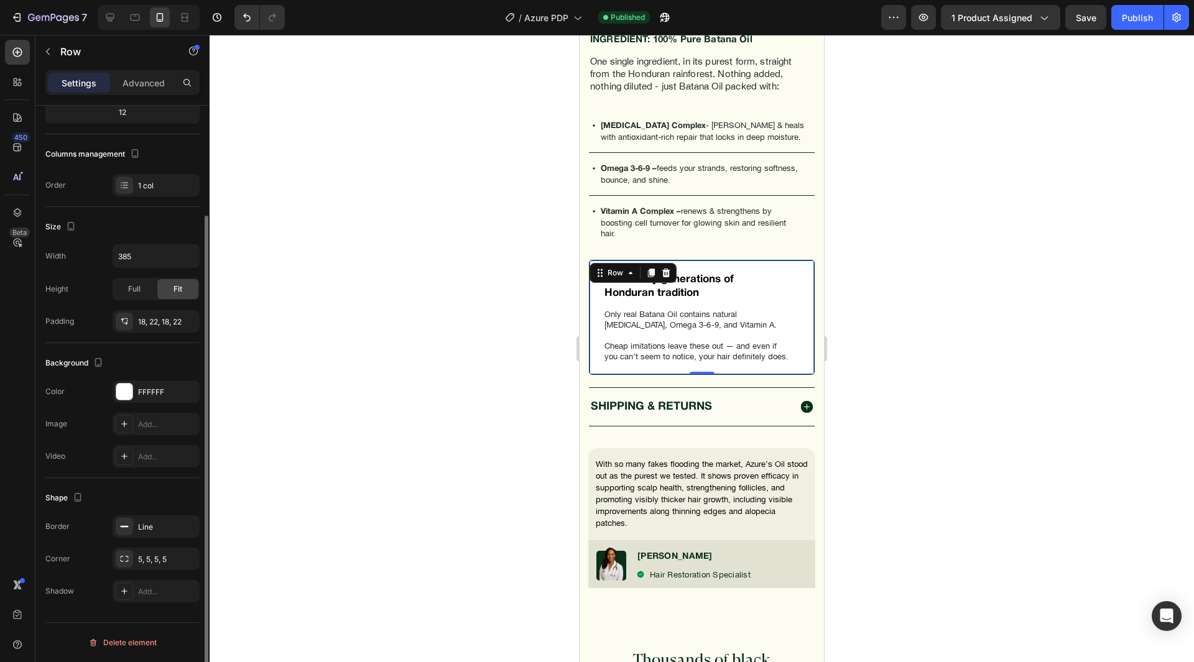
scroll to position [0, 0]
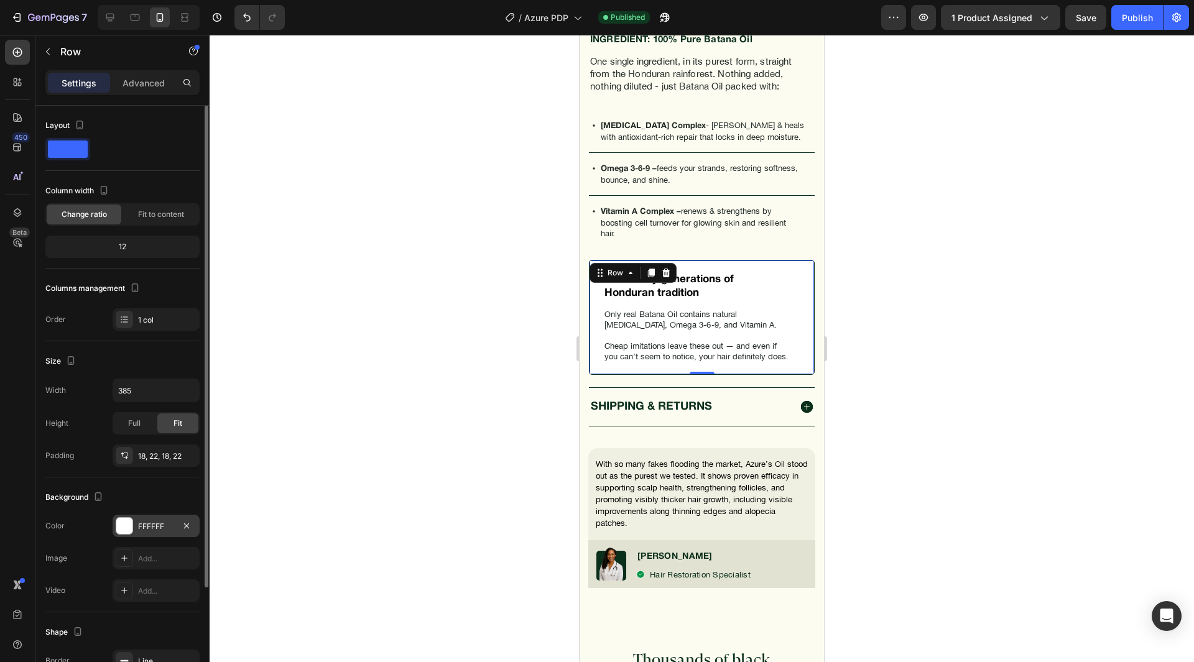
click at [155, 519] on div "FFFFFF" at bounding box center [156, 526] width 87 height 22
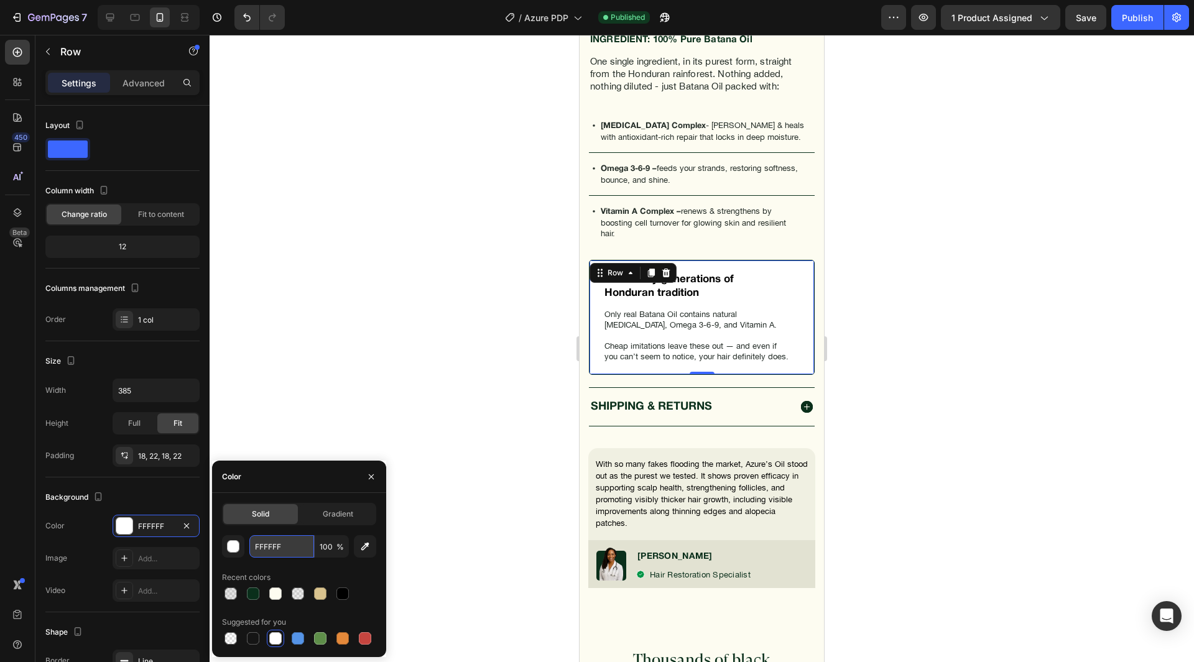
click at [281, 541] on input "FFFFFF" at bounding box center [281, 547] width 65 height 22
paste input "#0A2F1B"
click at [323, 497] on div "Solid Gradient #0A2F1B 100 % Recent colors Suggested for you" at bounding box center [299, 575] width 174 height 164
type input "0A2F1B"
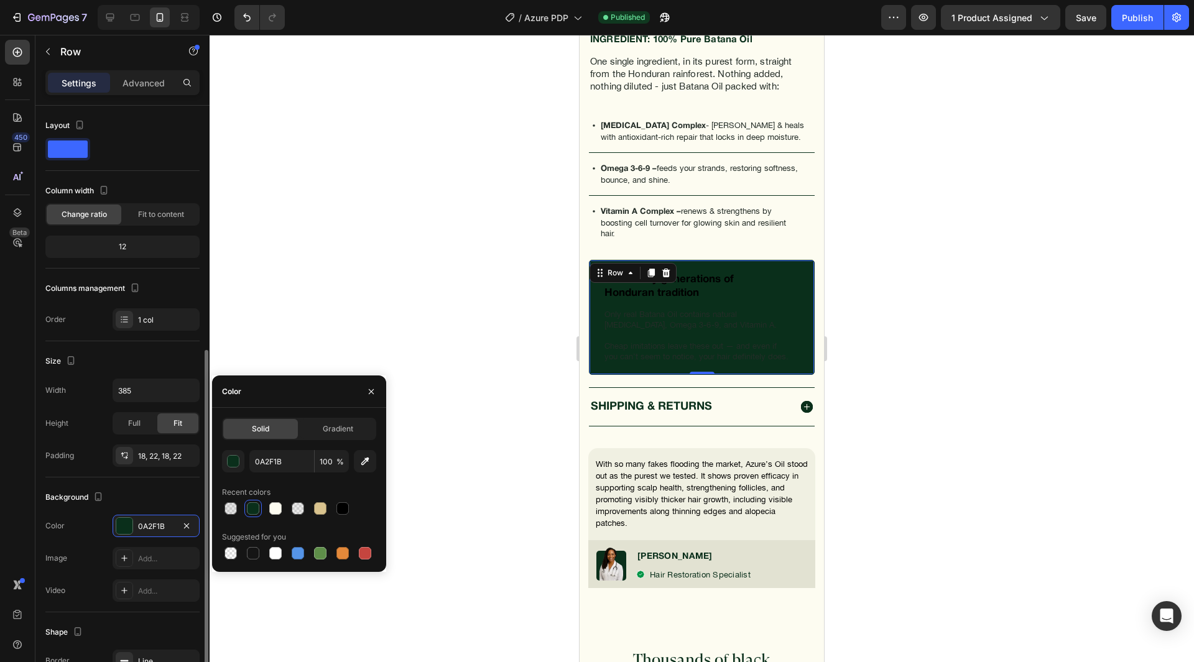
scroll to position [134, 0]
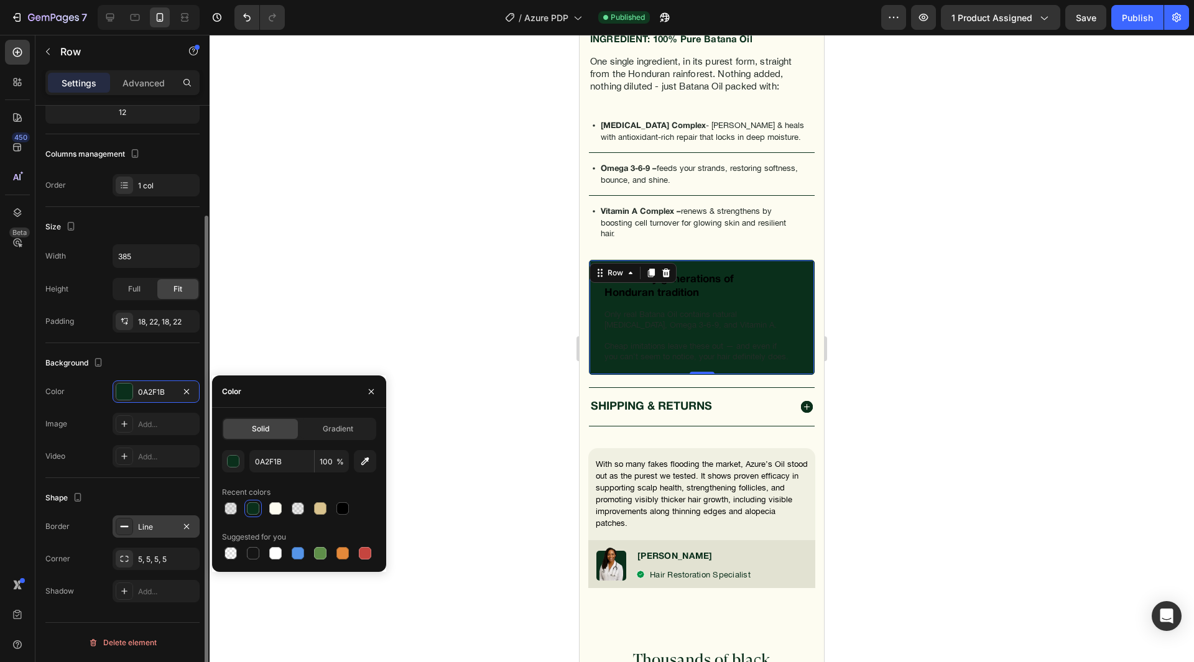
click at [155, 524] on div "Line" at bounding box center [156, 527] width 36 height 11
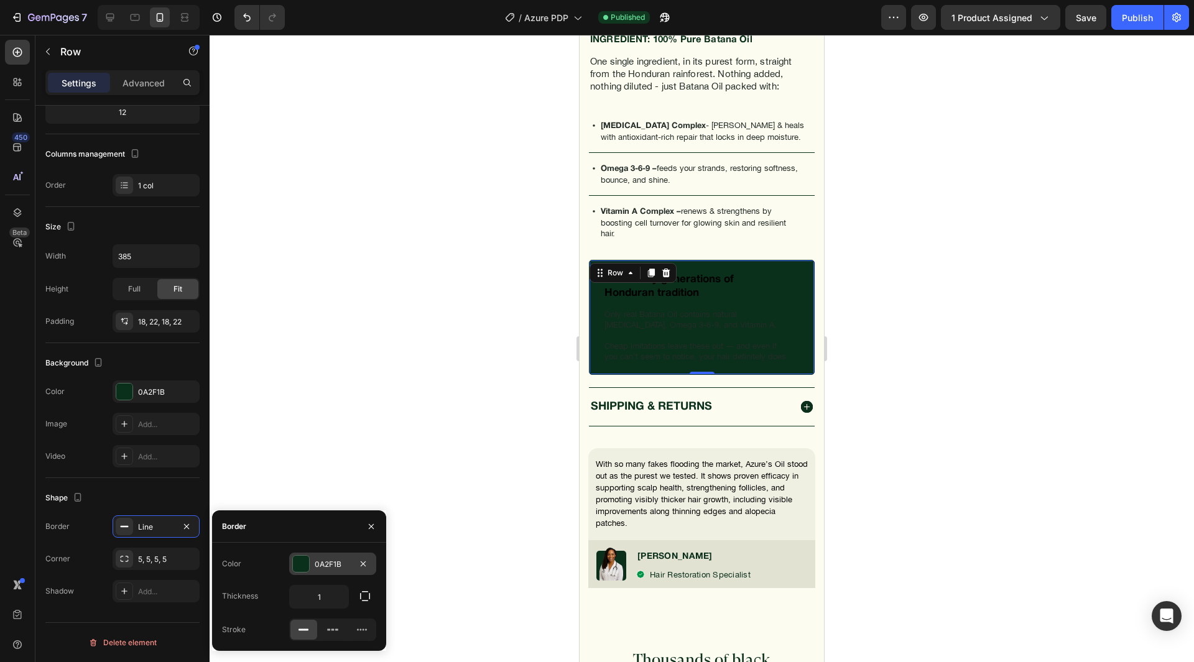
click at [332, 565] on div "0A2F1B" at bounding box center [333, 564] width 36 height 11
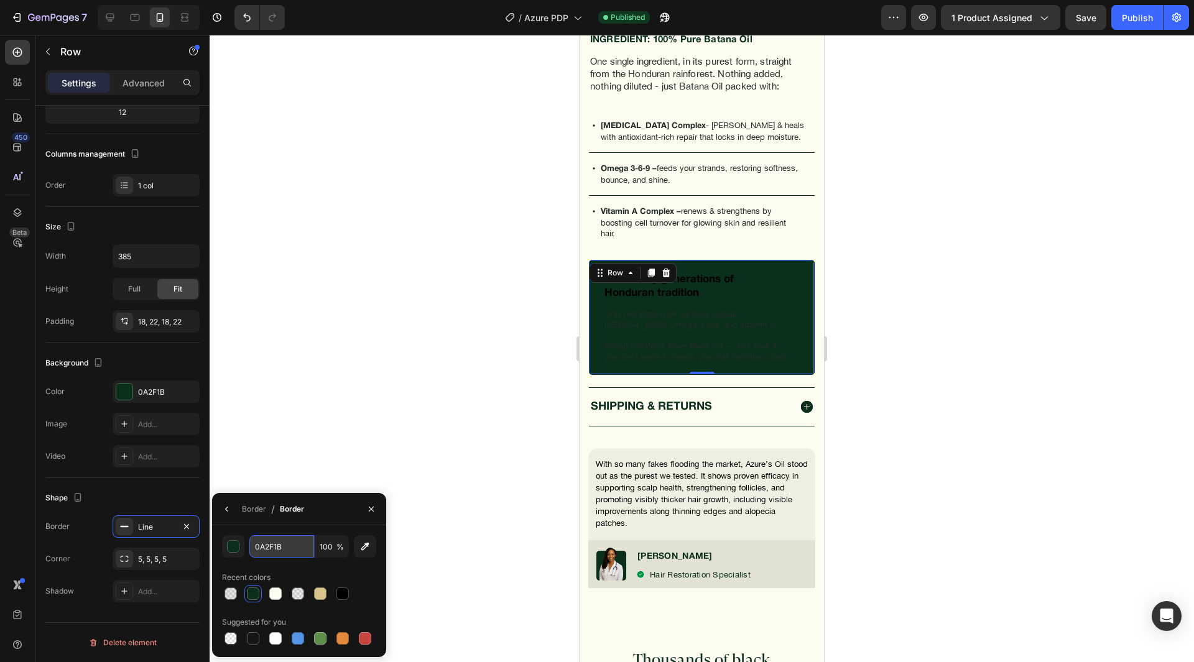
click at [0, 0] on input "0A2F1B" at bounding box center [0, 0] width 0 height 0
paste input "#"
click at [323, 523] on div "Border / Border" at bounding box center [299, 509] width 174 height 32
type input "0A2F1B"
click at [162, 488] on div "Shape" at bounding box center [122, 498] width 154 height 20
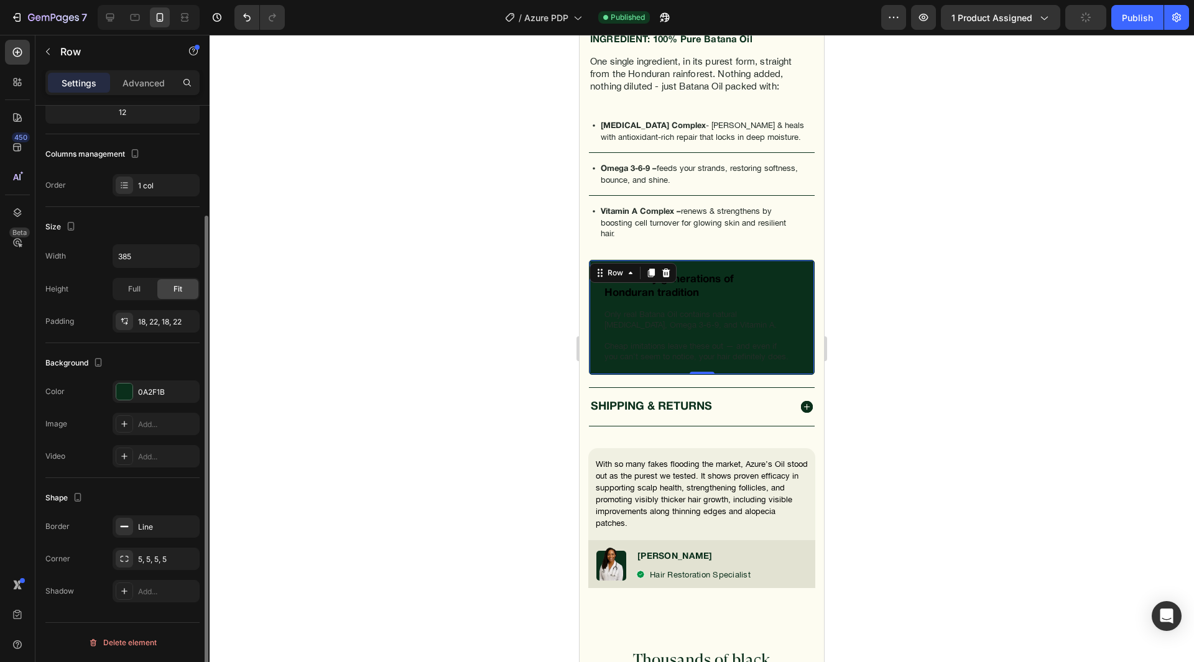
click at [157, 403] on div "The changes might be hidden by the video. Color 0A2F1B Image Add... Video Add..." at bounding box center [122, 424] width 154 height 87
click at [157, 397] on div "0A2F1B" at bounding box center [156, 392] width 36 height 11
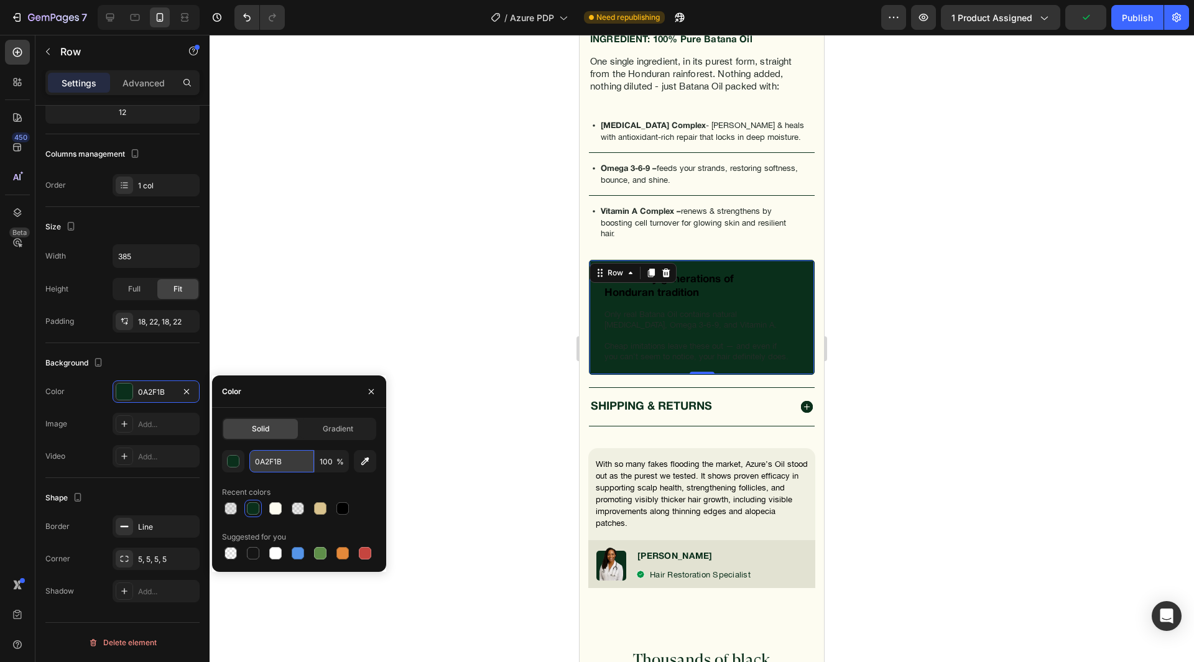
click at [286, 460] on input "0A2F1B" at bounding box center [281, 461] width 65 height 22
paste input "#EEE8DC"
click at [312, 399] on div "Color" at bounding box center [299, 392] width 174 height 32
type input "EEE8DC"
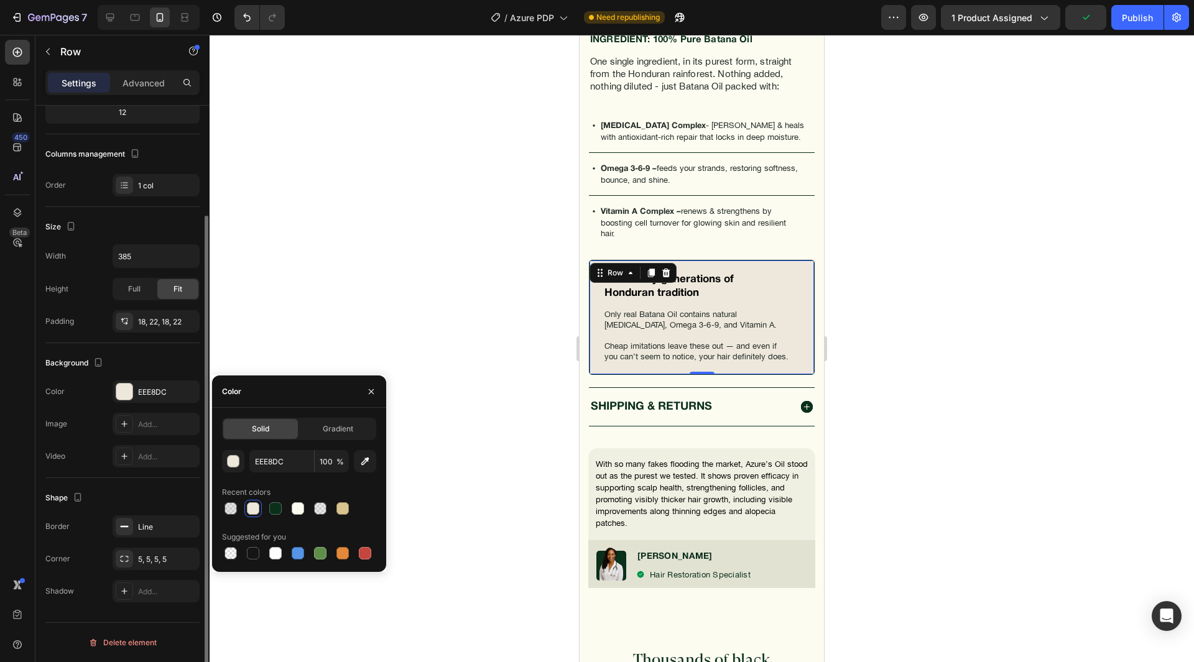
click at [107, 414] on div "Image Add..." at bounding box center [122, 424] width 154 height 22
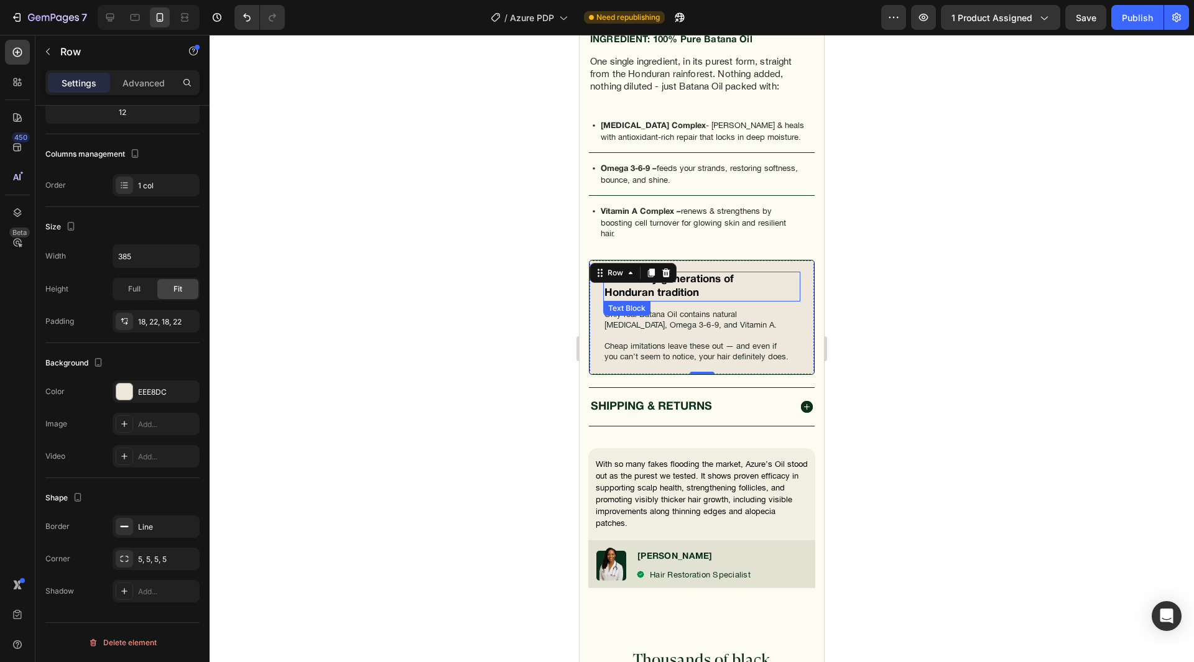
click at [685, 295] on p "Backed by generations of Honduran tradition" at bounding box center [672, 286] width 134 height 27
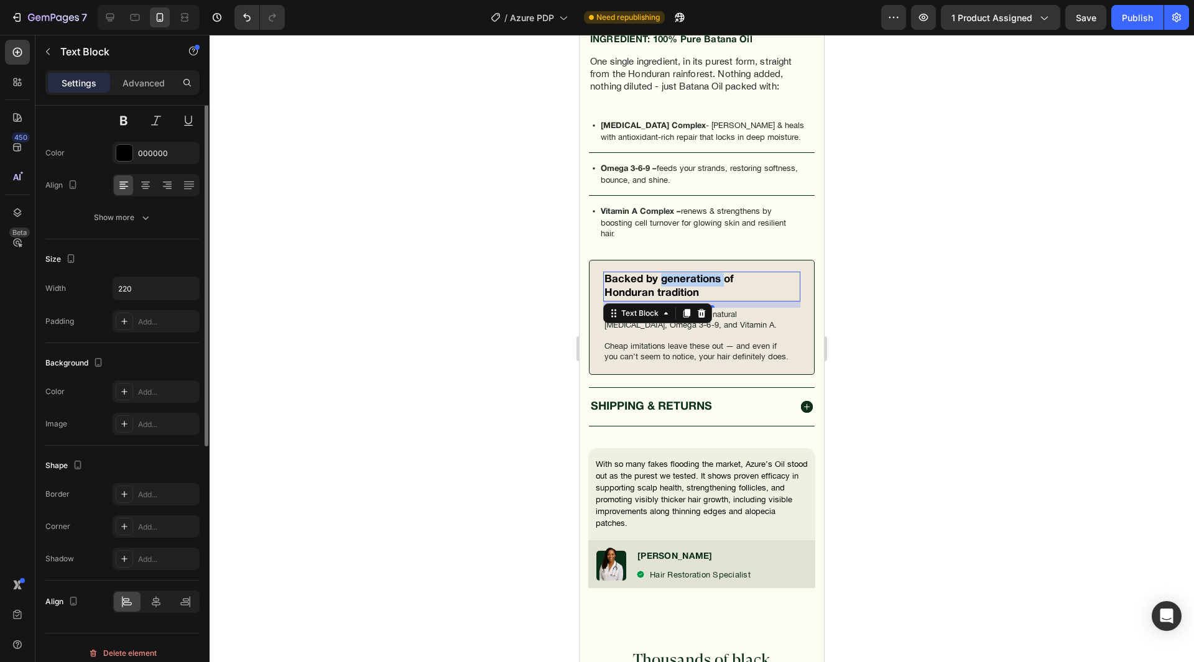
scroll to position [0, 0]
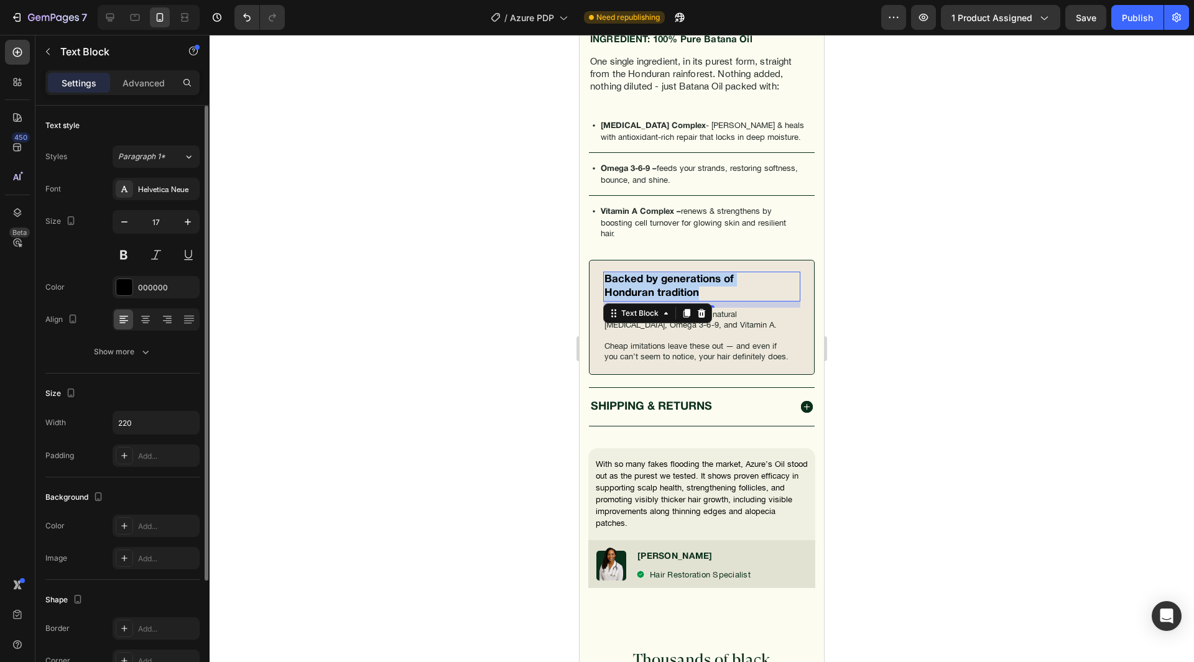
click at [685, 295] on p "Backed by generations of Honduran tradition" at bounding box center [672, 286] width 134 height 27
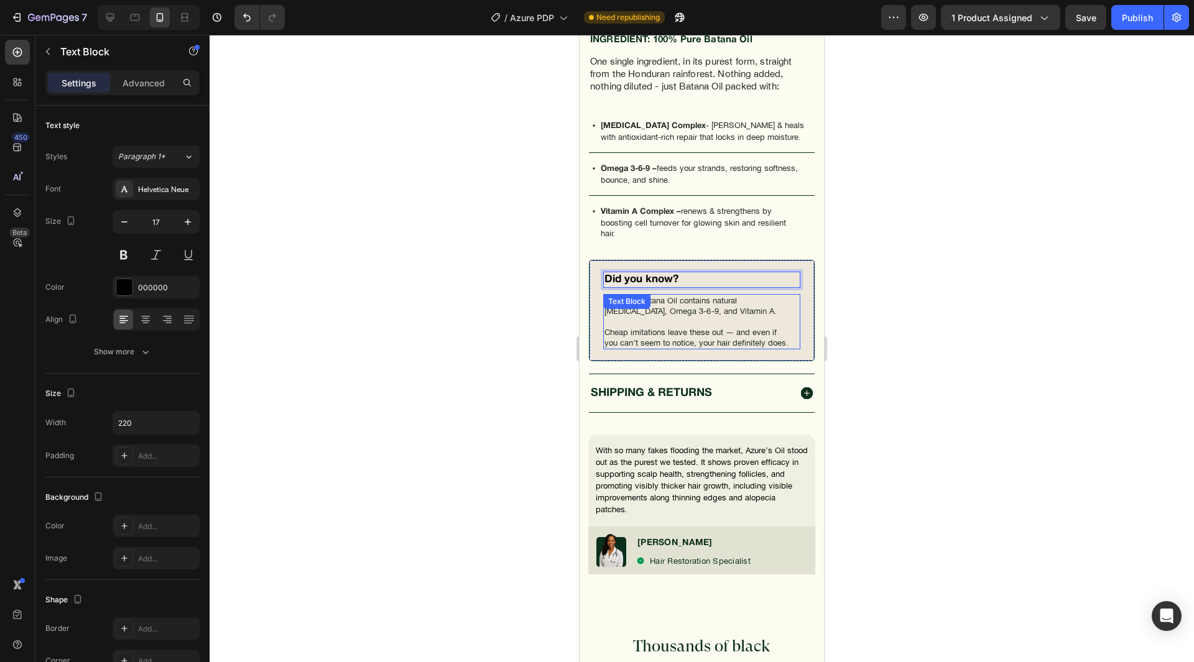
click at [677, 317] on p "Only real Batana Oil contains natural [MEDICAL_DATA], Omega 3-6-9, and Vitamin …" at bounding box center [697, 305] width 184 height 21
click at [705, 287] on p "Did you know?" at bounding box center [672, 280] width 134 height 14
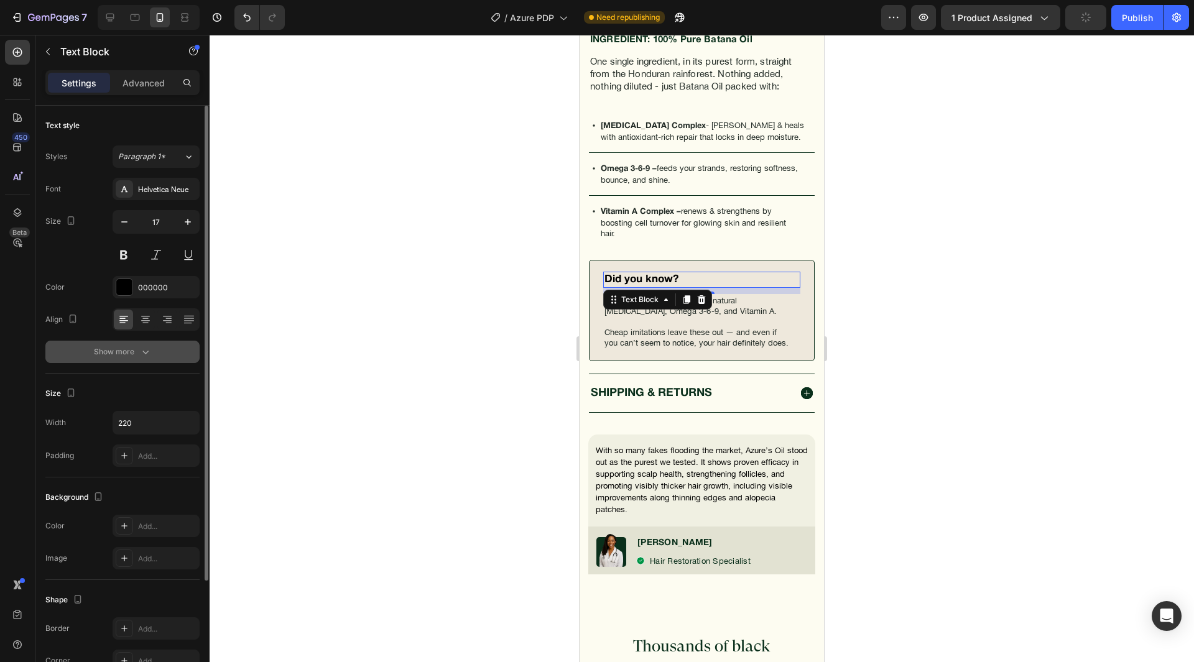
drag, startPoint x: 126, startPoint y: 351, endPoint x: 311, endPoint y: 269, distance: 202.2
click at [126, 351] on div "Show more" at bounding box center [123, 352] width 58 height 12
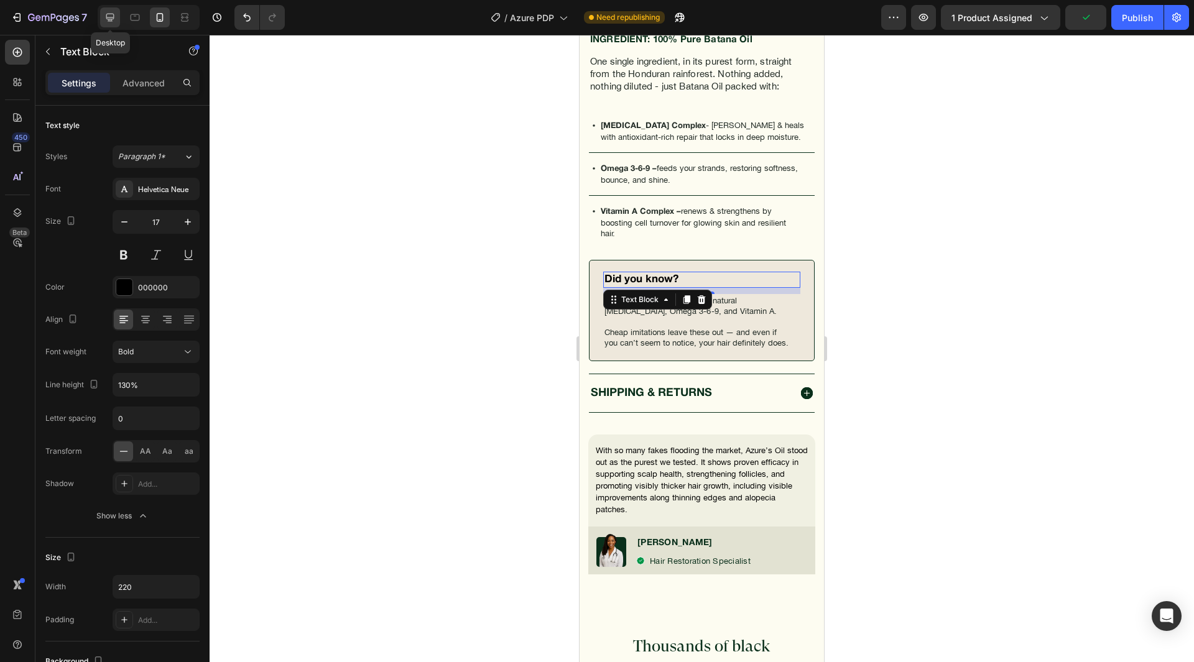
click at [116, 20] on icon at bounding box center [110, 17] width 12 height 12
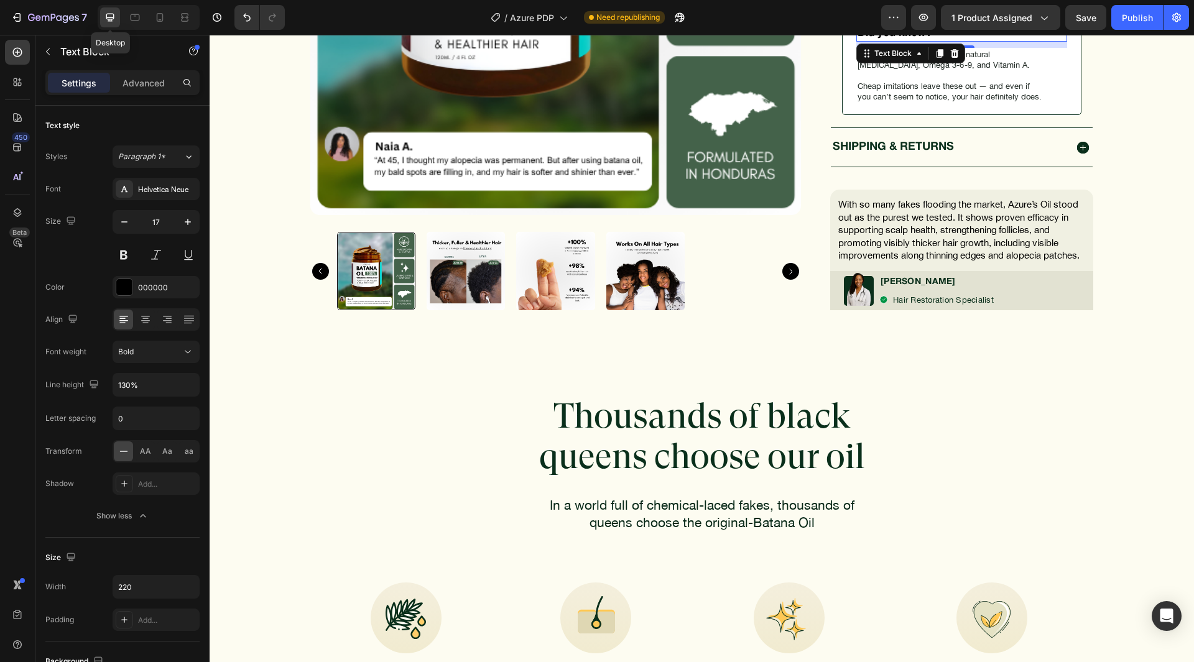
scroll to position [1064, 0]
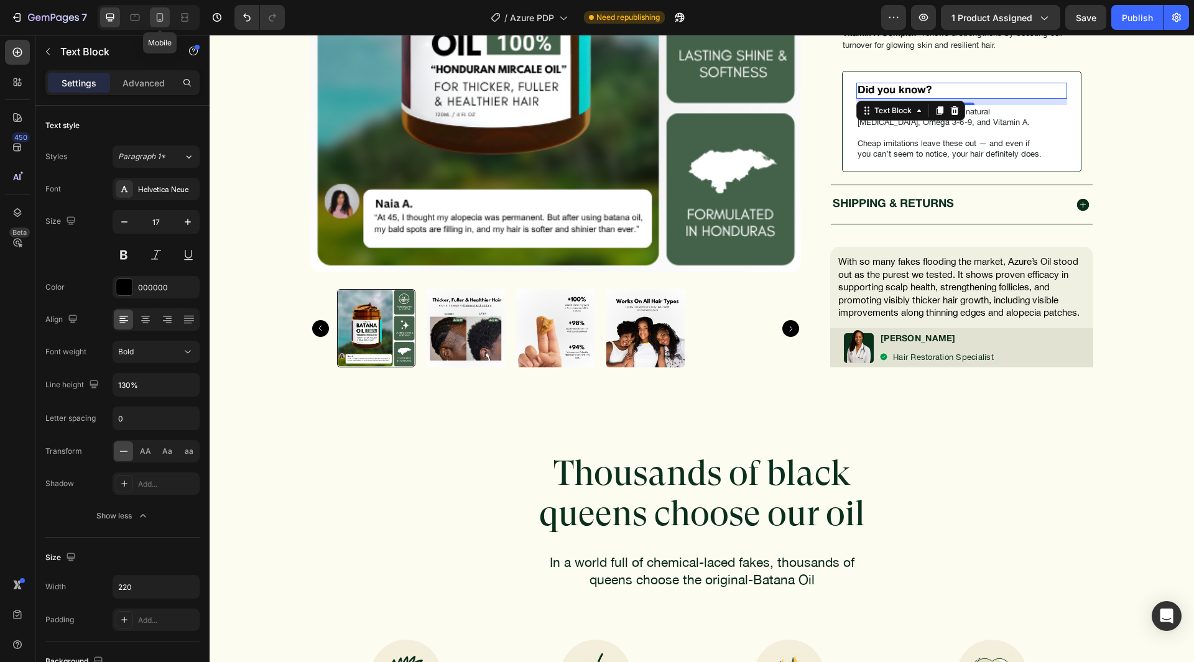
click at [162, 22] on icon at bounding box center [160, 17] width 12 height 12
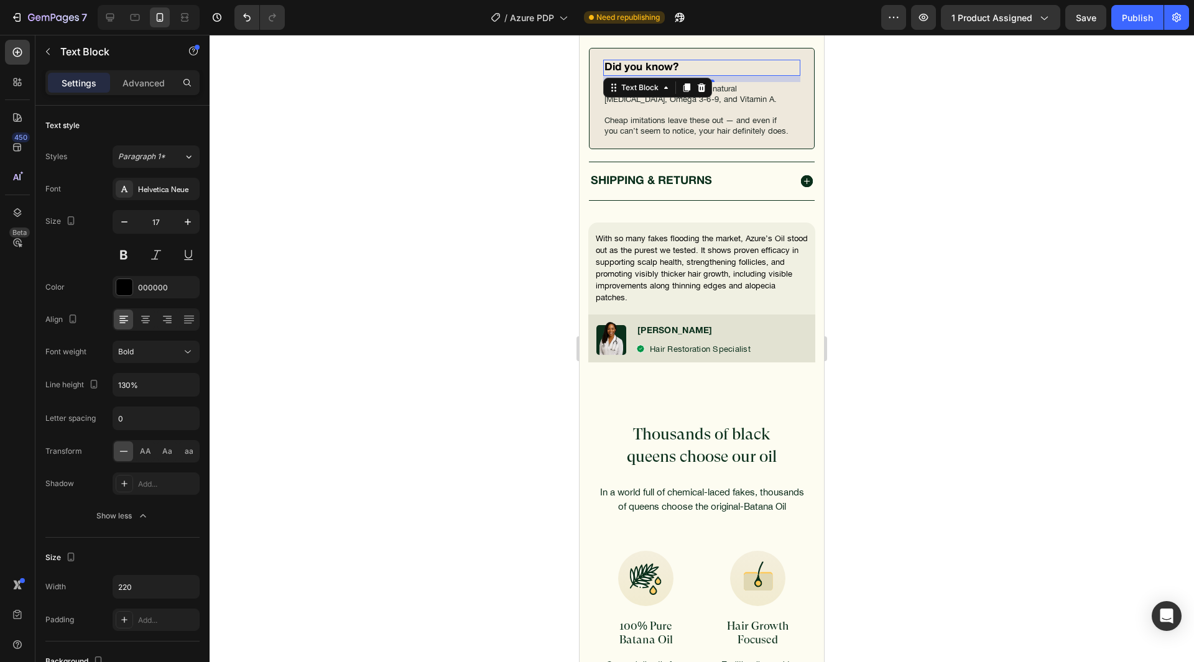
scroll to position [1359, 0]
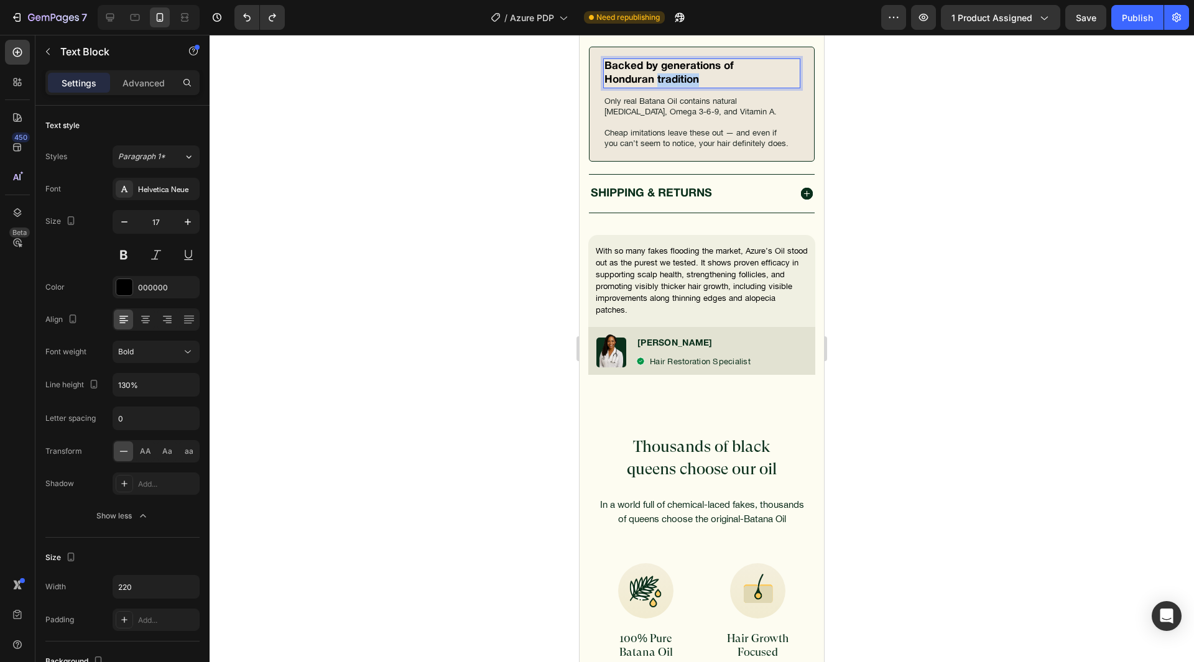
click at [685, 87] on p "Backed by generations of Honduran tradition" at bounding box center [672, 73] width 134 height 27
copy p "Backed by generations of Honduran tradition"
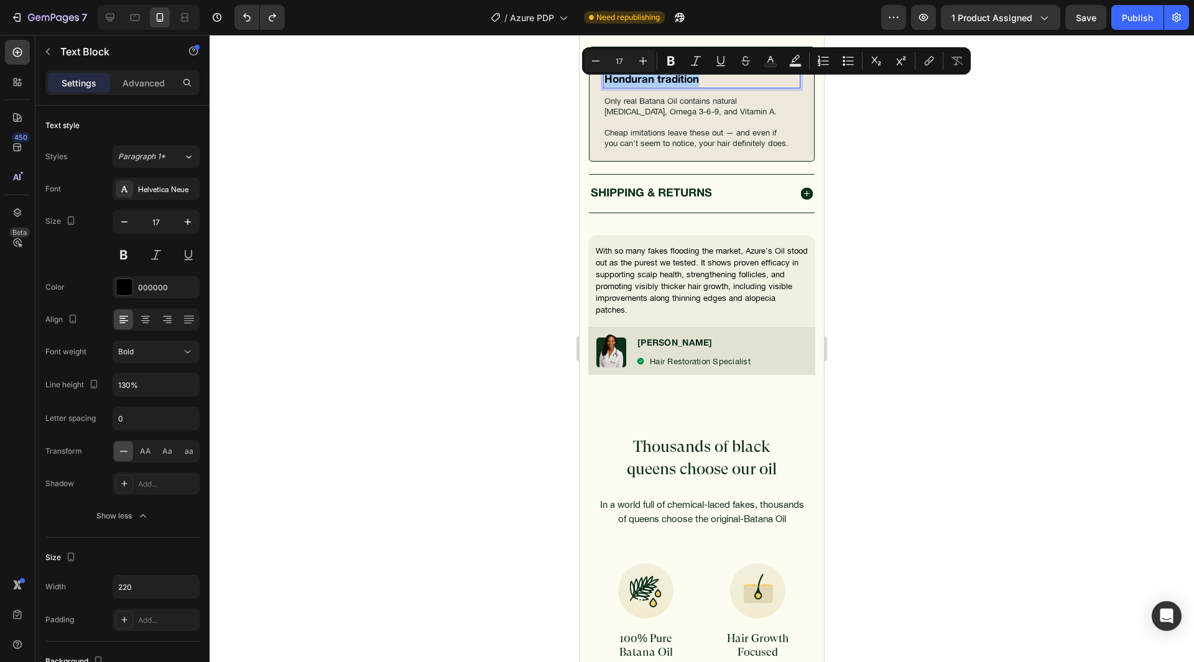
click at [137, 94] on div "Settings Advanced" at bounding box center [122, 82] width 154 height 25
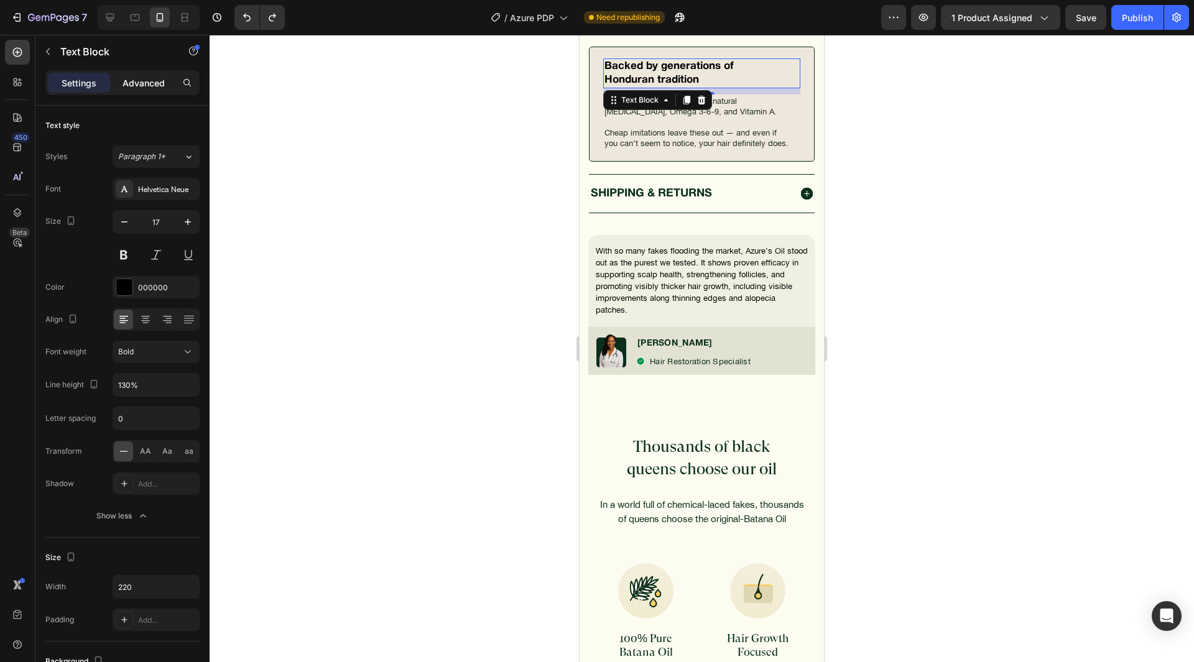
click at [136, 81] on p "Advanced" at bounding box center [144, 83] width 42 height 13
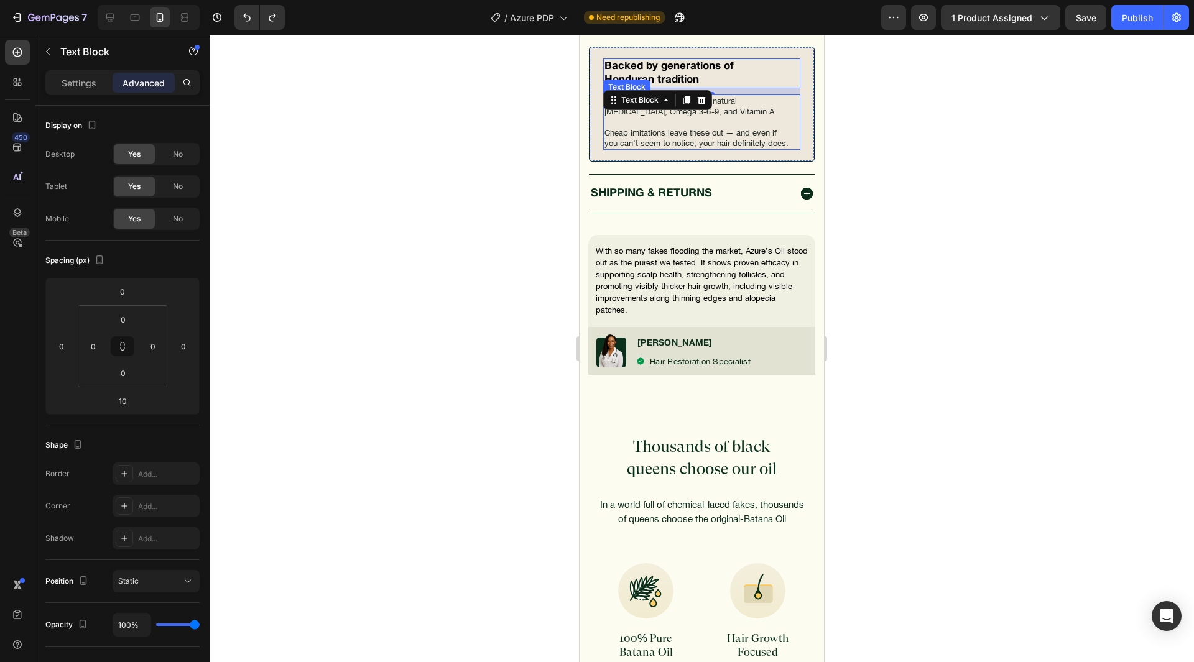
click at [756, 128] on p at bounding box center [697, 122] width 184 height 11
click at [74, 79] on p "Settings" at bounding box center [79, 83] width 35 height 13
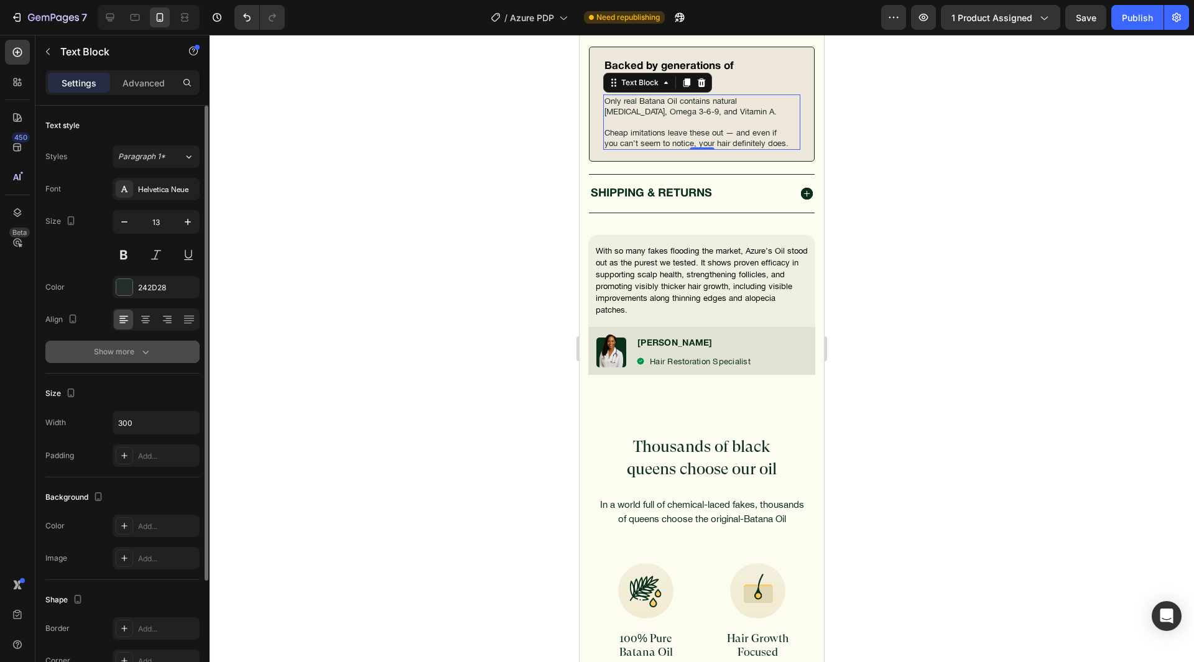
click at [107, 350] on div "Show more" at bounding box center [123, 352] width 58 height 12
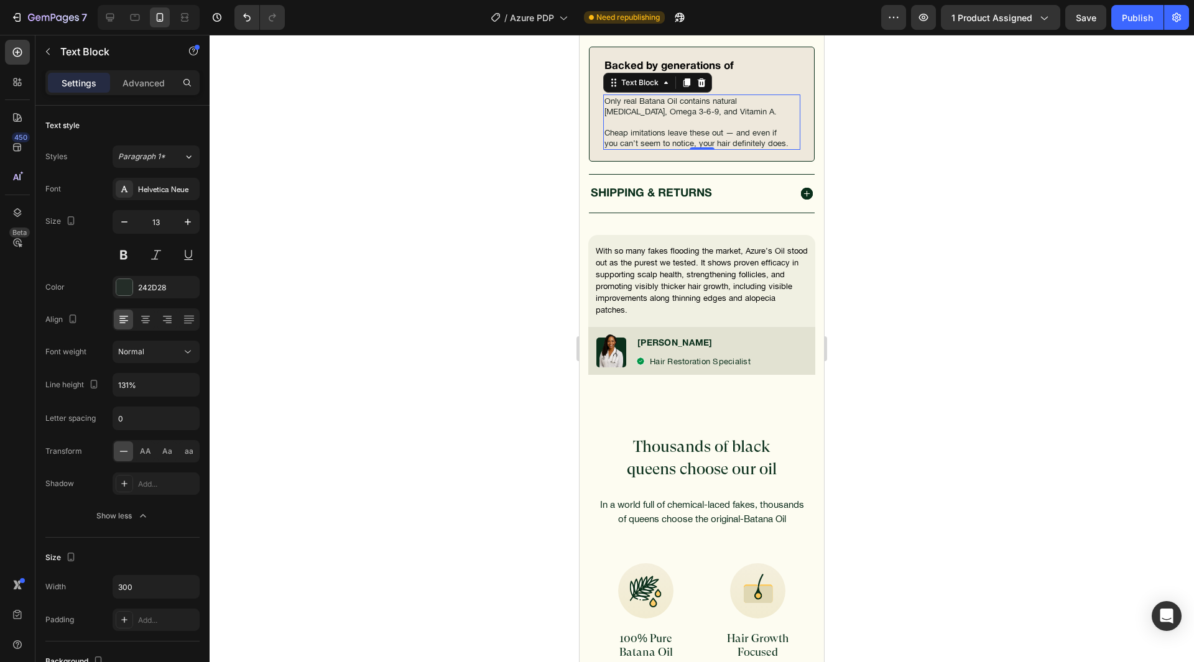
click at [686, 117] on p "Only real Batana Oil contains natural [MEDICAL_DATA], Omega 3-6-9, and Vitamin …" at bounding box center [697, 106] width 184 height 21
click at [691, 149] on p "Cheap imitations leave these out — and even if you can’t seem to notice, your h…" at bounding box center [697, 138] width 184 height 21
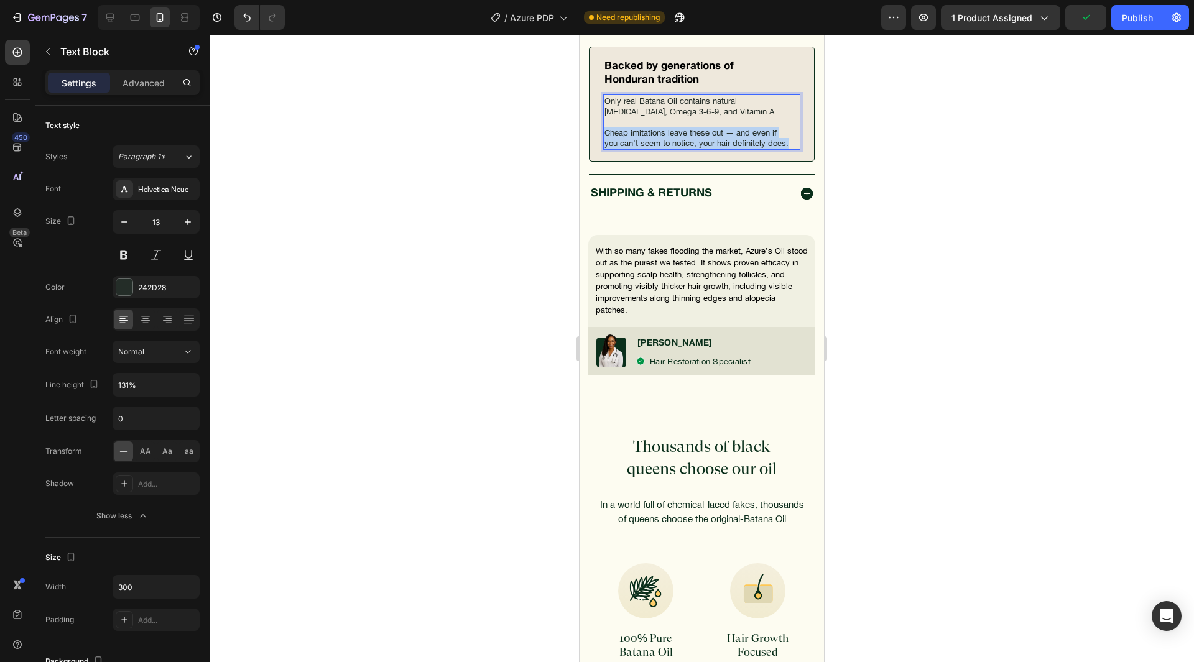
click at [691, 149] on p "Cheap imitations leave these out — and even if you can’t seem to notice, your h…" at bounding box center [697, 138] width 184 height 21
click at [1143, 19] on div "Publish" at bounding box center [1137, 17] width 31 height 13
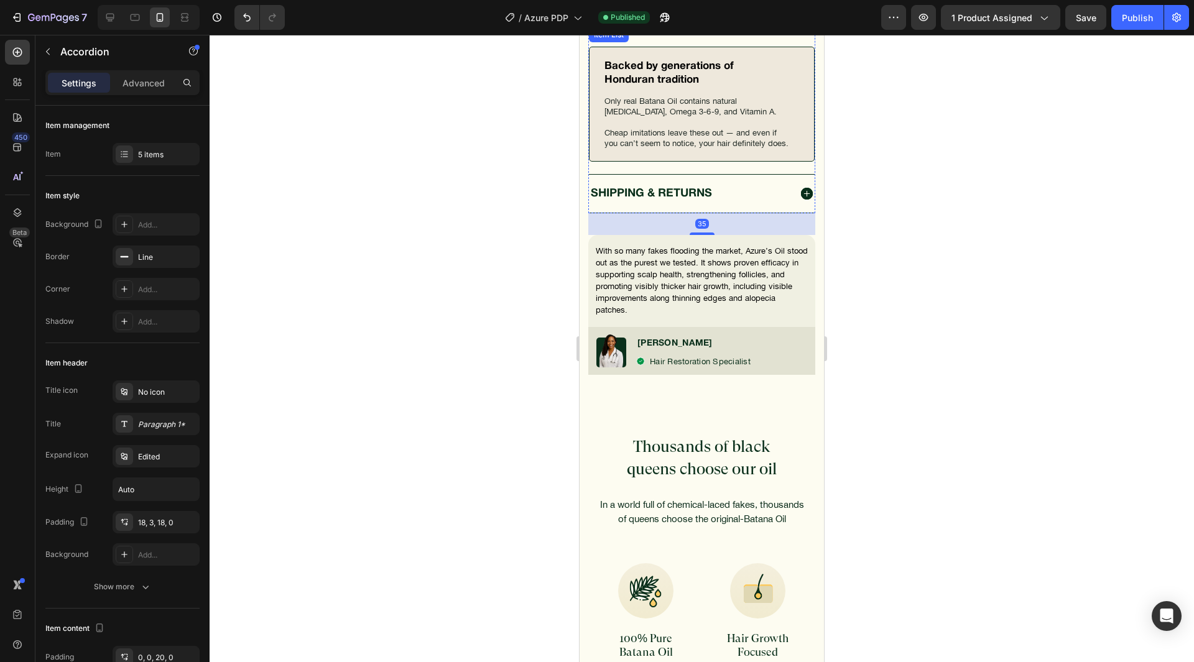
click at [764, 26] on p "Vitamin A Complex – renews & strengthens by boosting cell turnover for glowing …" at bounding box center [699, 9] width 197 height 33
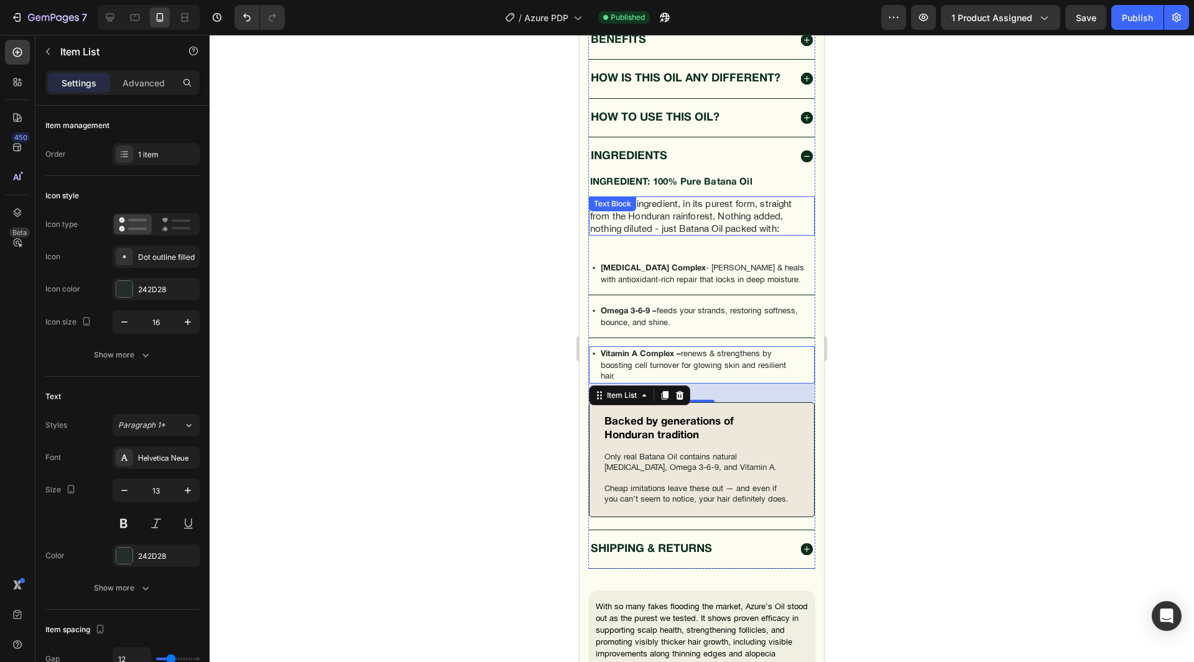
scroll to position [986, 0]
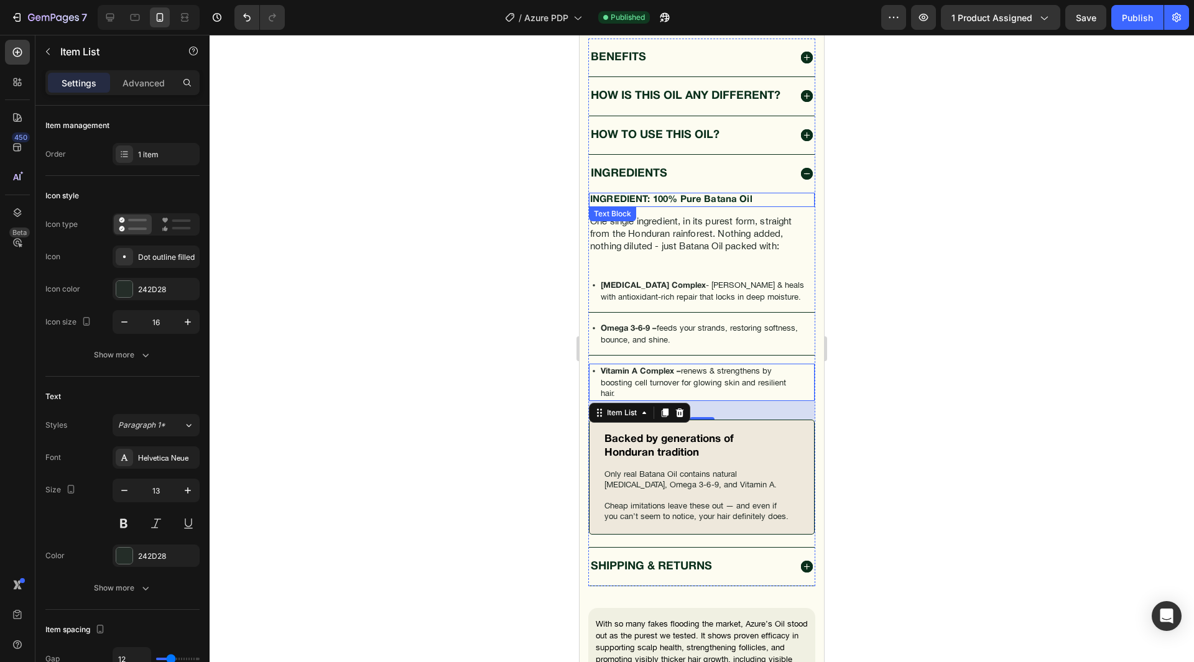
click at [768, 187] on div "INGREDIENTS" at bounding box center [702, 174] width 226 height 38
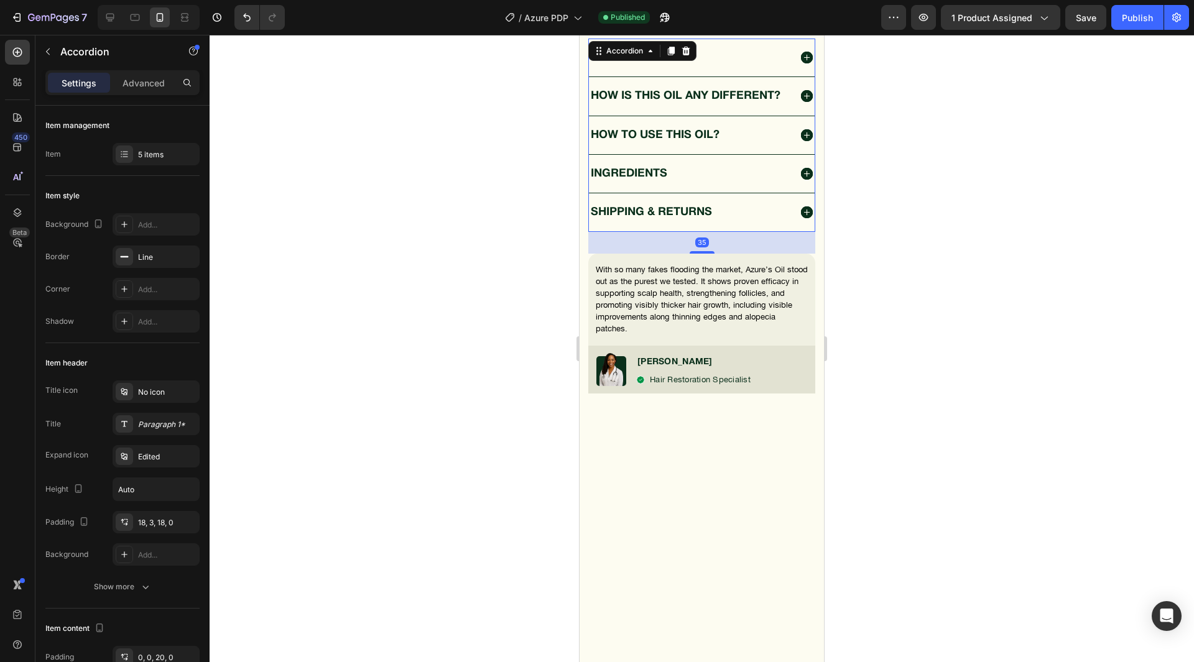
click at [756, 188] on div "INGREDIENTS" at bounding box center [702, 174] width 226 height 38
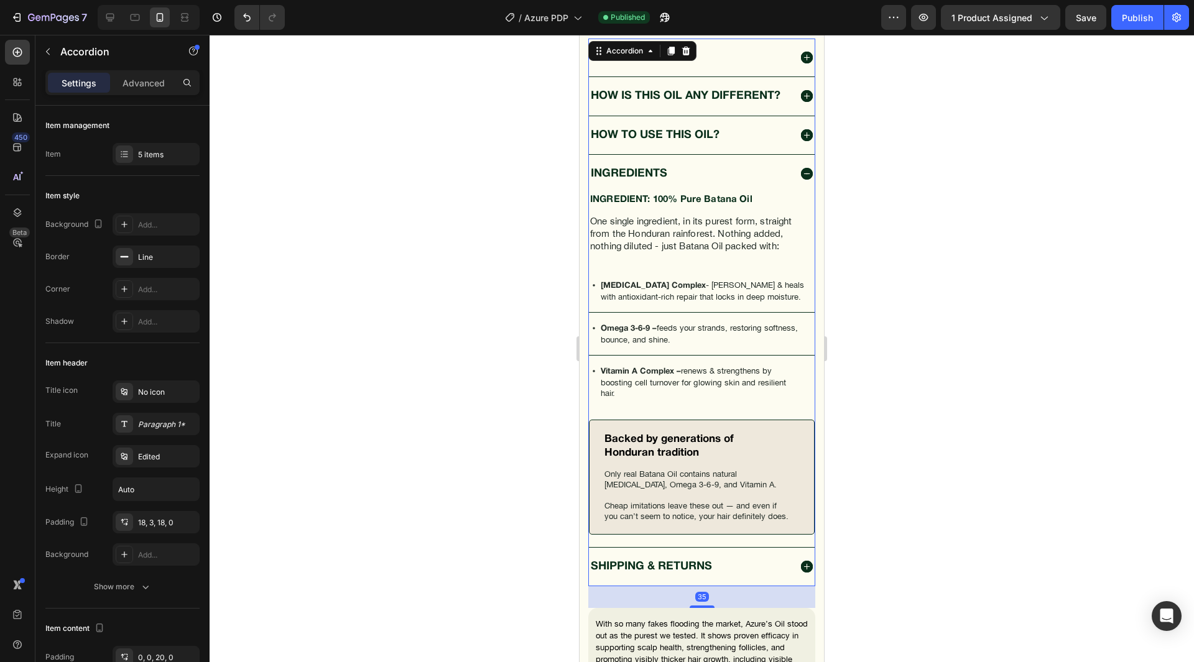
click at [756, 188] on div "INGREDIENTS" at bounding box center [702, 174] width 226 height 38
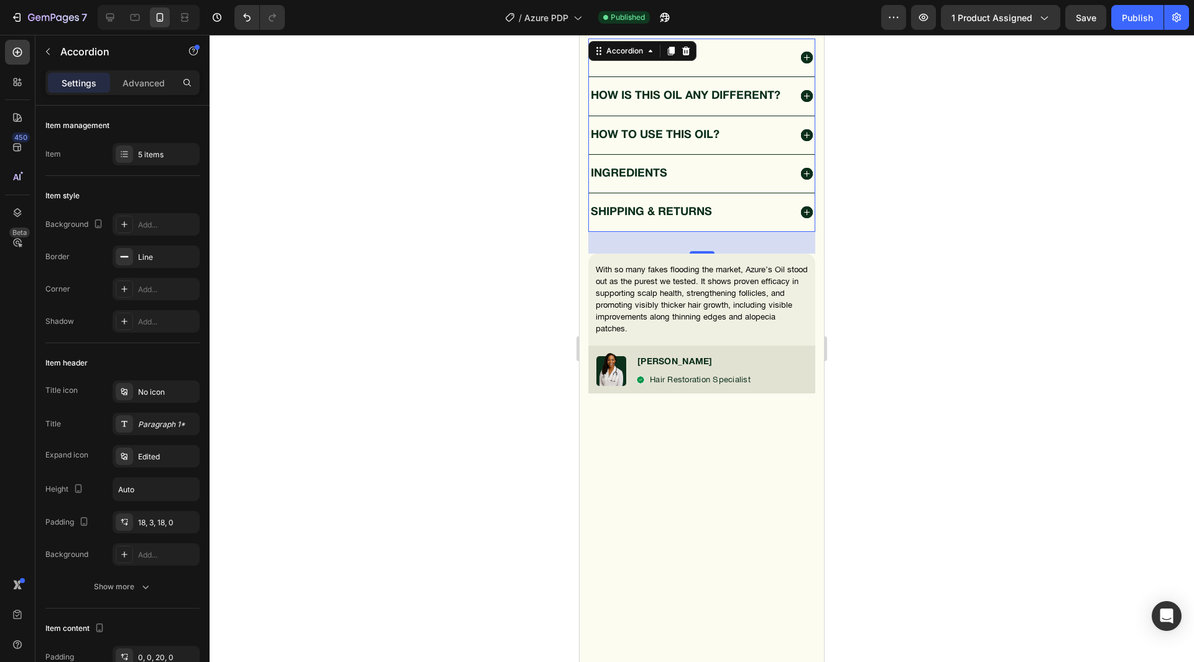
click at [756, 188] on div "INGREDIENTS" at bounding box center [702, 174] width 226 height 38
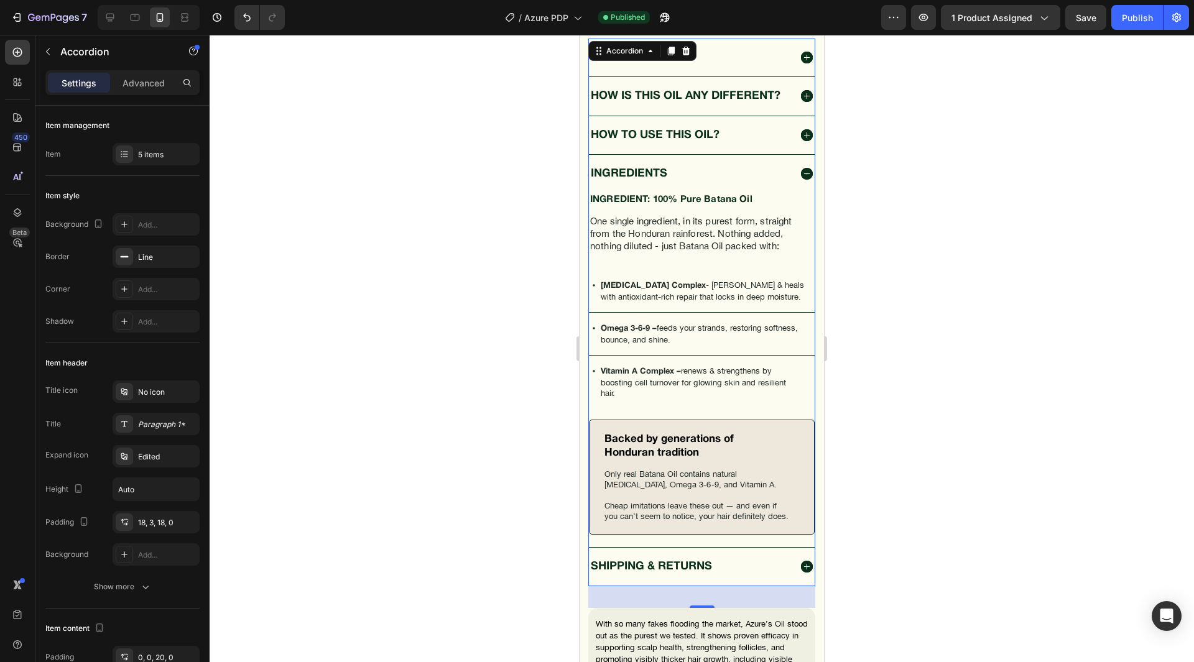
click at [756, 188] on div "INGREDIENTS" at bounding box center [702, 174] width 226 height 38
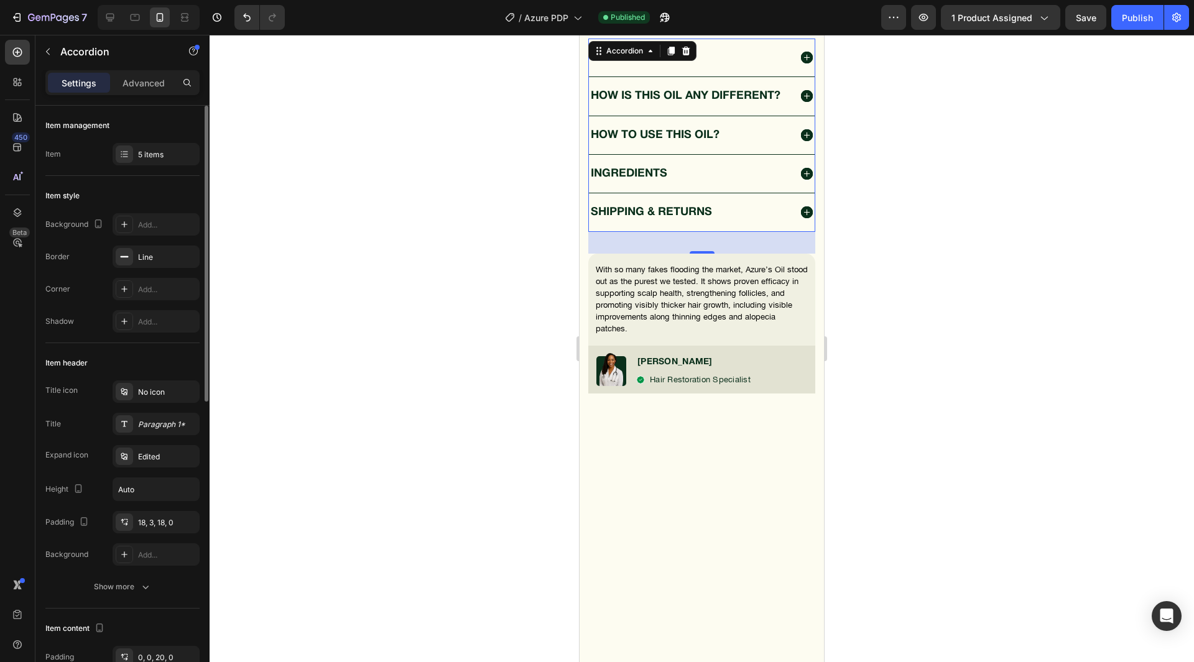
scroll to position [249, 0]
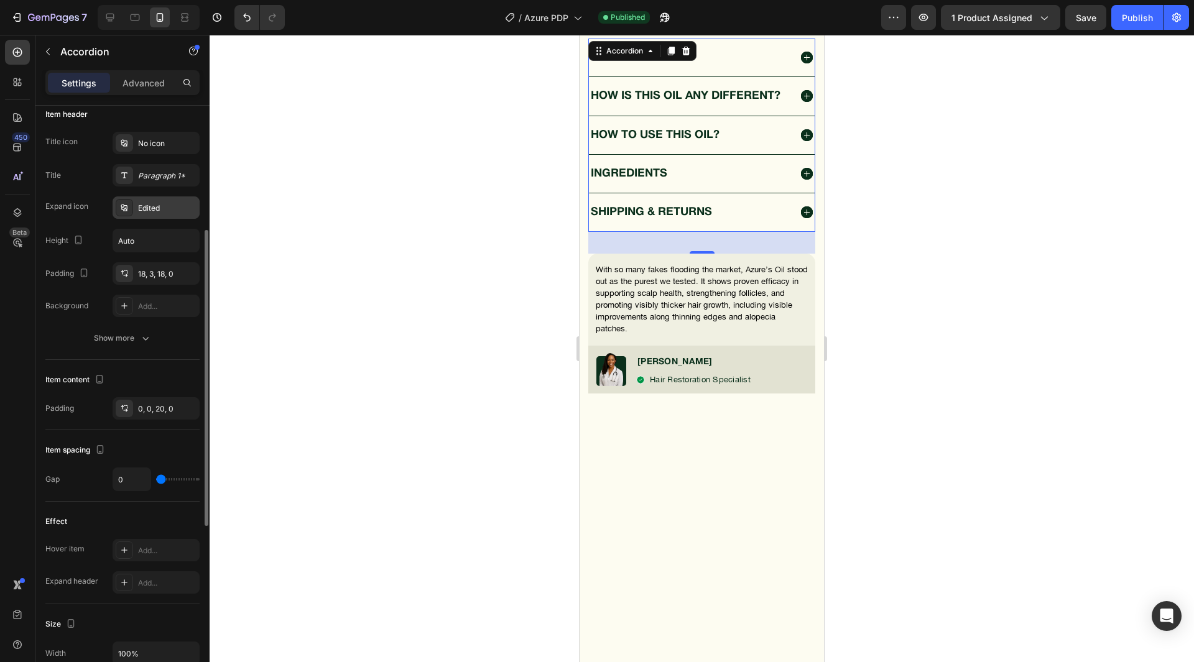
click at [152, 213] on div "Edited" at bounding box center [167, 208] width 58 height 11
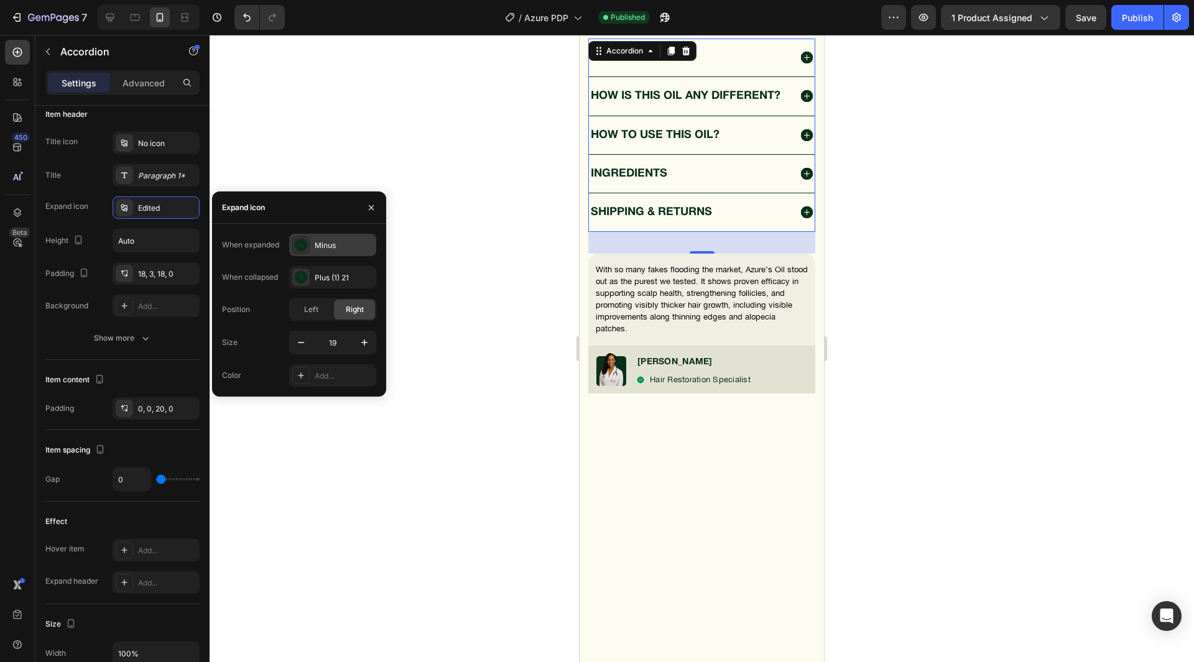
click at [335, 251] on div "Minus" at bounding box center [332, 245] width 87 height 22
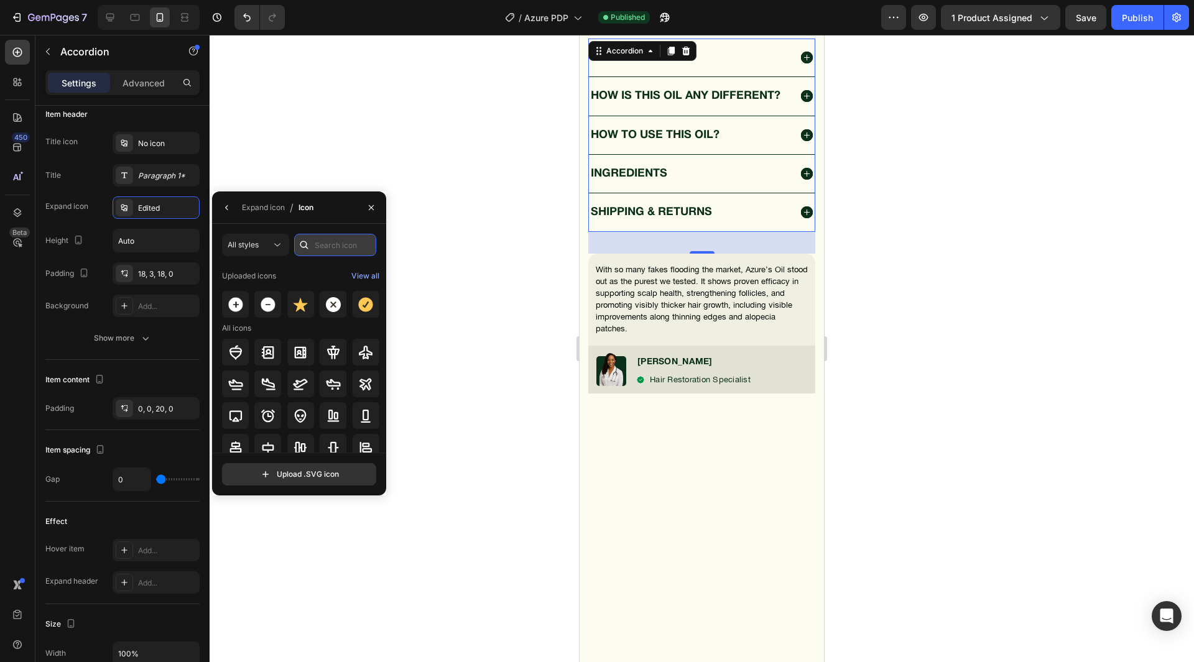
click at [332, 249] on input "text" at bounding box center [335, 245] width 82 height 22
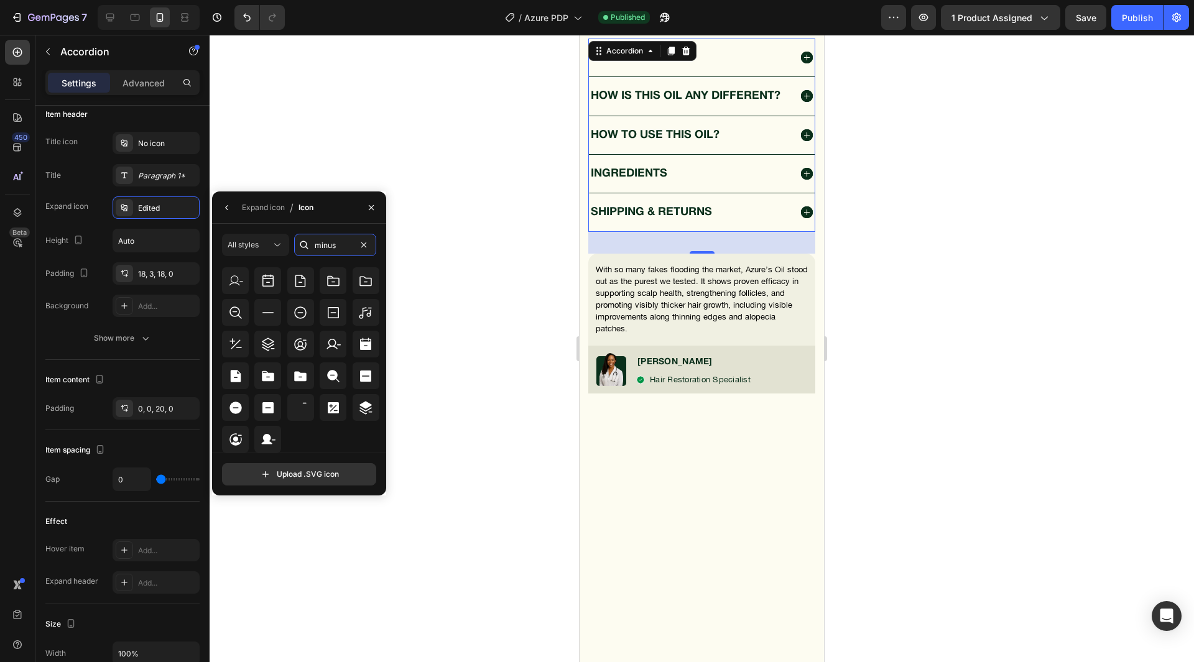
scroll to position [210, 0]
type input "minus"
click at [234, 419] on icon at bounding box center [235, 413] width 15 height 15
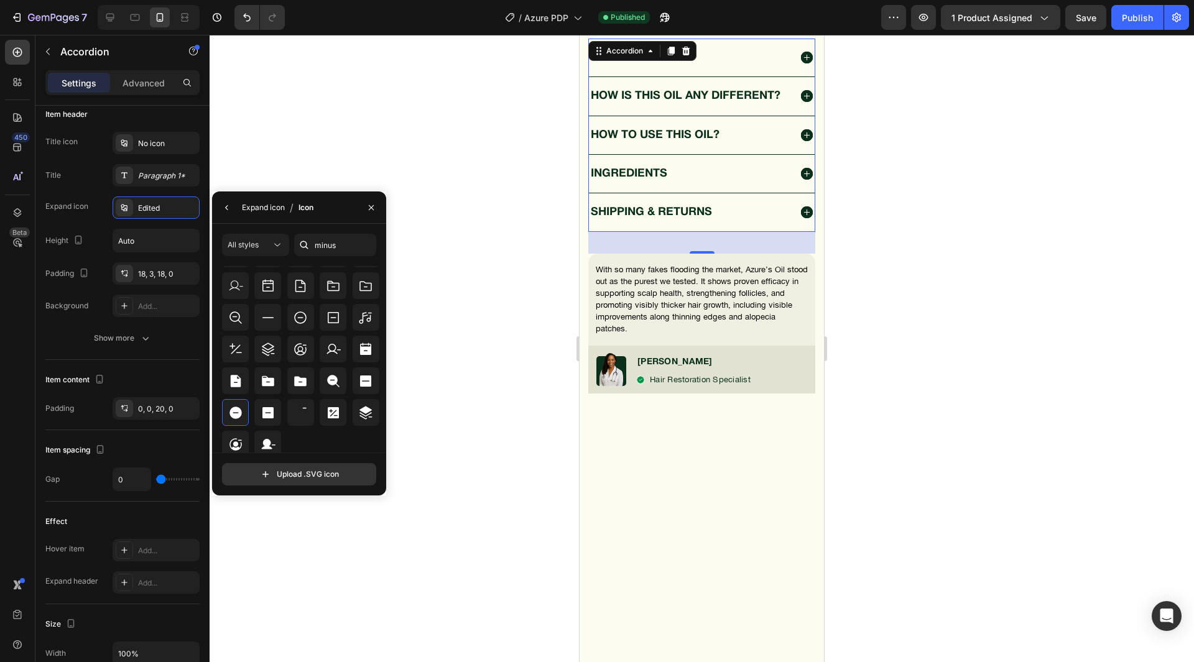
click at [276, 202] on div "Expand icon" at bounding box center [263, 207] width 43 height 11
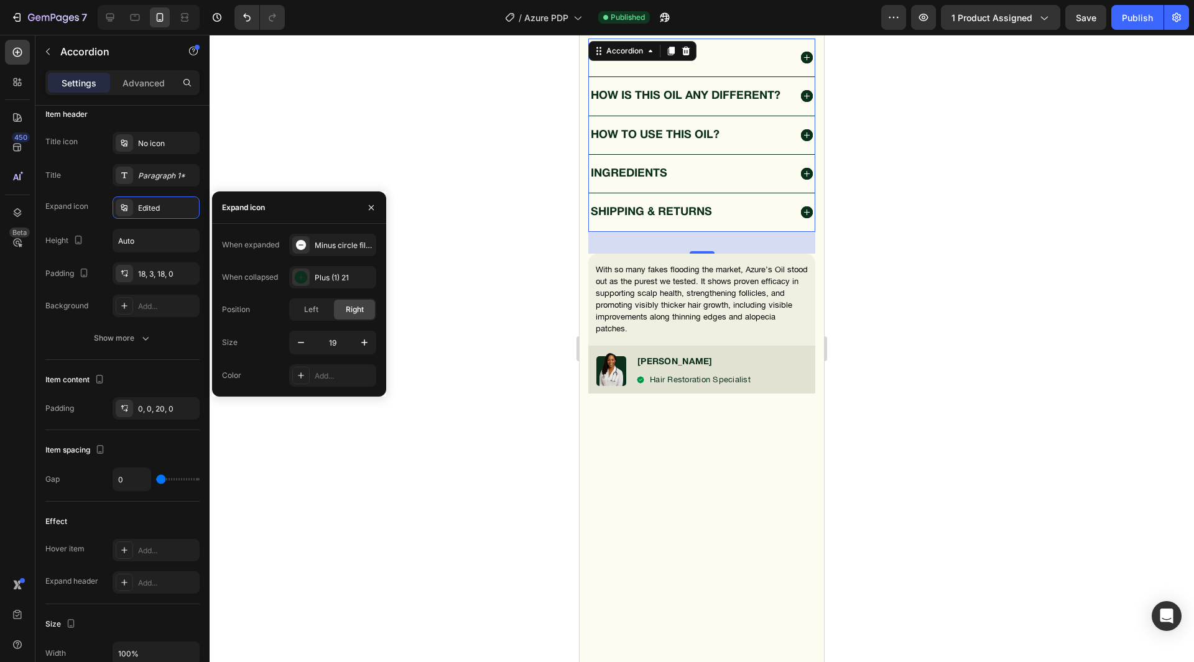
click at [332, 246] on div "Minus circle filled" at bounding box center [344, 245] width 58 height 11
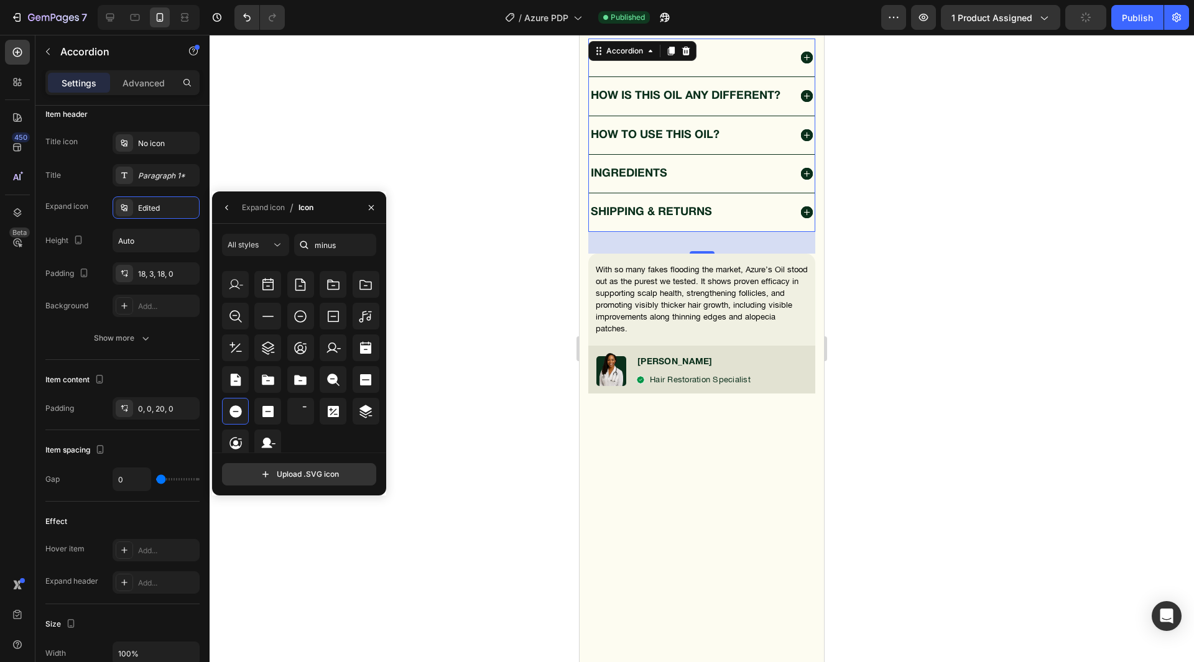
scroll to position [211, 0]
click at [262, 201] on div "Expand icon" at bounding box center [263, 208] width 43 height 20
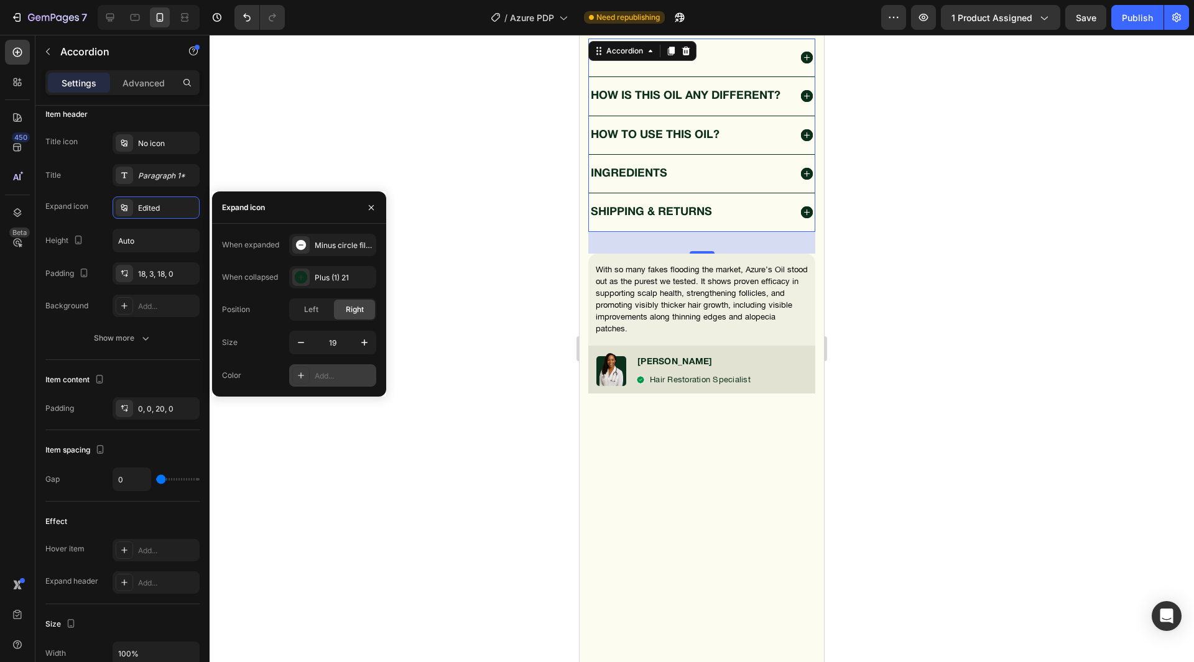
click at [318, 375] on div "Add..." at bounding box center [344, 376] width 58 height 11
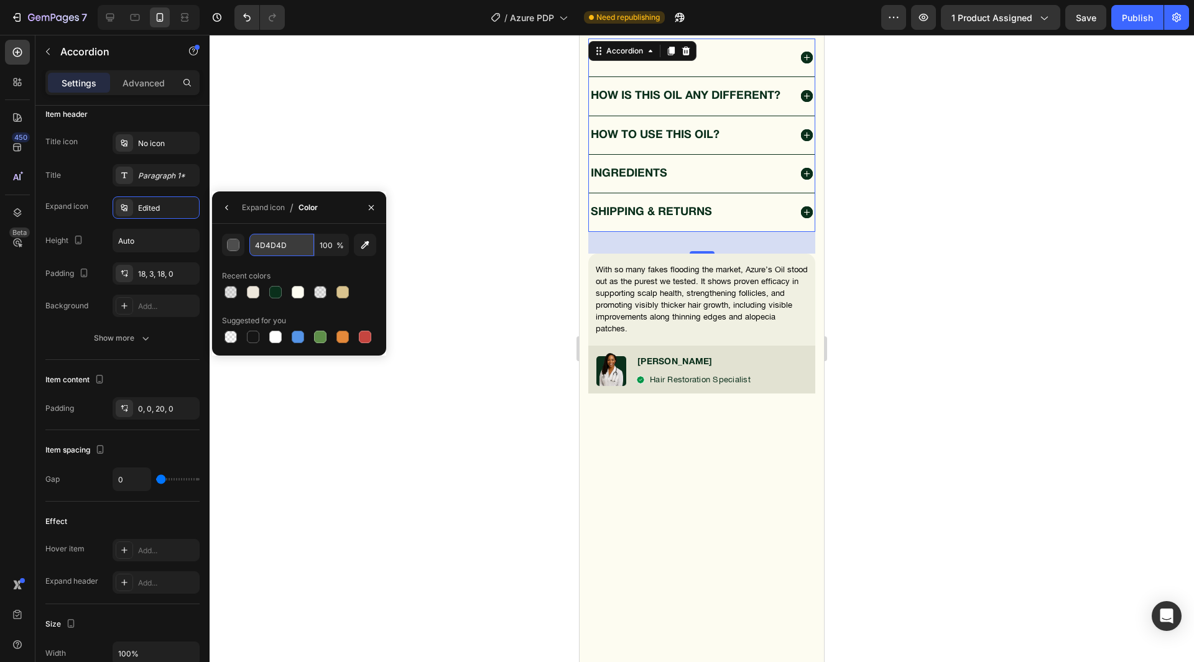
click at [275, 253] on input "4D4D4D" at bounding box center [281, 245] width 65 height 22
paste input "#0A2F1B"
click at [280, 265] on div "#0A2F1B 100 % Recent colors Suggested for you" at bounding box center [299, 290] width 154 height 112
type input "0A2F1B"
click at [259, 206] on div "Expand icon" at bounding box center [263, 207] width 43 height 11
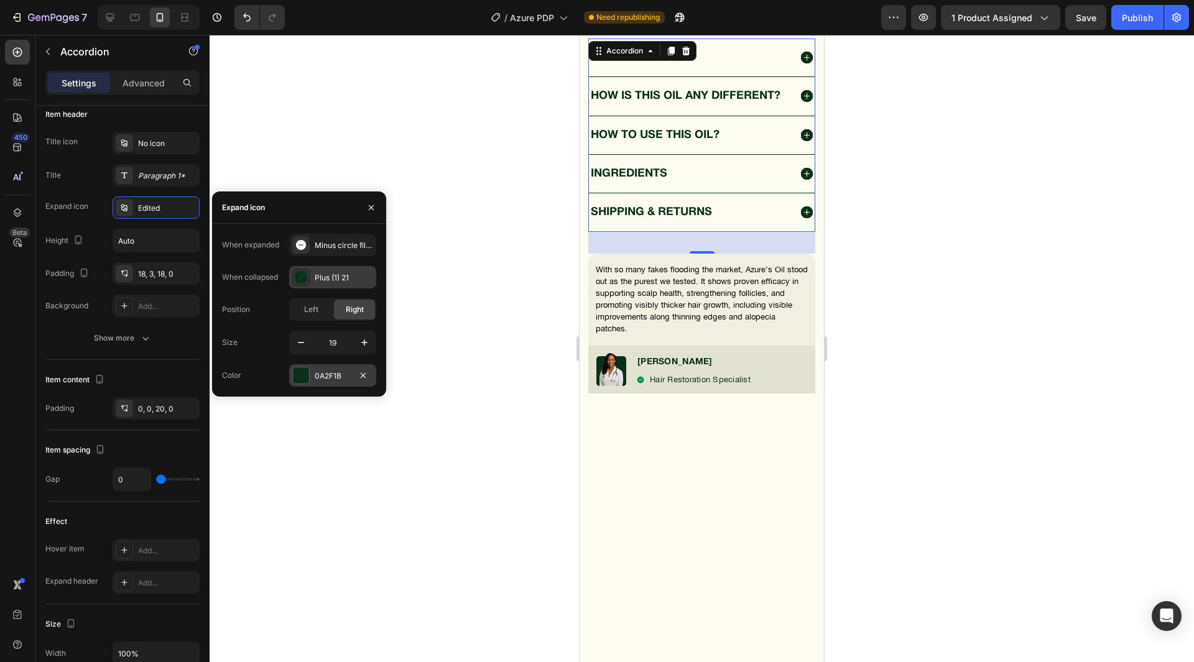
click at [330, 281] on div "Plus (1) 21" at bounding box center [344, 277] width 58 height 11
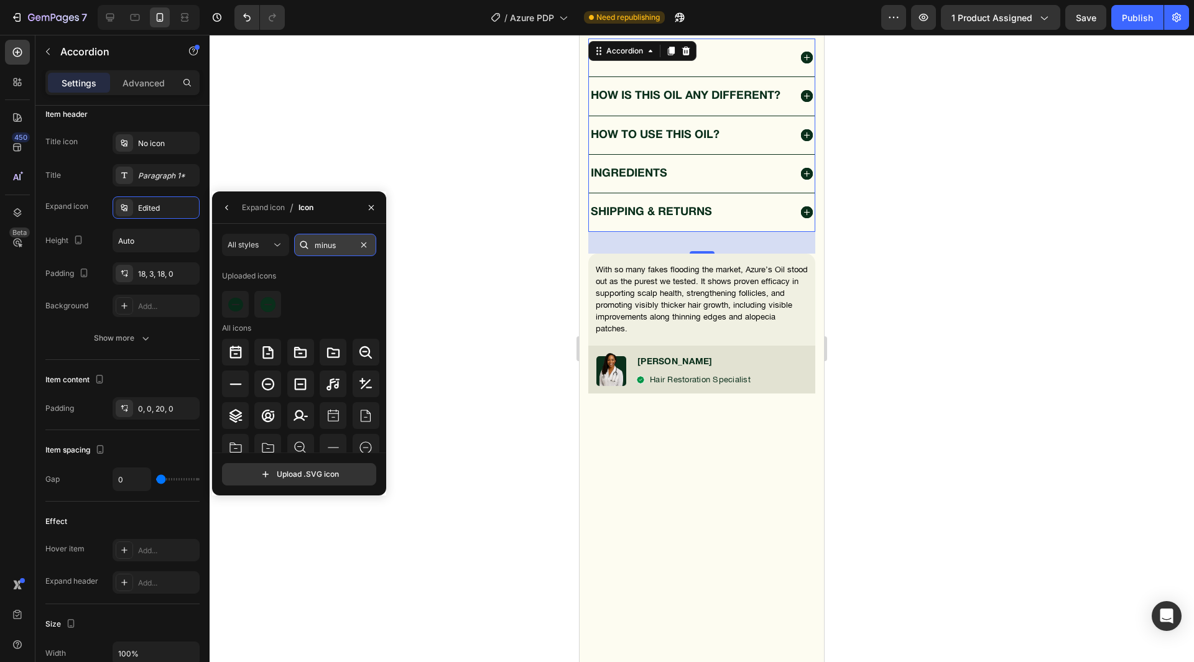
click at [327, 246] on input "minus" at bounding box center [335, 245] width 82 height 22
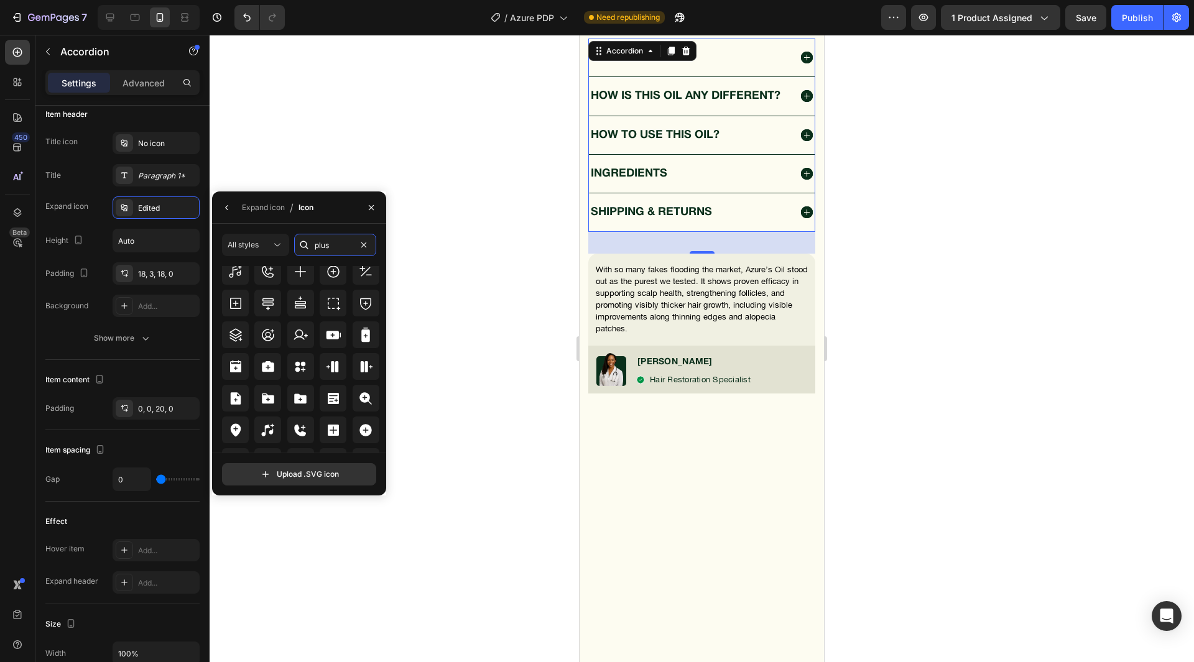
scroll to position [452, 0]
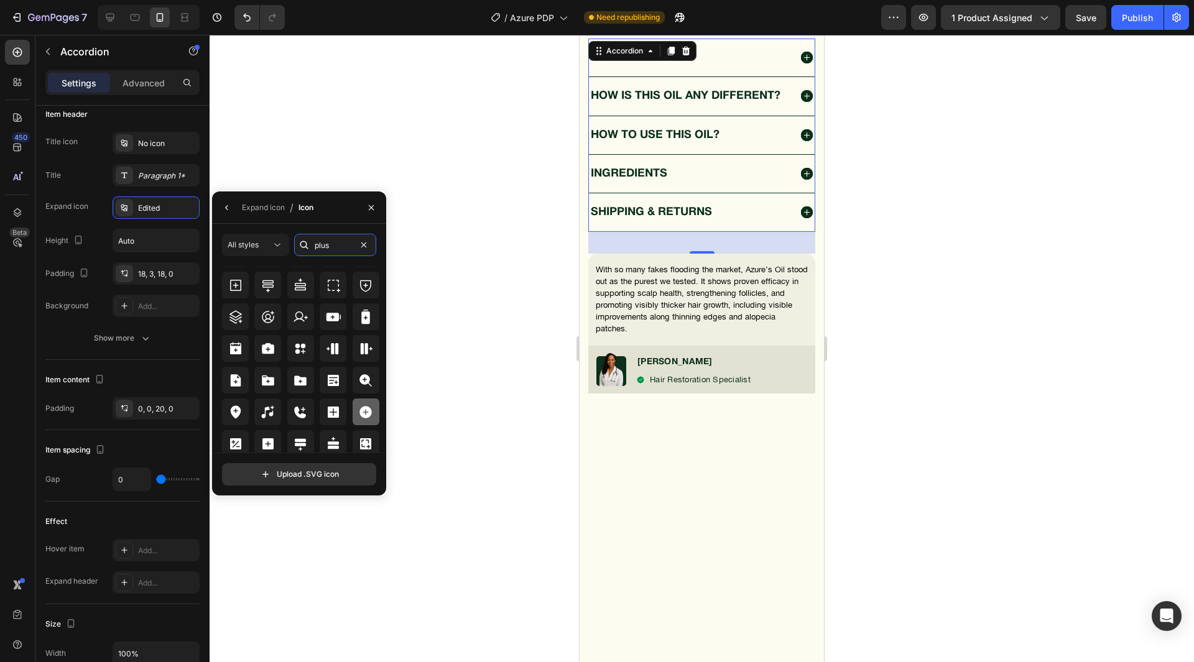
type input "plus"
click at [364, 418] on icon at bounding box center [366, 412] width 12 height 12
click at [260, 202] on div "Expand icon" at bounding box center [263, 207] width 43 height 11
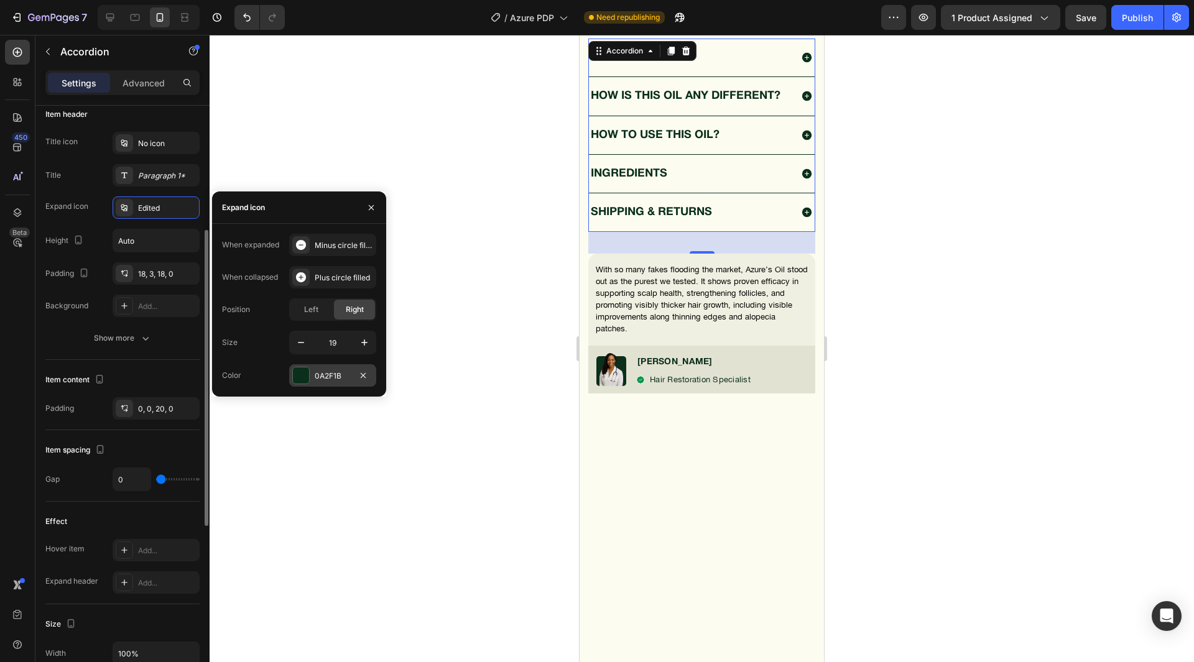
click at [83, 302] on div "Background" at bounding box center [66, 305] width 43 height 11
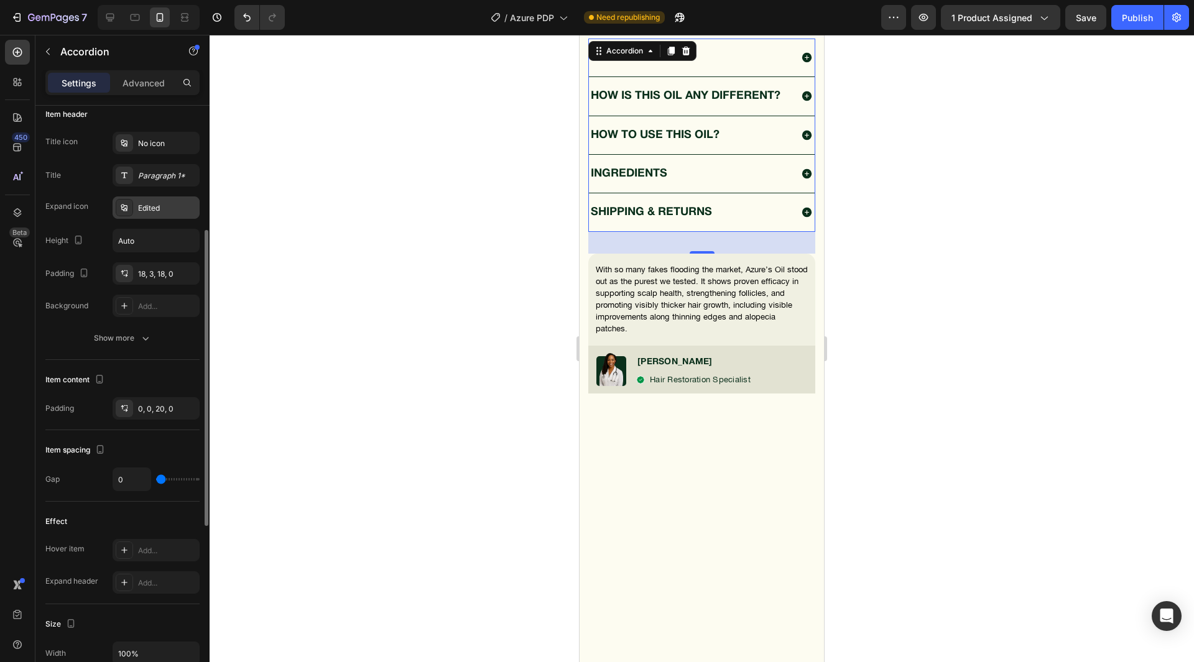
click at [147, 199] on div "Edited" at bounding box center [156, 208] width 87 height 22
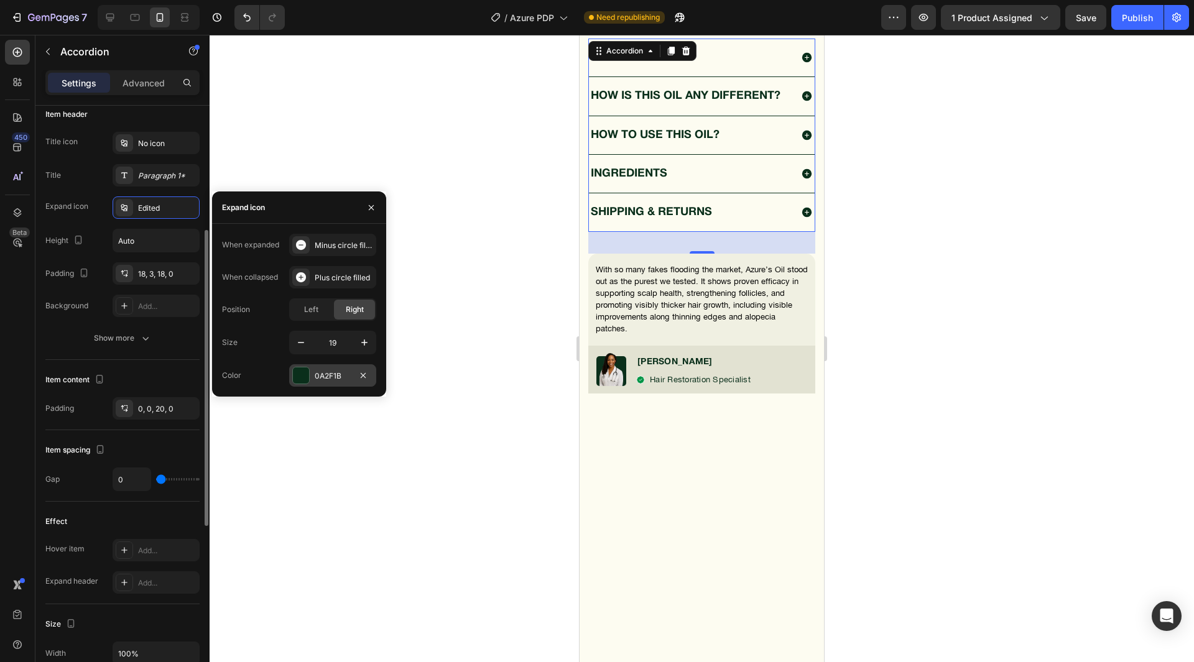
click at [63, 291] on div "Title icon No icon Title Paragraph 1* Expand icon Edited Height Auto Padding 18…" at bounding box center [122, 224] width 154 height 185
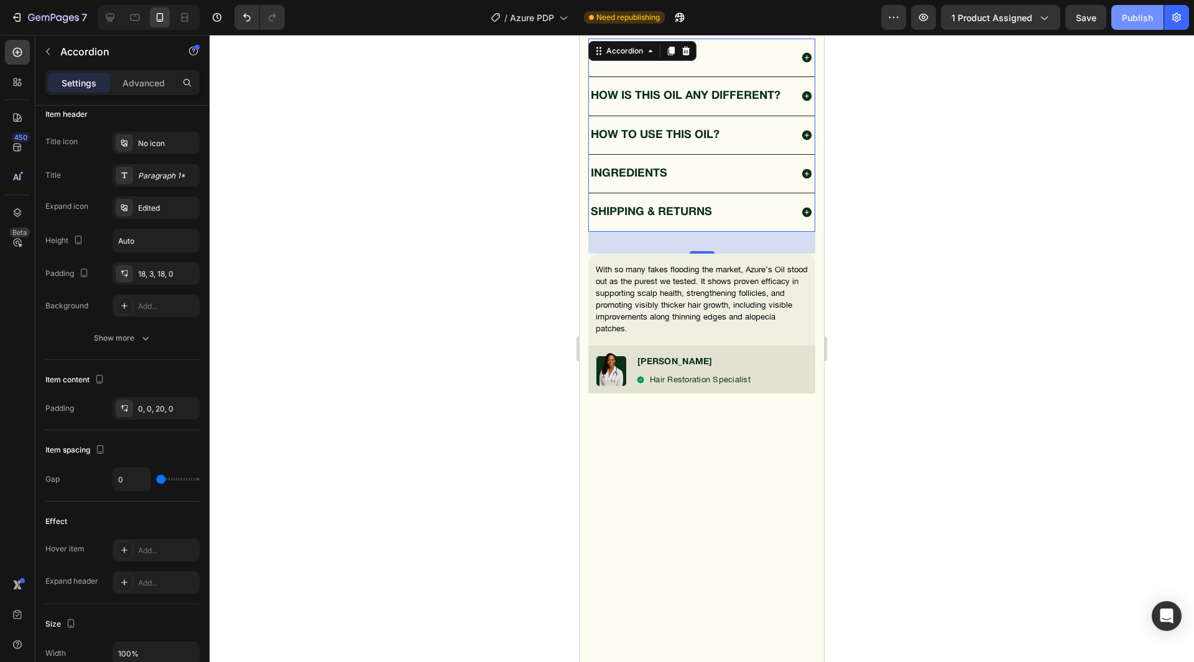
click at [1138, 17] on div "Publish" at bounding box center [1137, 17] width 31 height 13
